Goal: Task Accomplishment & Management: Manage account settings

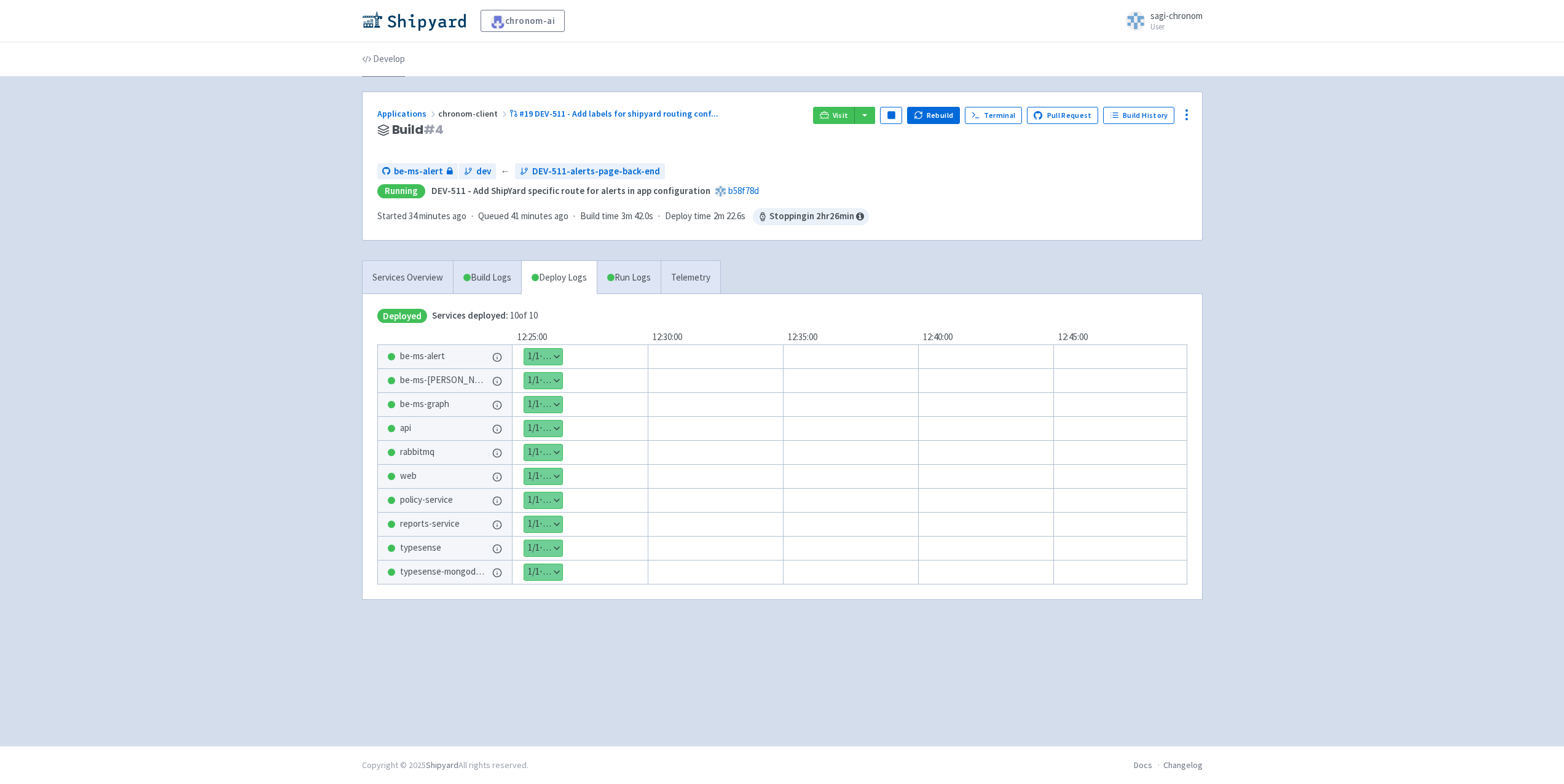
click at [385, 62] on link "Develop" at bounding box center [383, 59] width 43 height 34
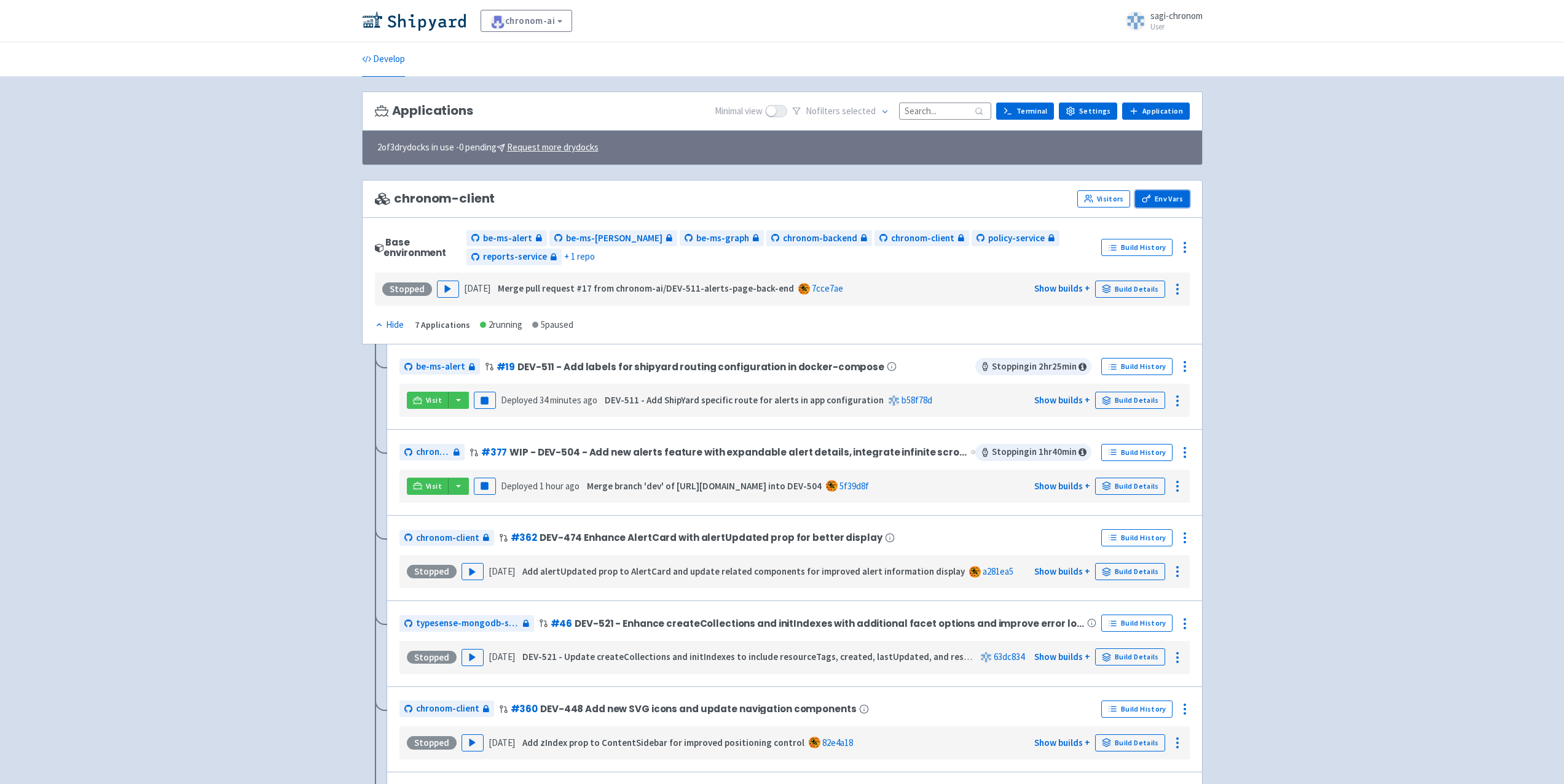
click at [1161, 195] on link "Env Vars" at bounding box center [1161, 199] width 54 height 18
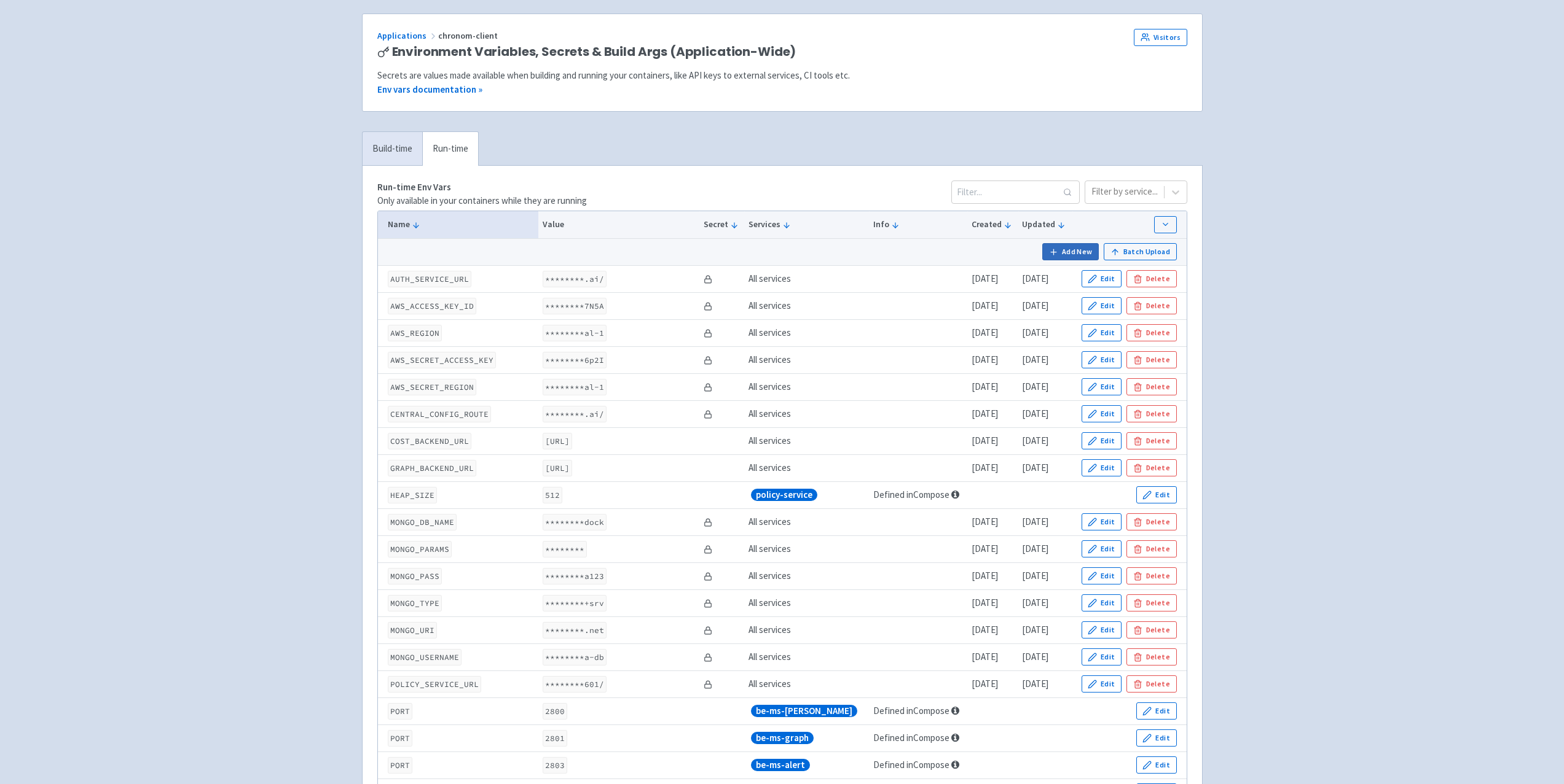
scroll to position [62, 0]
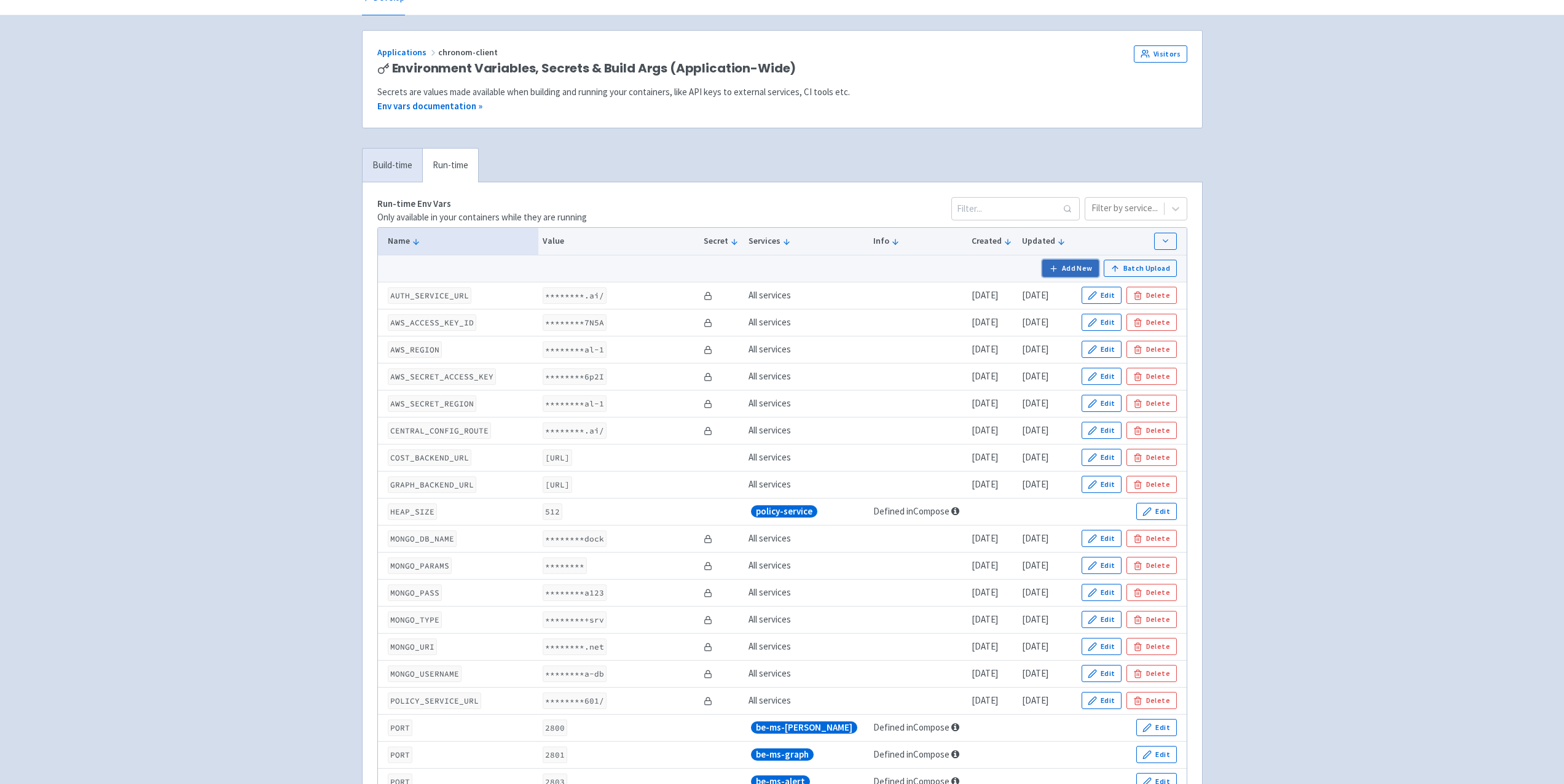
click at [1063, 270] on button "Add New" at bounding box center [1070, 269] width 57 height 18
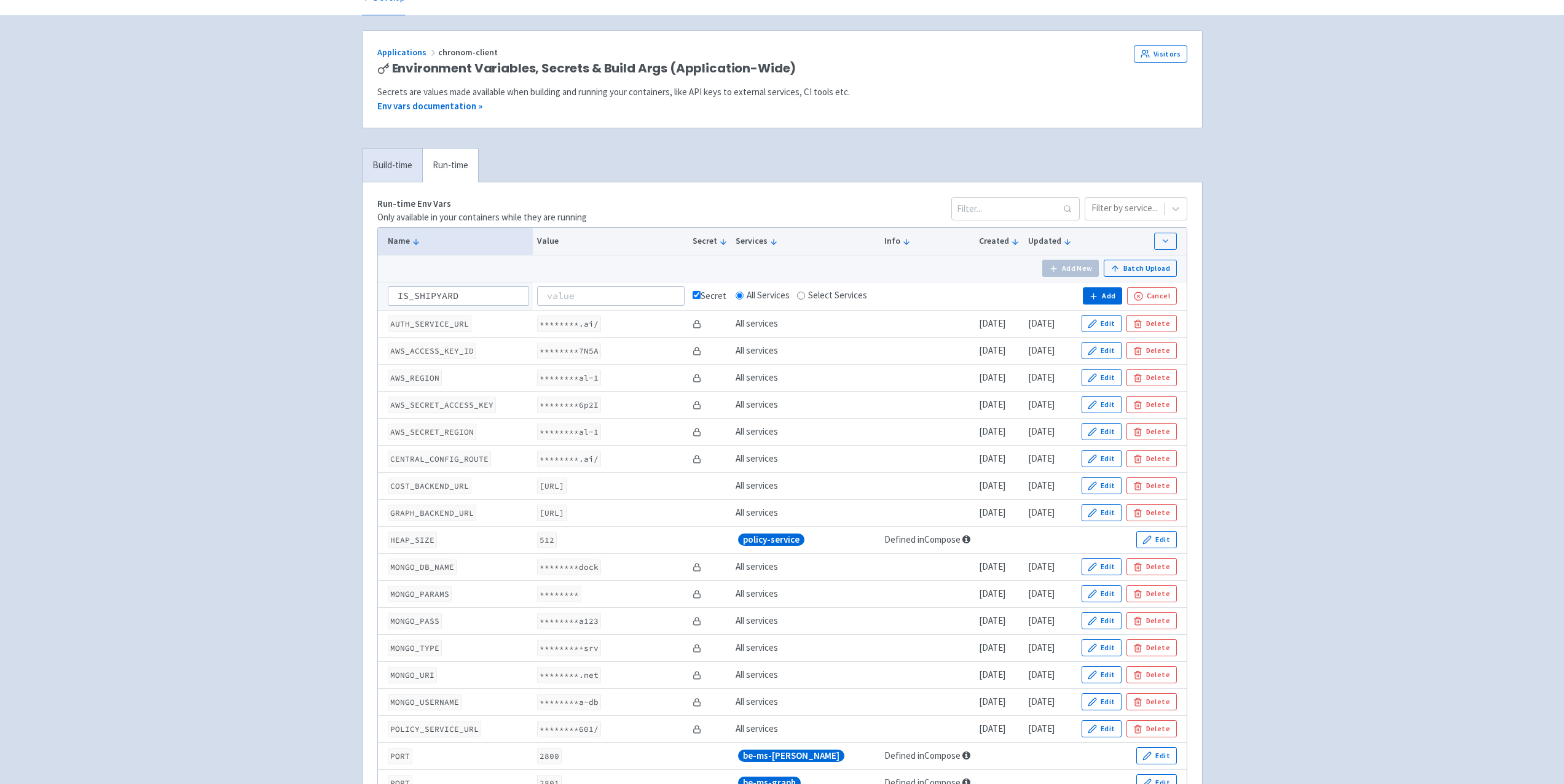
type input "IS_SHIPYARD"
type input "true"
click at [693, 299] on input "checkbox" at bounding box center [696, 295] width 8 height 8
checkbox input "false"
click at [1102, 296] on button "Add" at bounding box center [1102, 296] width 39 height 18
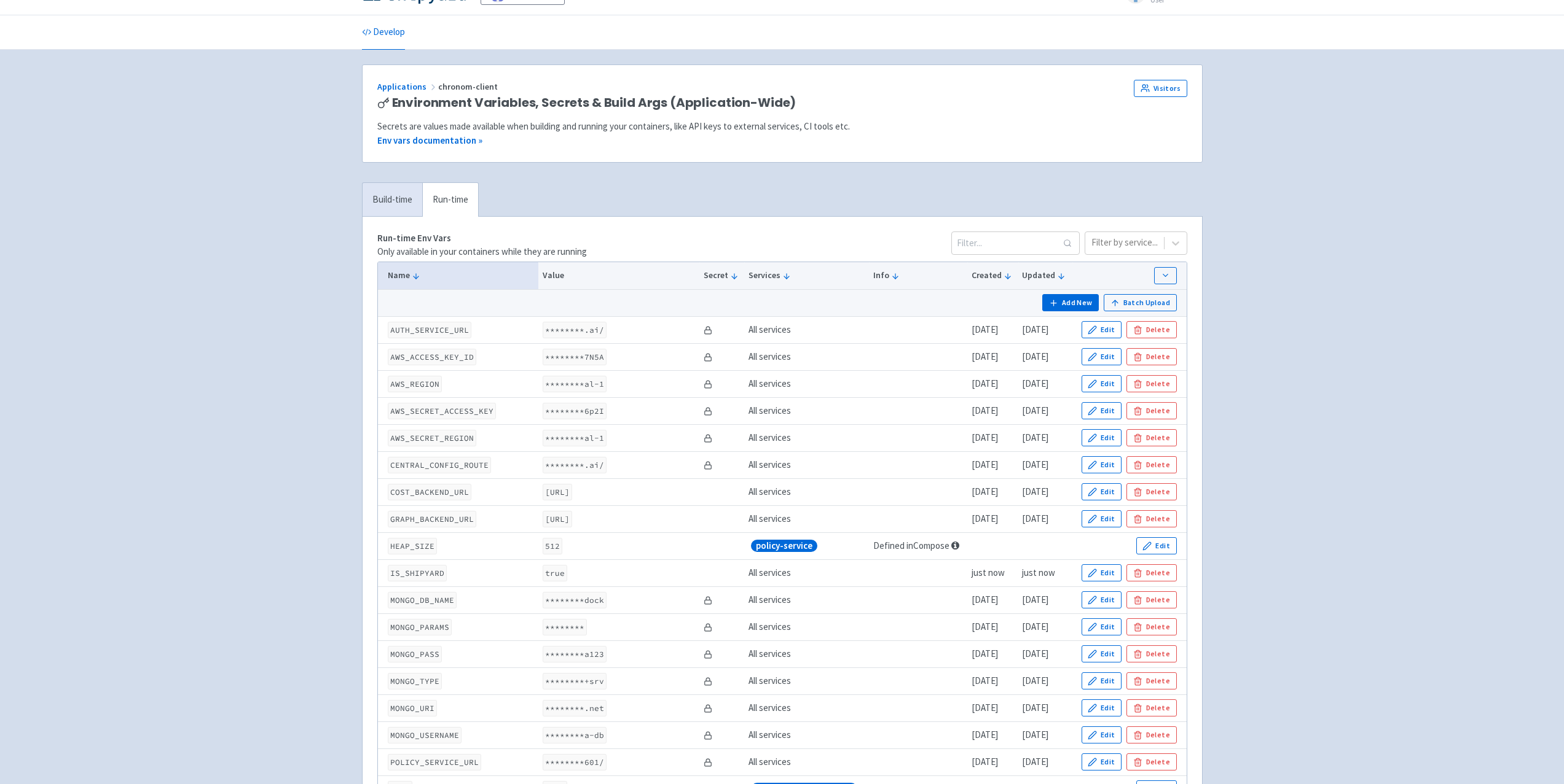
scroll to position [0, 0]
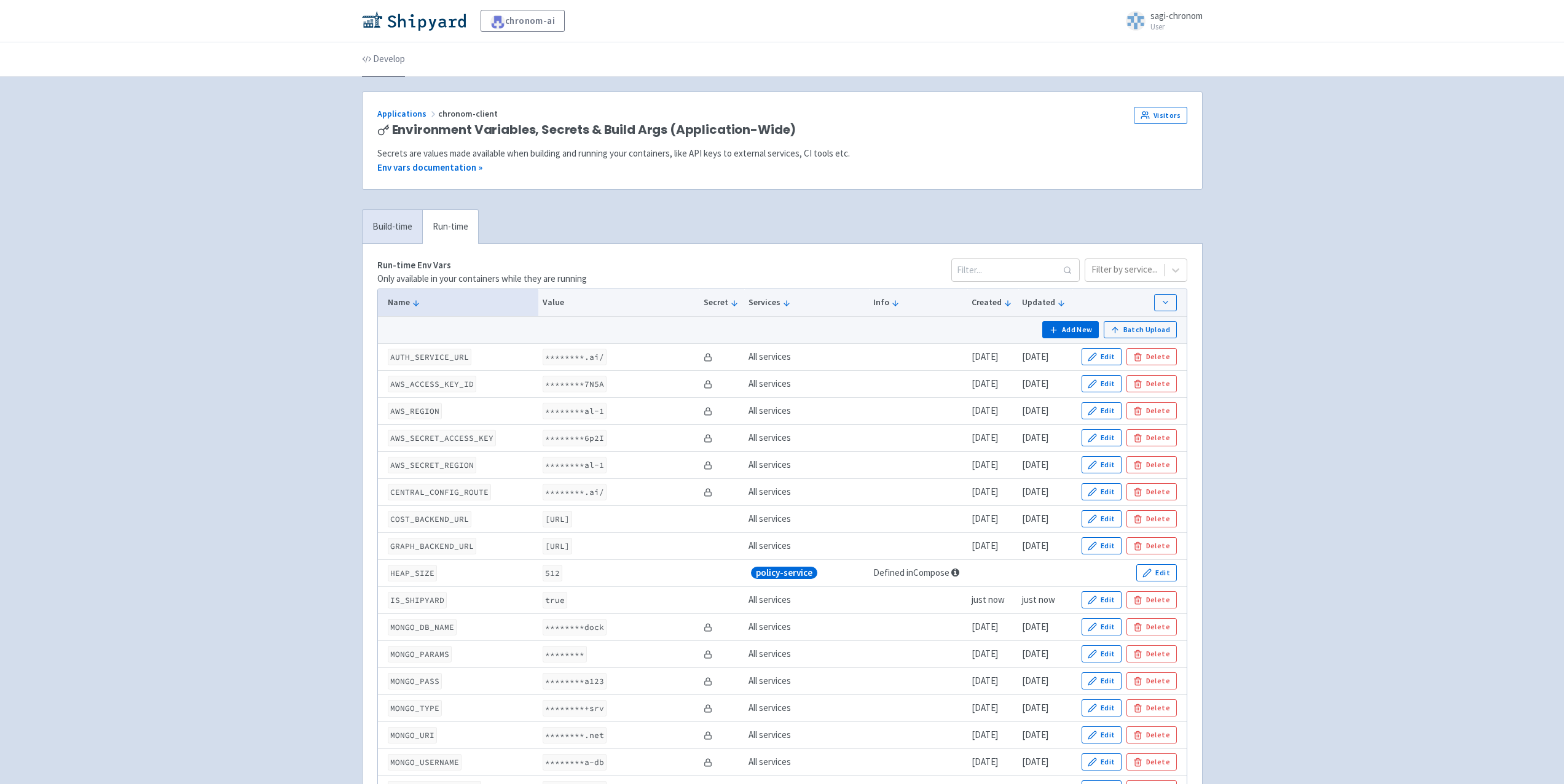
click at [383, 65] on link "Develop" at bounding box center [383, 59] width 43 height 34
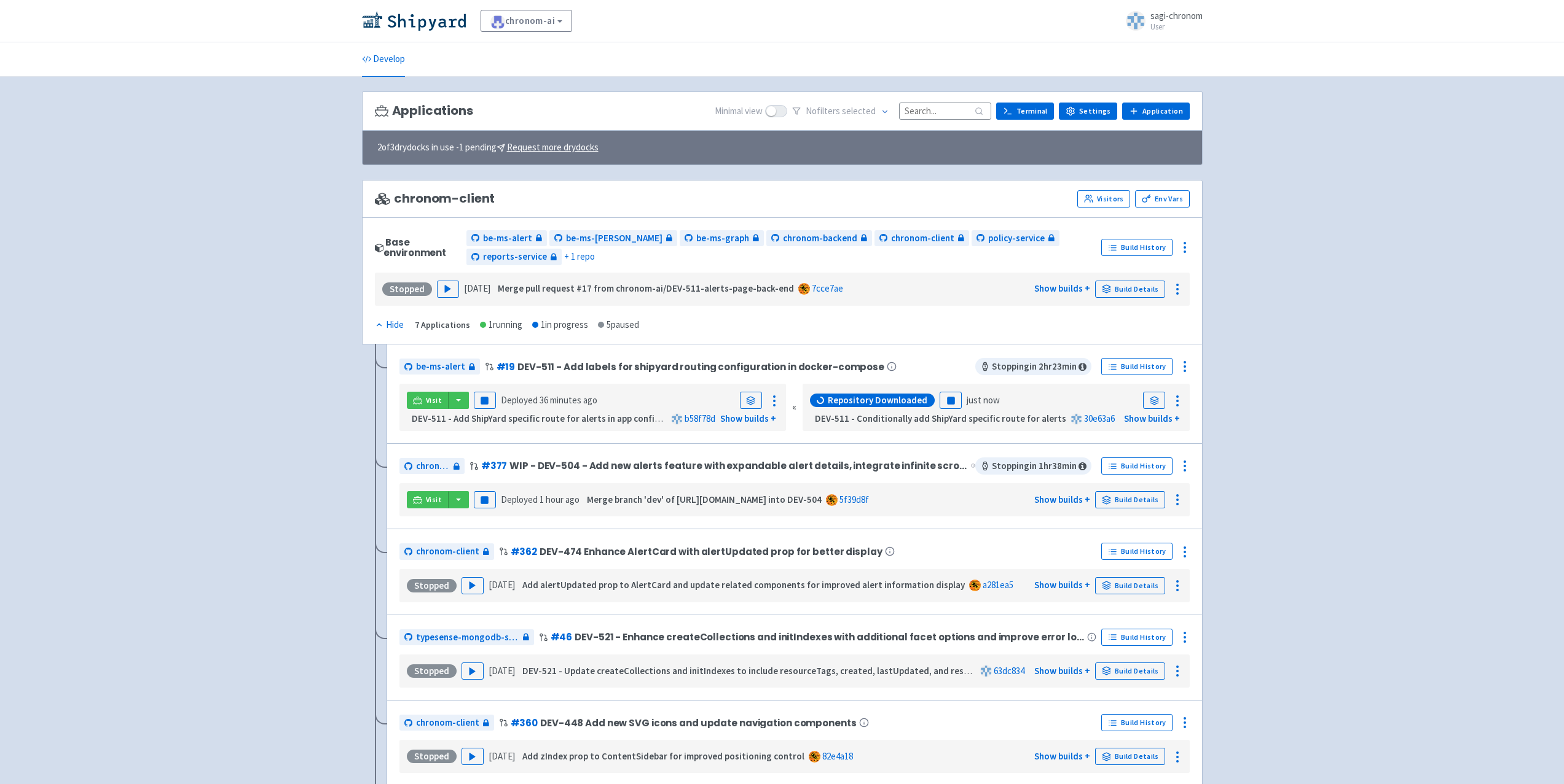
click at [191, 60] on div "Develop" at bounding box center [782, 59] width 1564 height 34
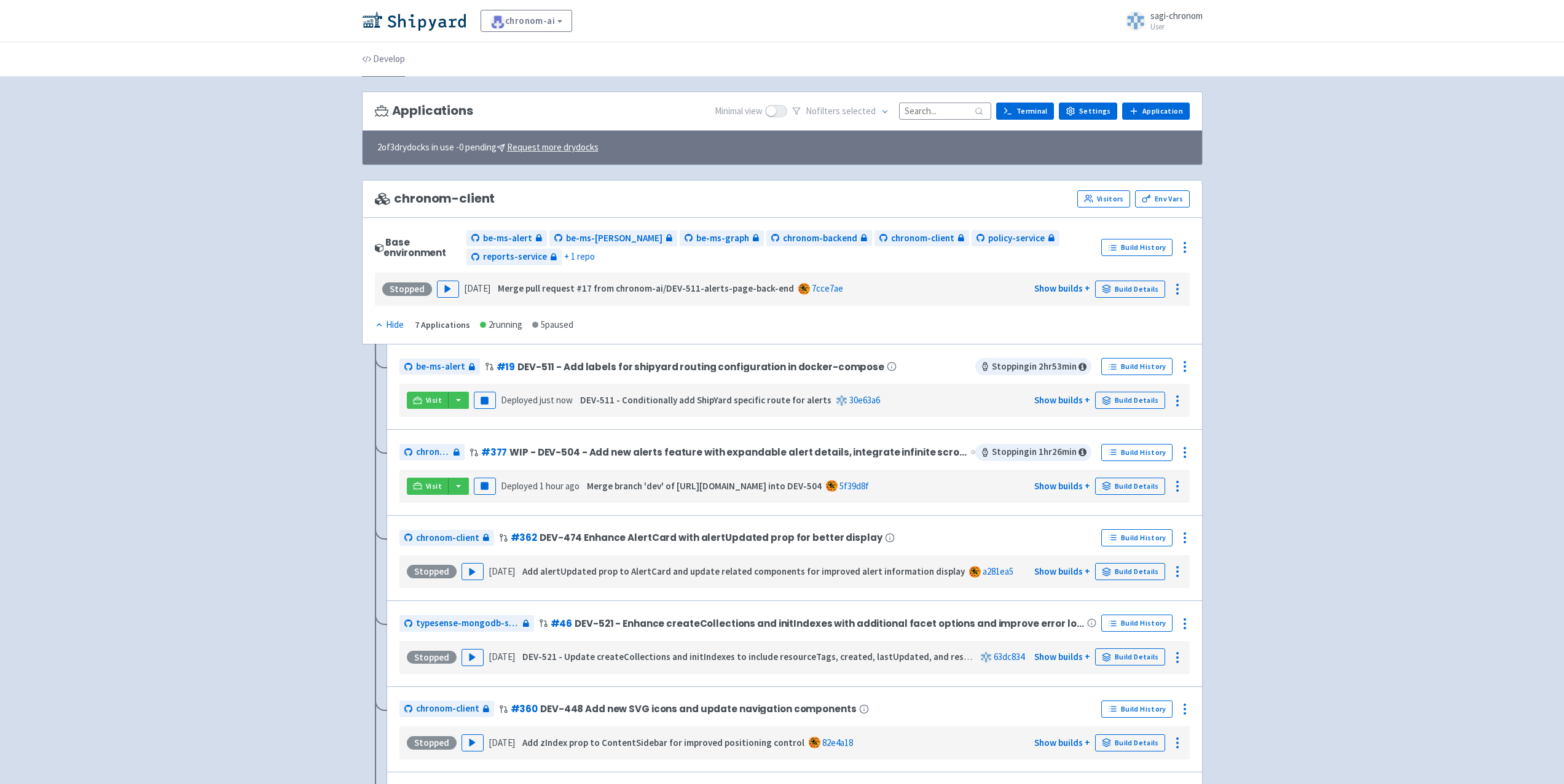
click at [391, 62] on link "Develop" at bounding box center [383, 59] width 43 height 34
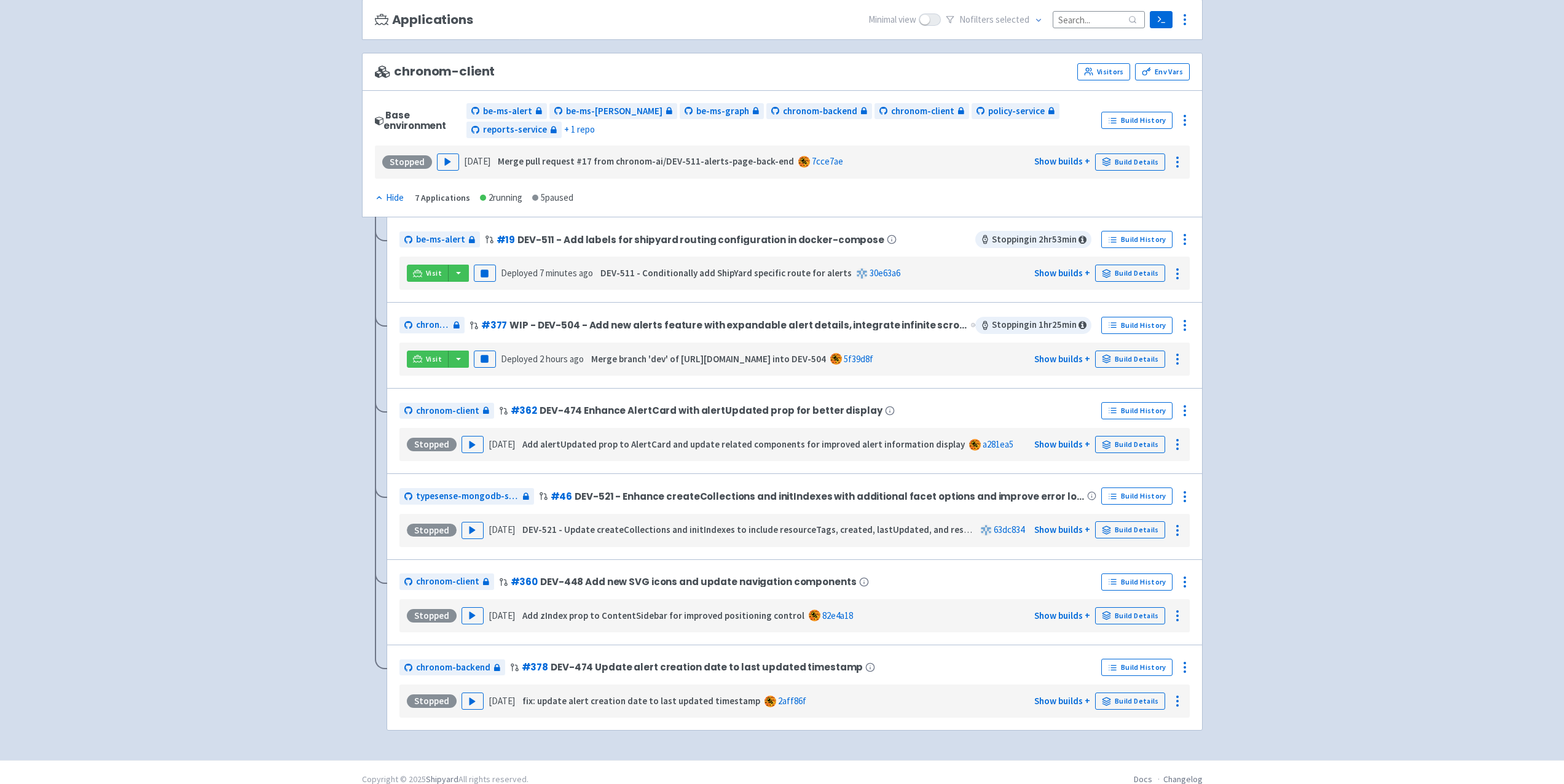
scroll to position [139, 0]
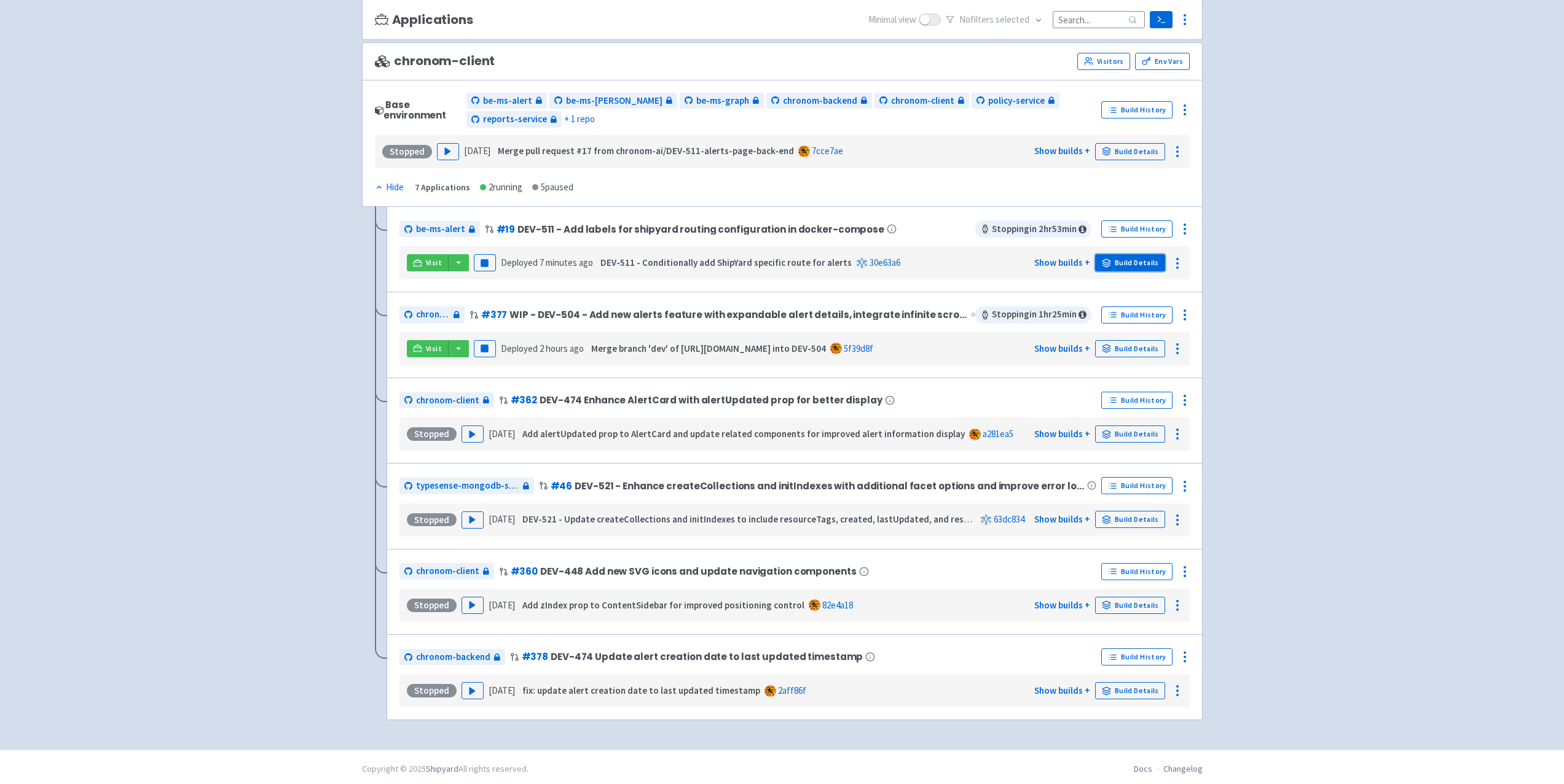
click at [1152, 258] on link "Build Details" at bounding box center [1130, 263] width 70 height 18
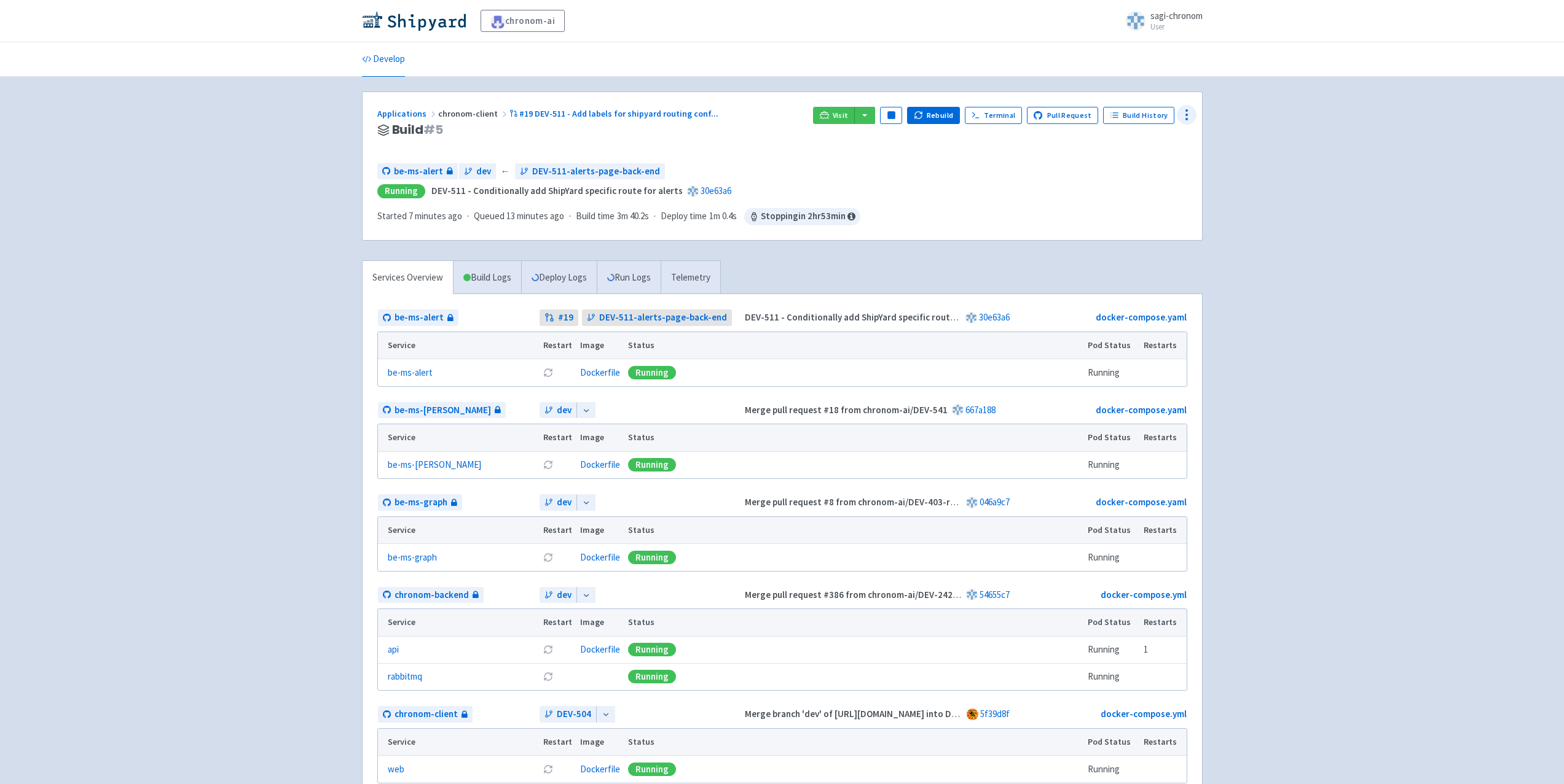
click at [1184, 113] on icon at bounding box center [1185, 114] width 15 height 15
click at [1168, 137] on span "Configure" at bounding box center [1152, 143] width 59 height 18
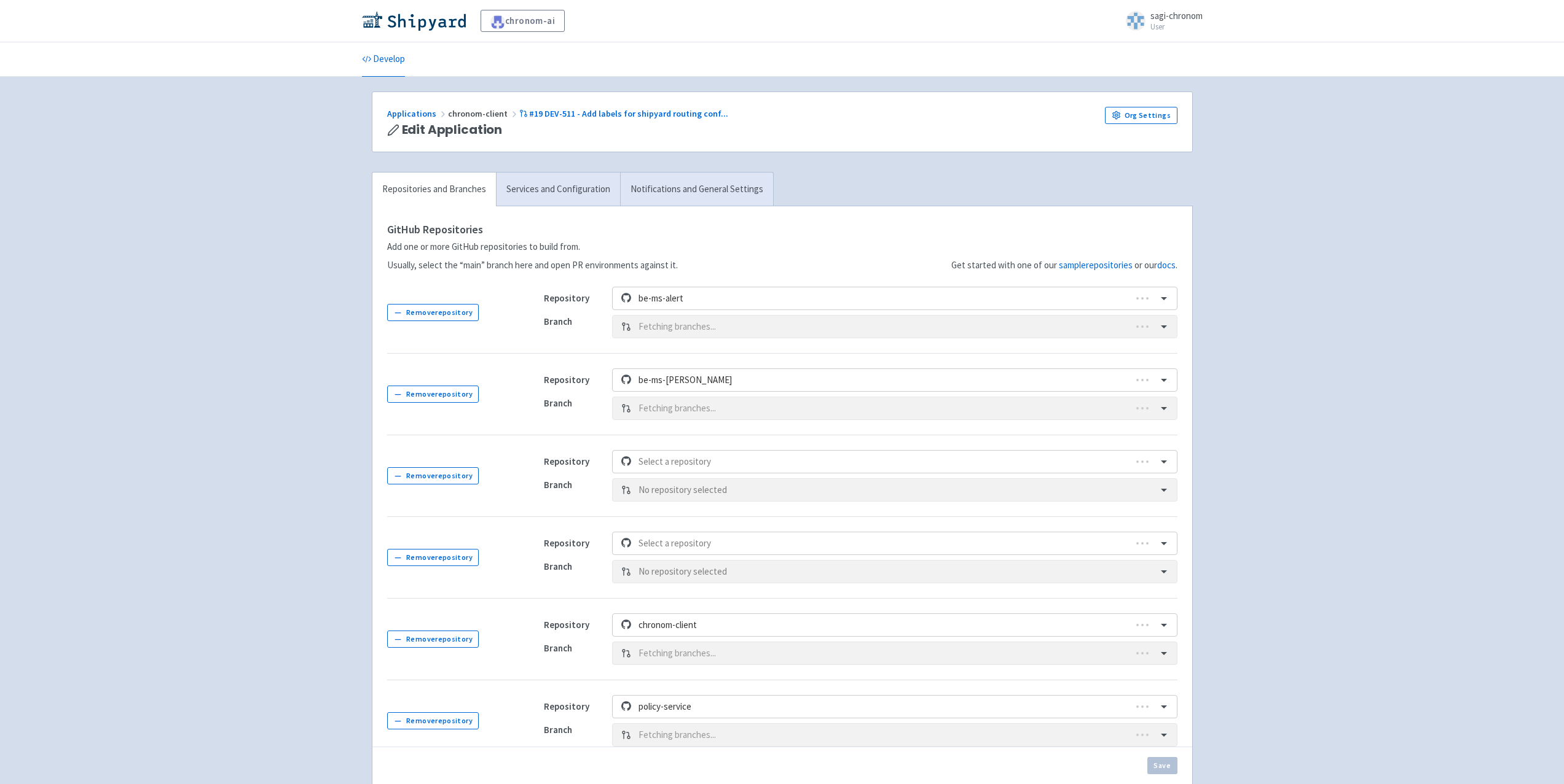
scroll to position [296, 0]
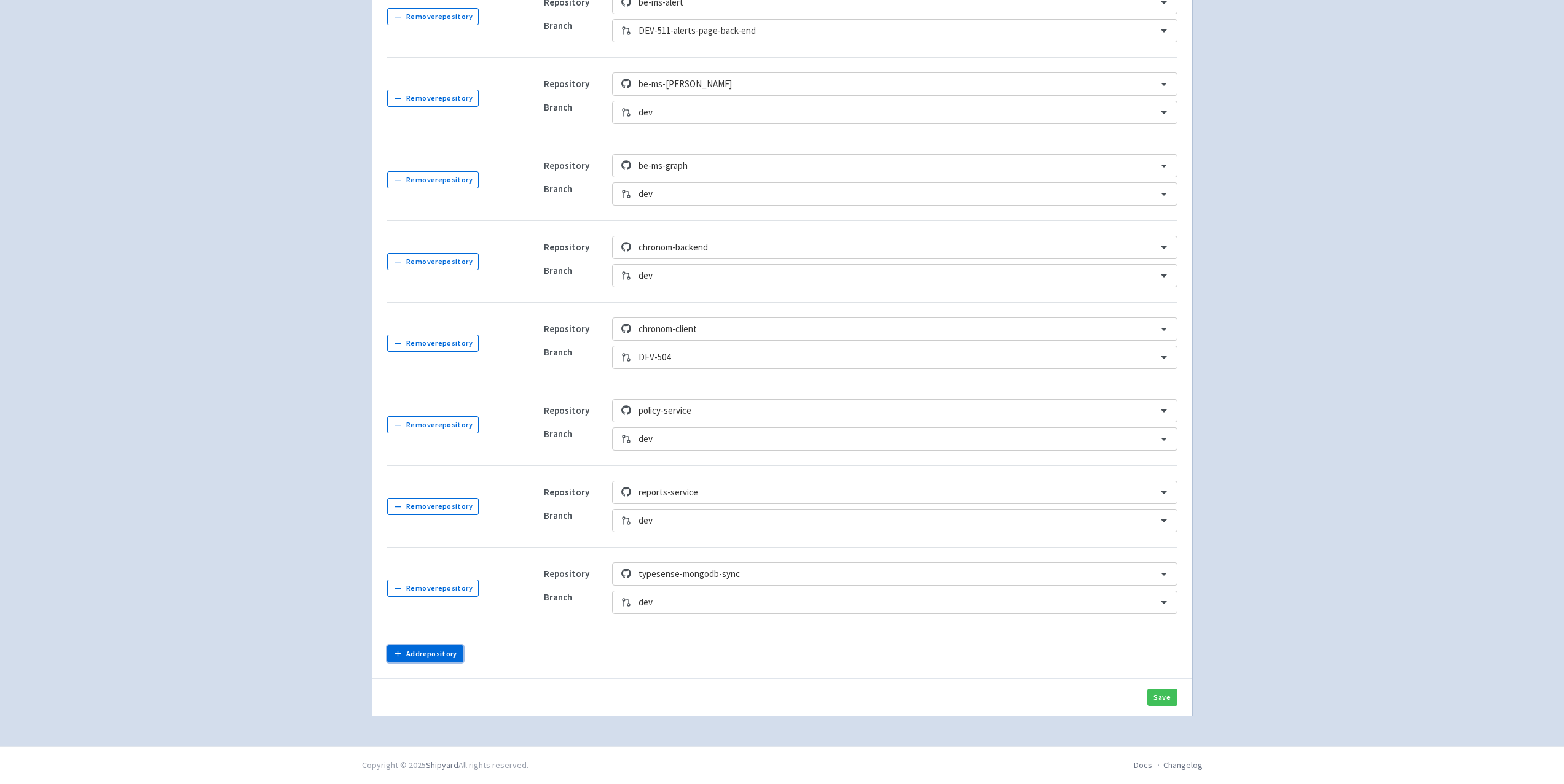
click at [420, 659] on button "Add repository" at bounding box center [425, 654] width 77 height 18
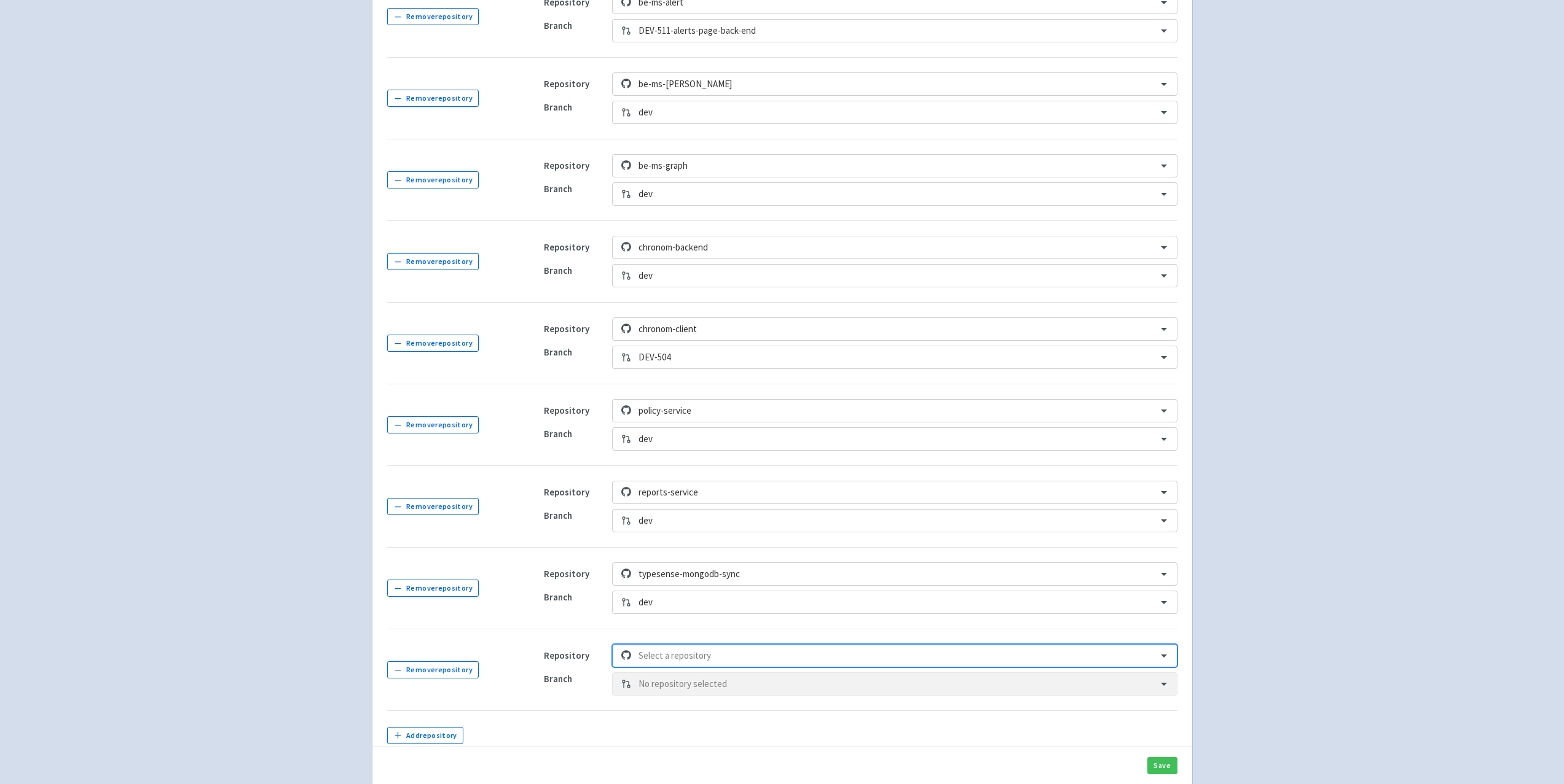
scroll to position [373, 0]
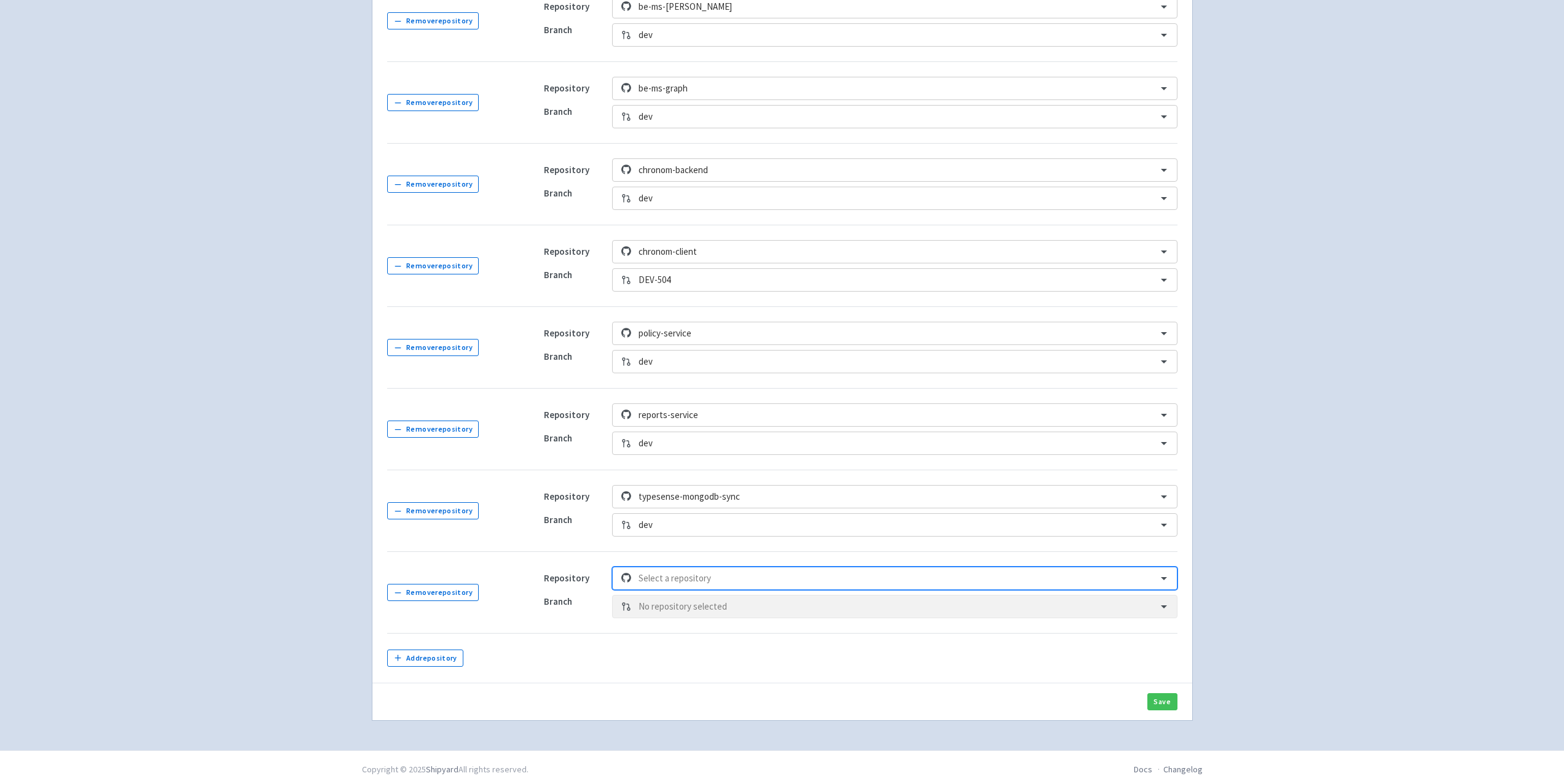
click at [678, 590] on div "Select is focused ,type to refine list, press Down to open the menu, Select a r…" at bounding box center [894, 579] width 564 height 23
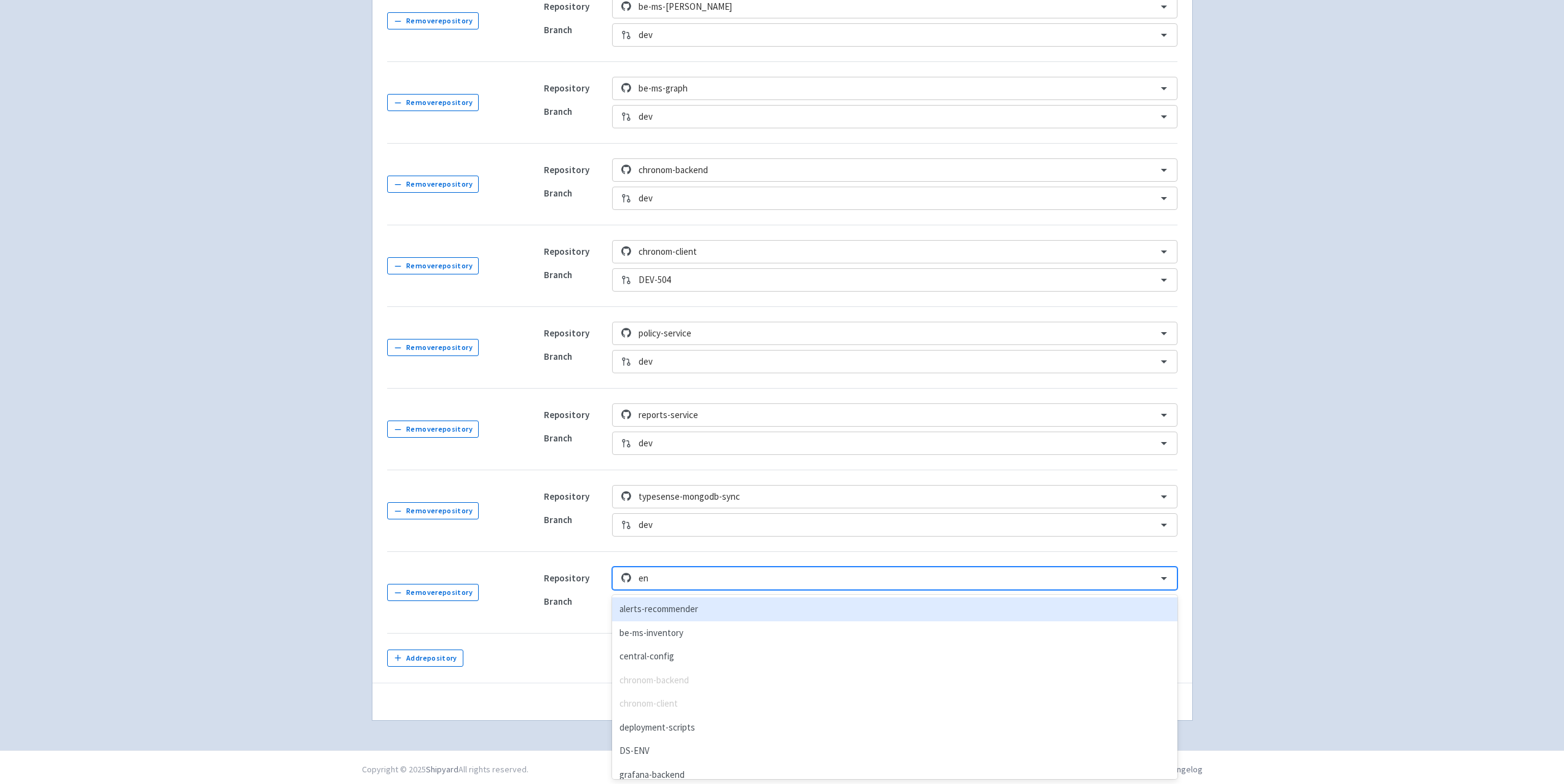
type input "enr"
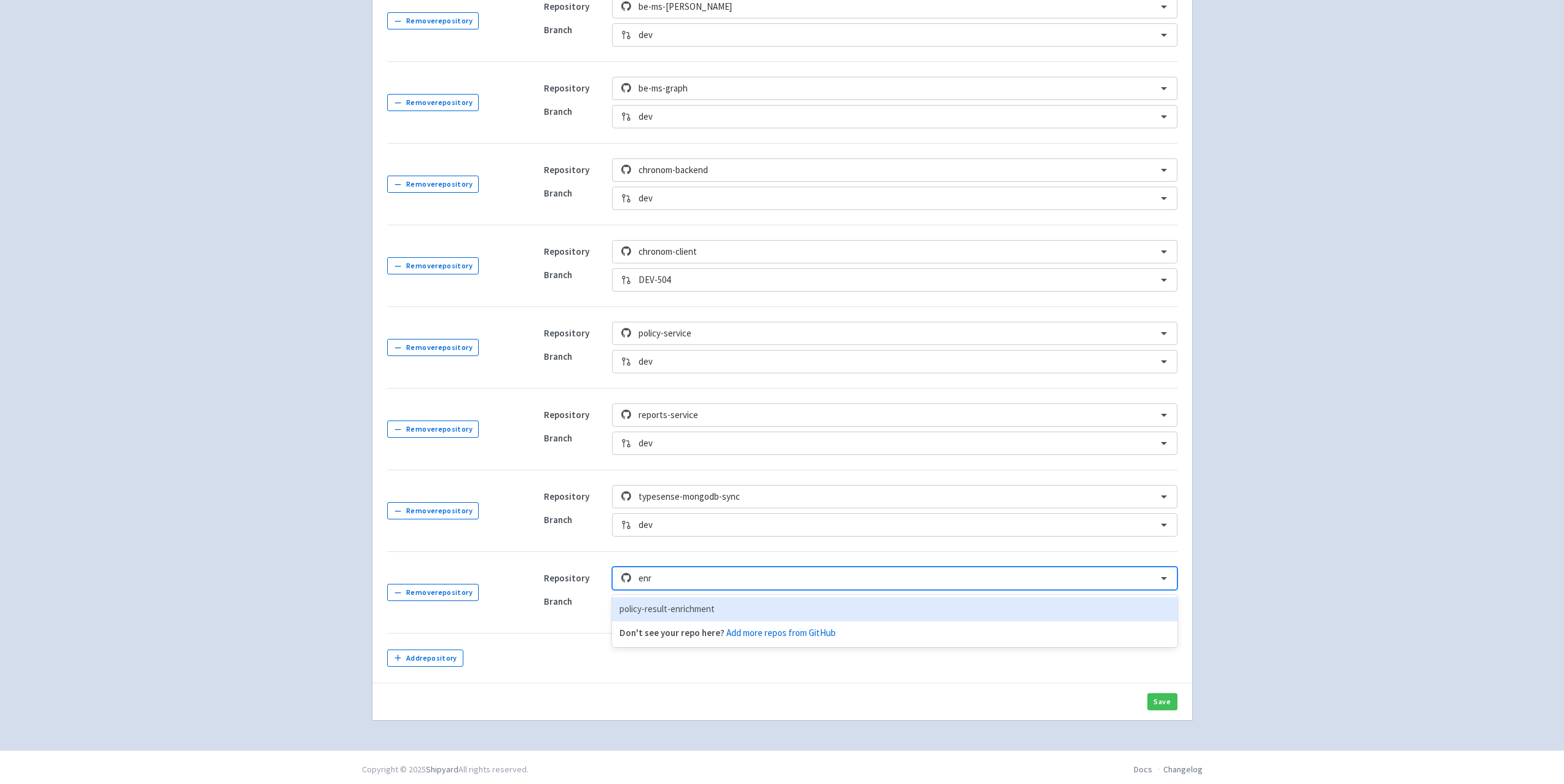
click at [697, 607] on div "policy-result-enrichment" at bounding box center [894, 609] width 564 height 23
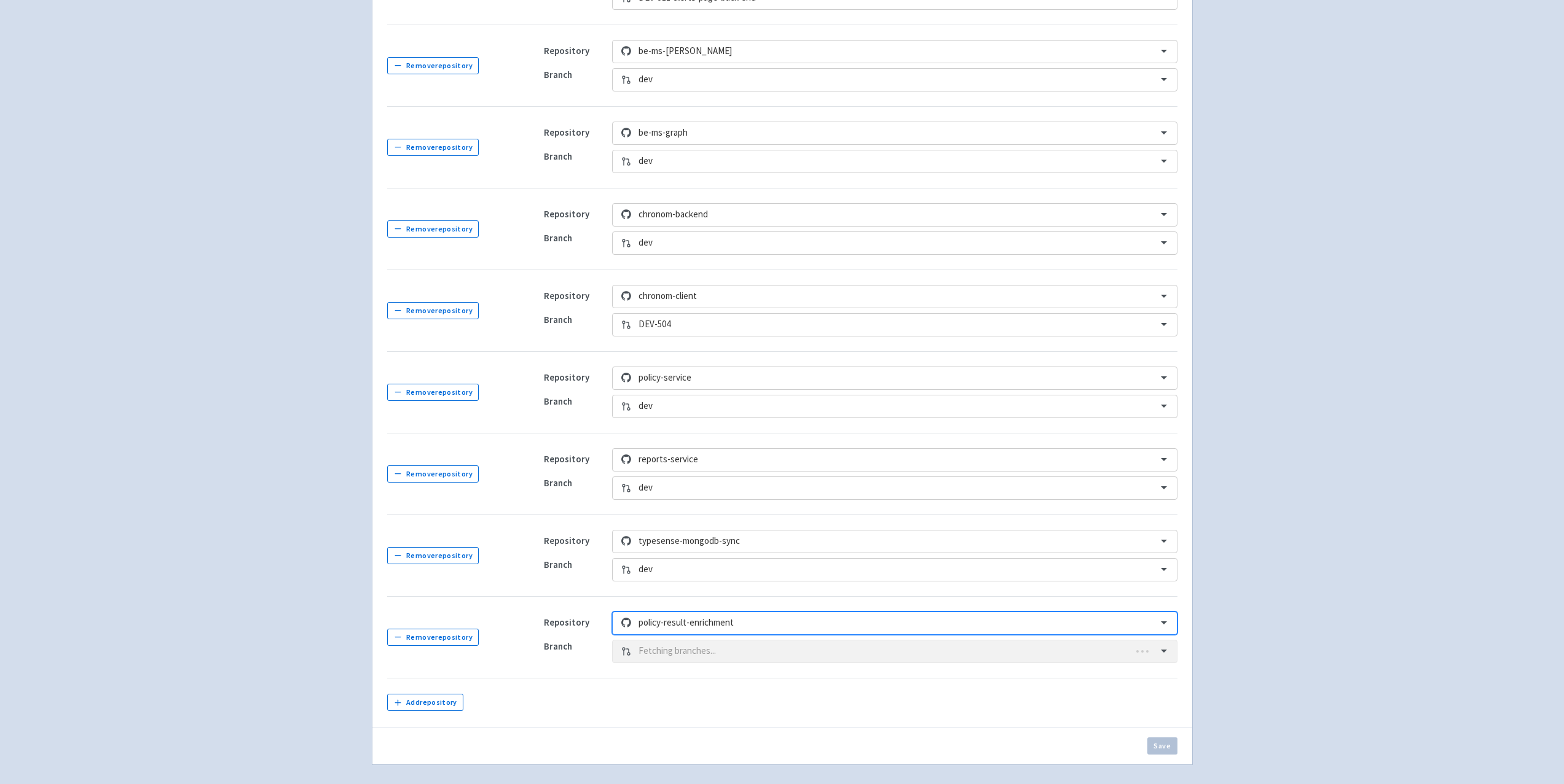
scroll to position [418, 0]
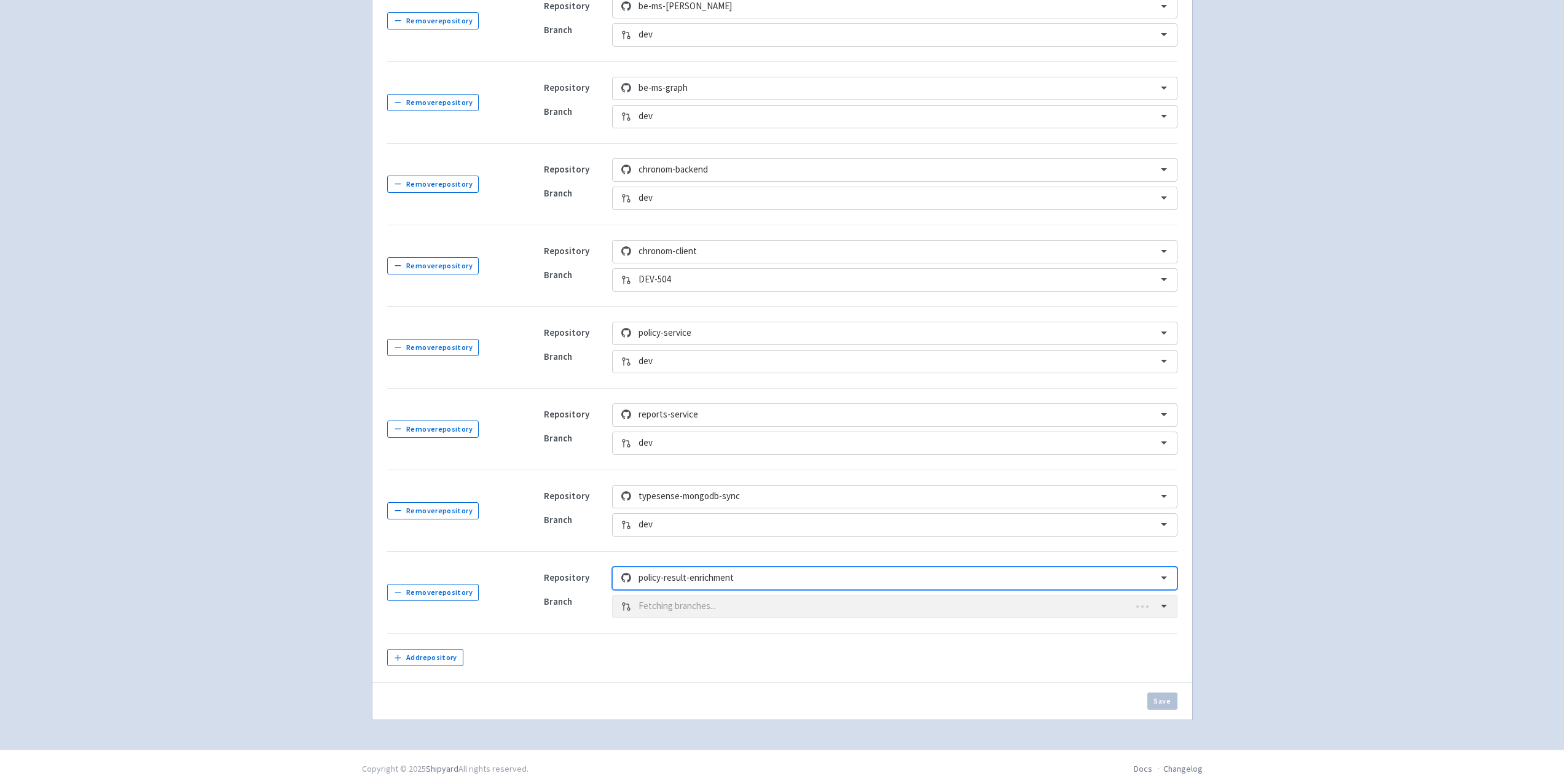
click at [691, 605] on div "Branch Fetching branches..." at bounding box center [861, 607] width 634 height 23
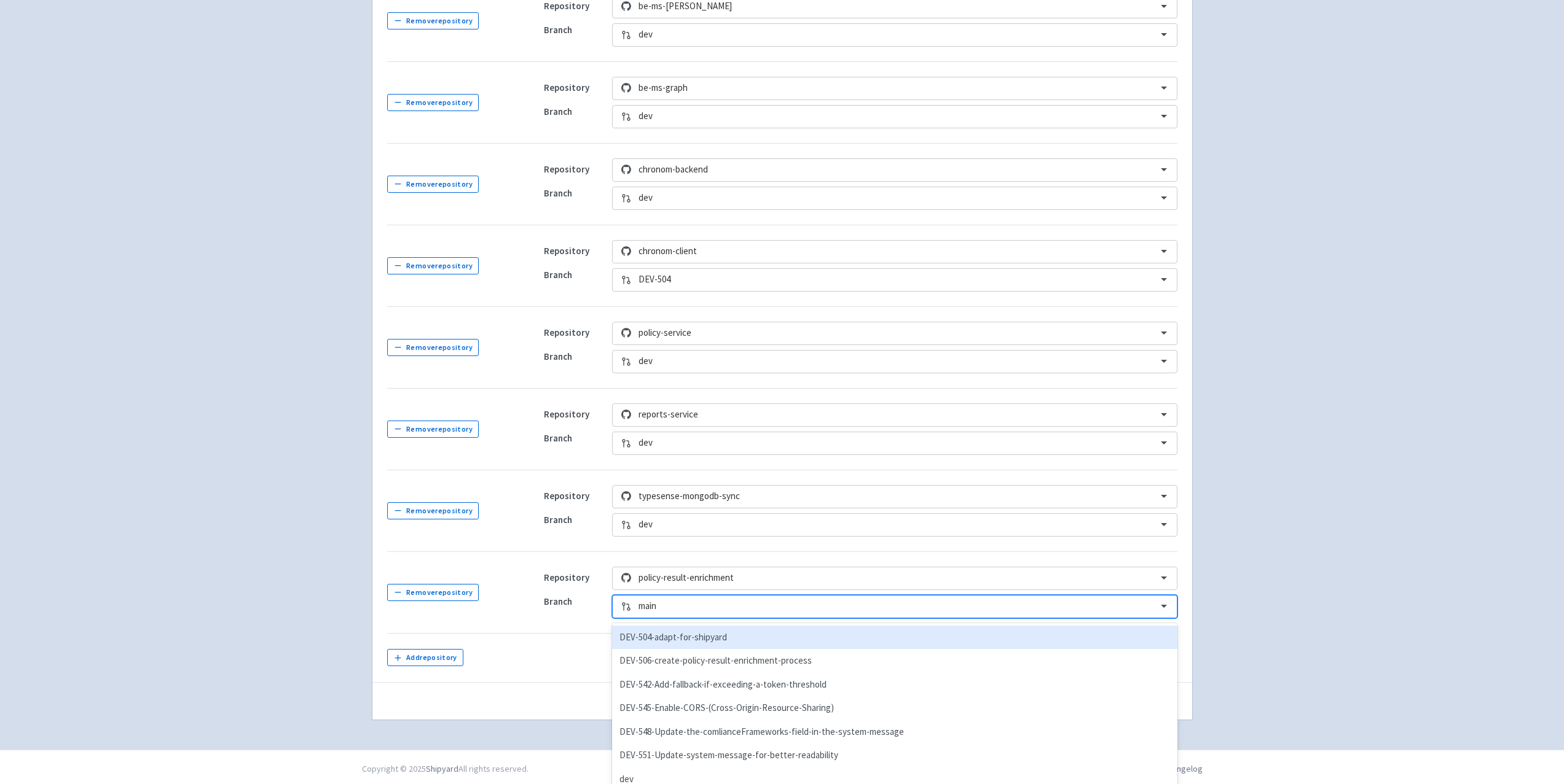
scroll to position [442, 0]
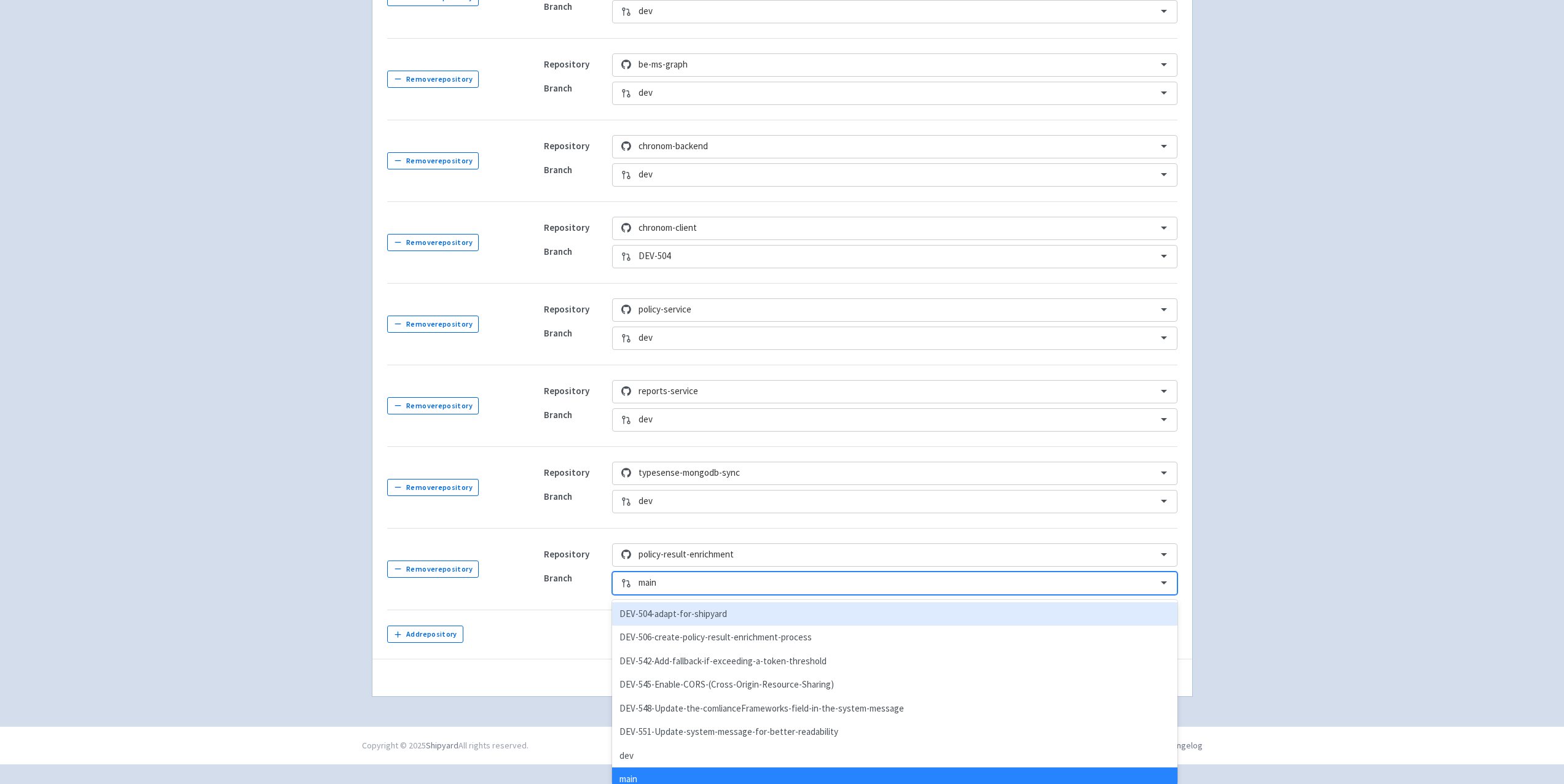
click at [691, 595] on div "option DEV-504-adapt-for-shipyard focused, 1 of 8. 8 results available. Use Up …" at bounding box center [894, 584] width 564 height 23
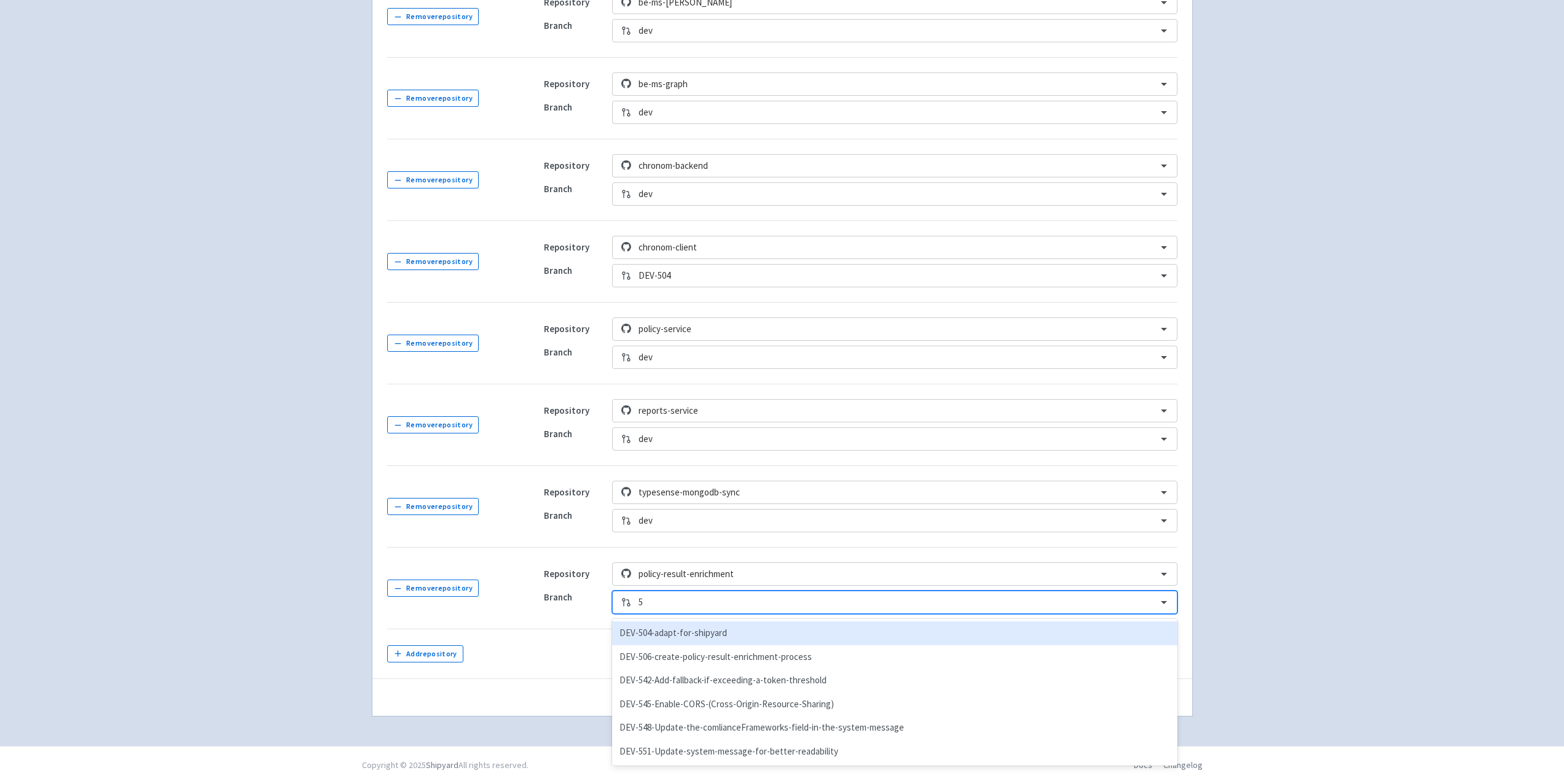
scroll to position [423, 0]
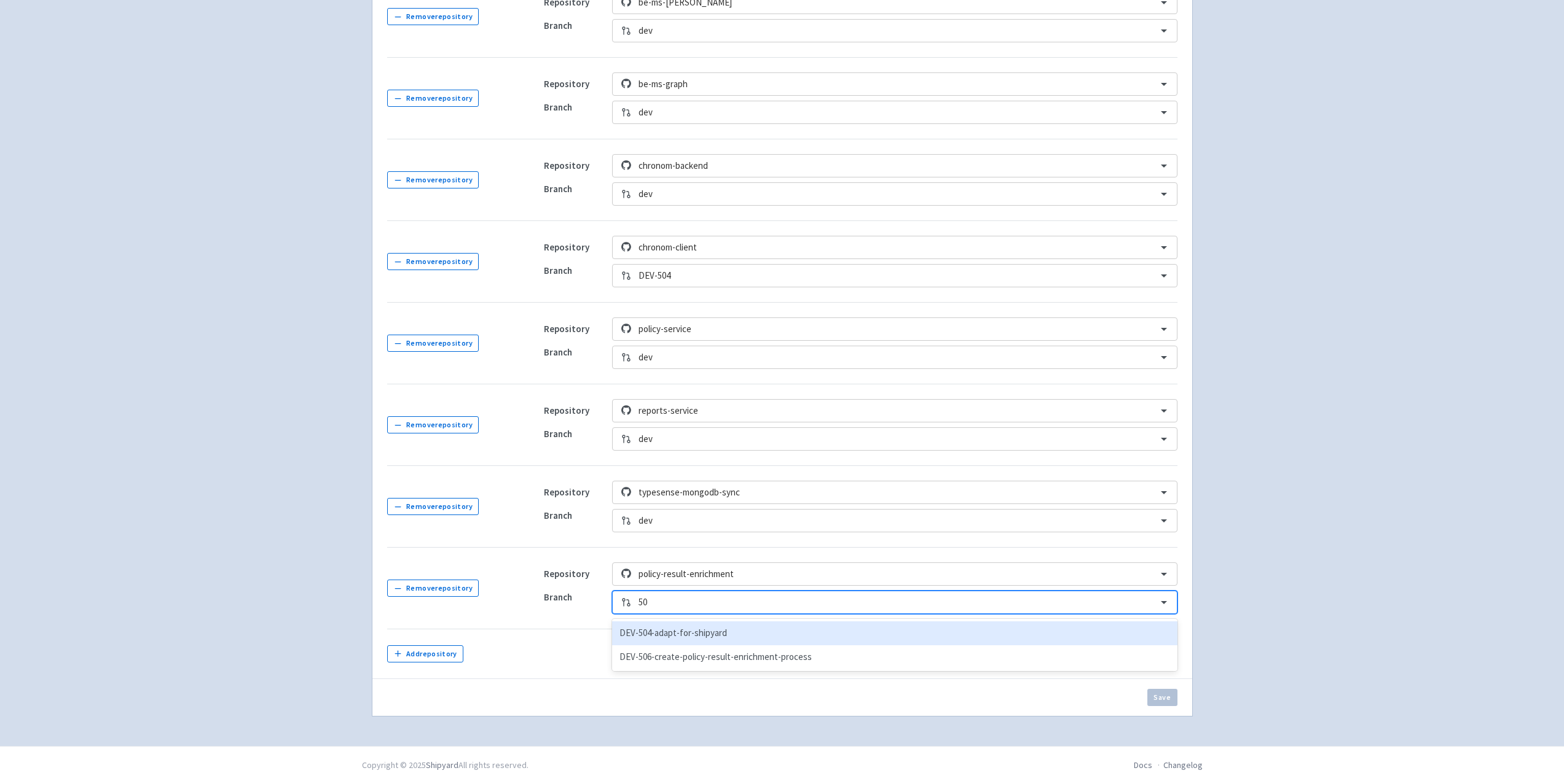
type input "504"
click at [693, 632] on div "DEV-504-adapt-for-shipyard" at bounding box center [894, 633] width 564 height 23
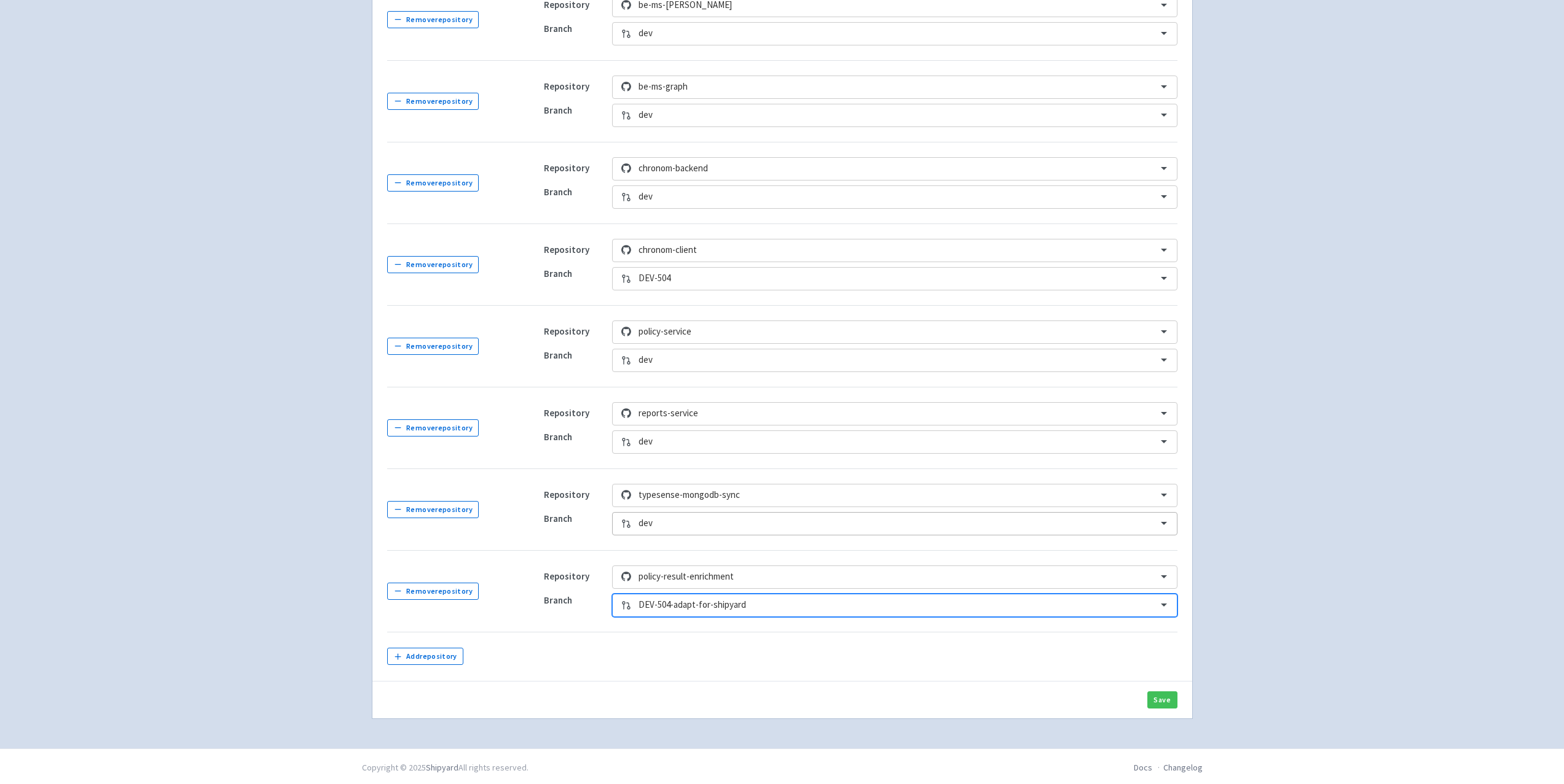
scroll to position [422, 0]
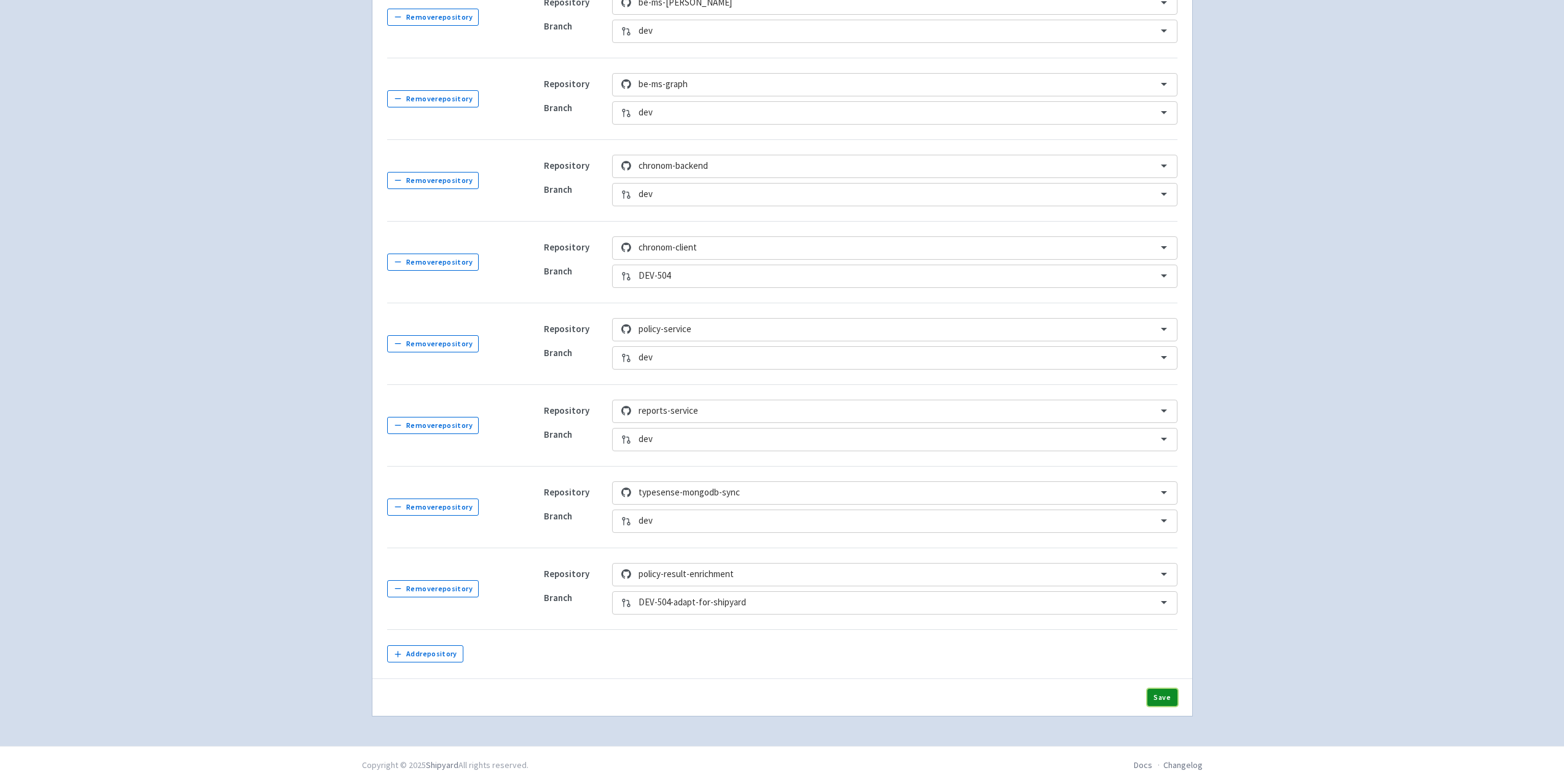
click at [1164, 694] on button "Save" at bounding box center [1162, 698] width 30 height 18
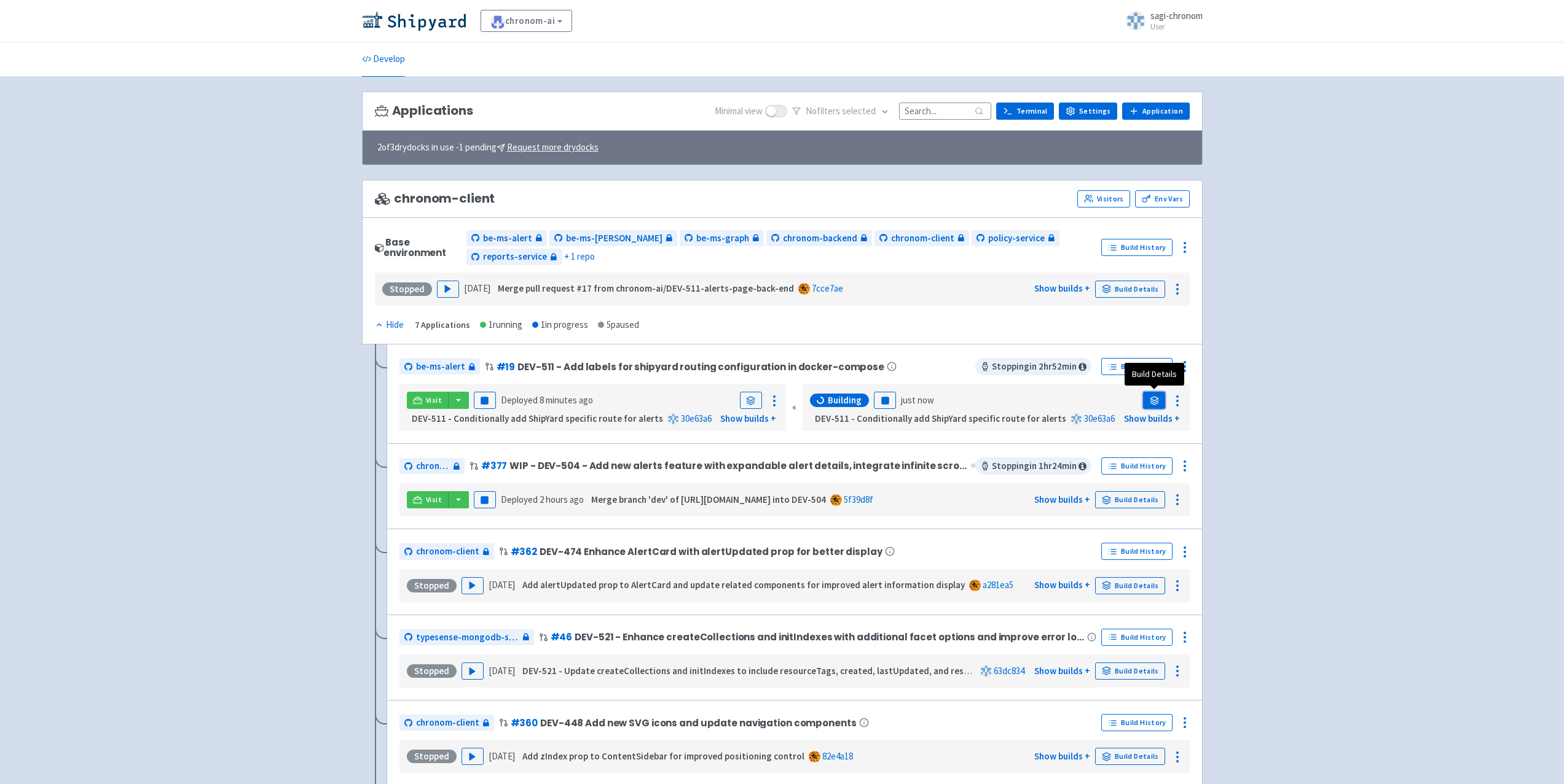
click at [1151, 397] on icon at bounding box center [1154, 399] width 8 height 4
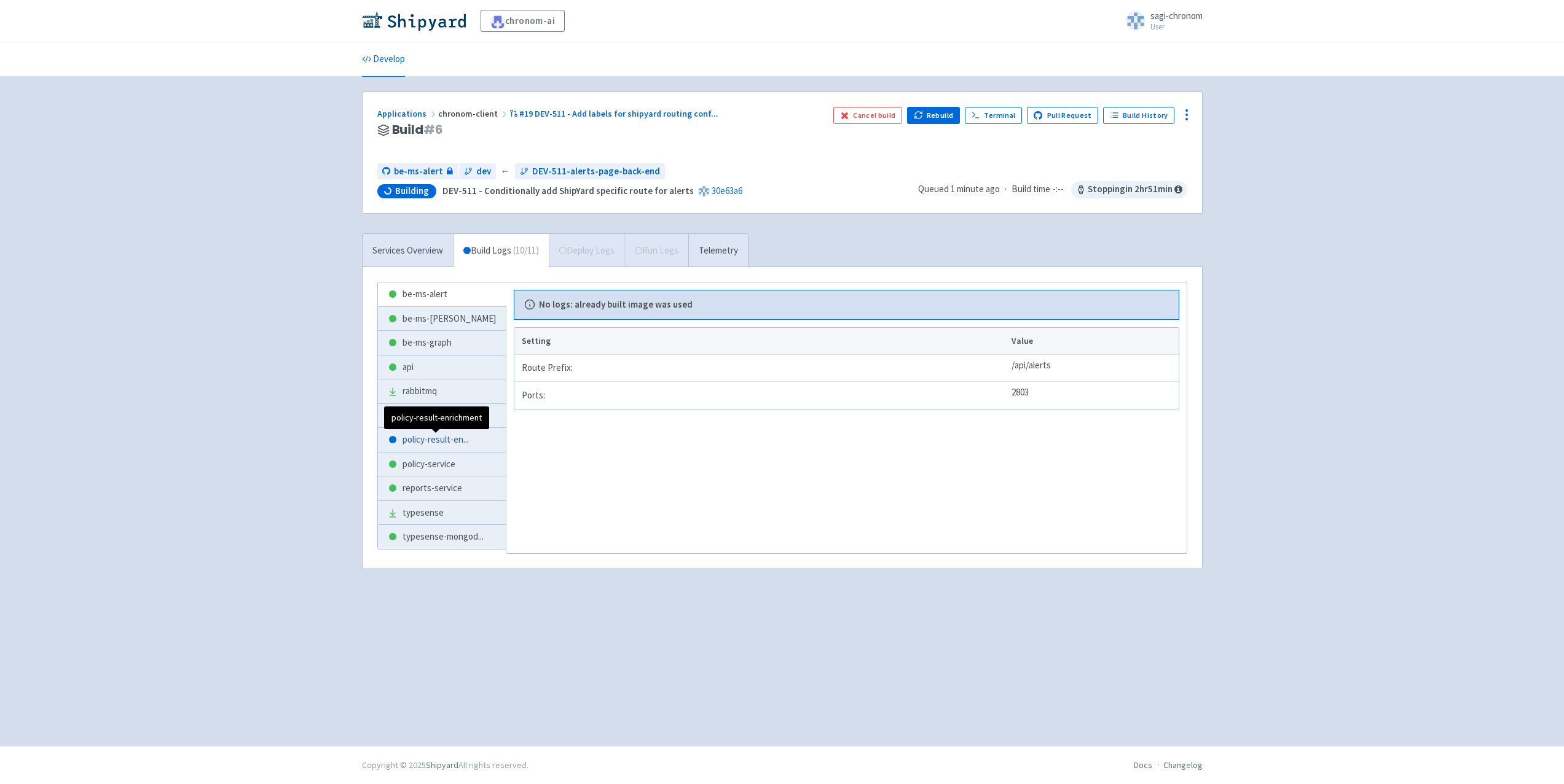
click at [444, 445] on span "policy-result-en ..." at bounding box center [435, 440] width 67 height 14
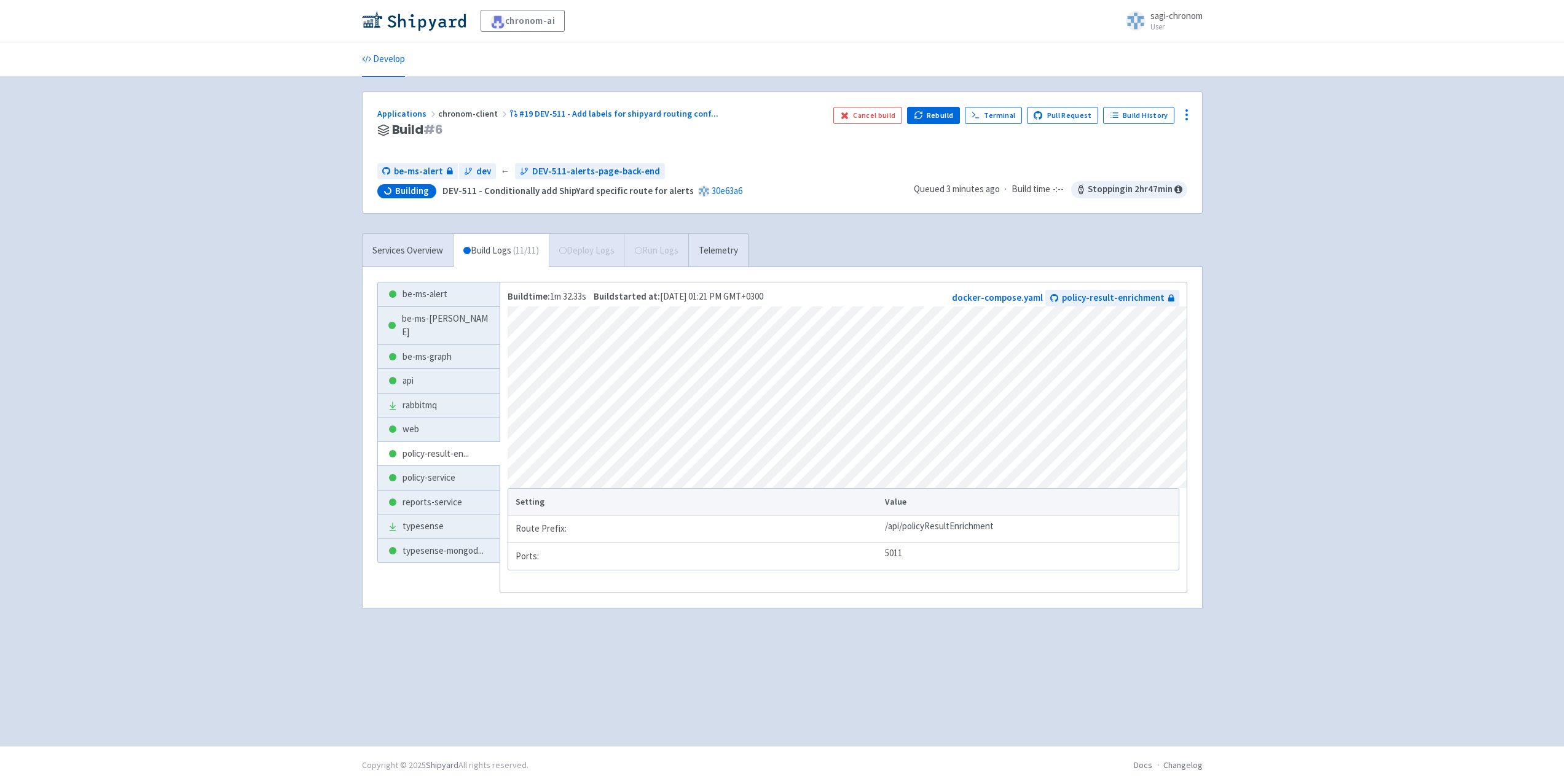
click at [961, 265] on div "Services Overview Build Logs ( 11 / 11 ) Deploy Logs Run Logs Telemetry be-ms-a…" at bounding box center [782, 428] width 855 height 390
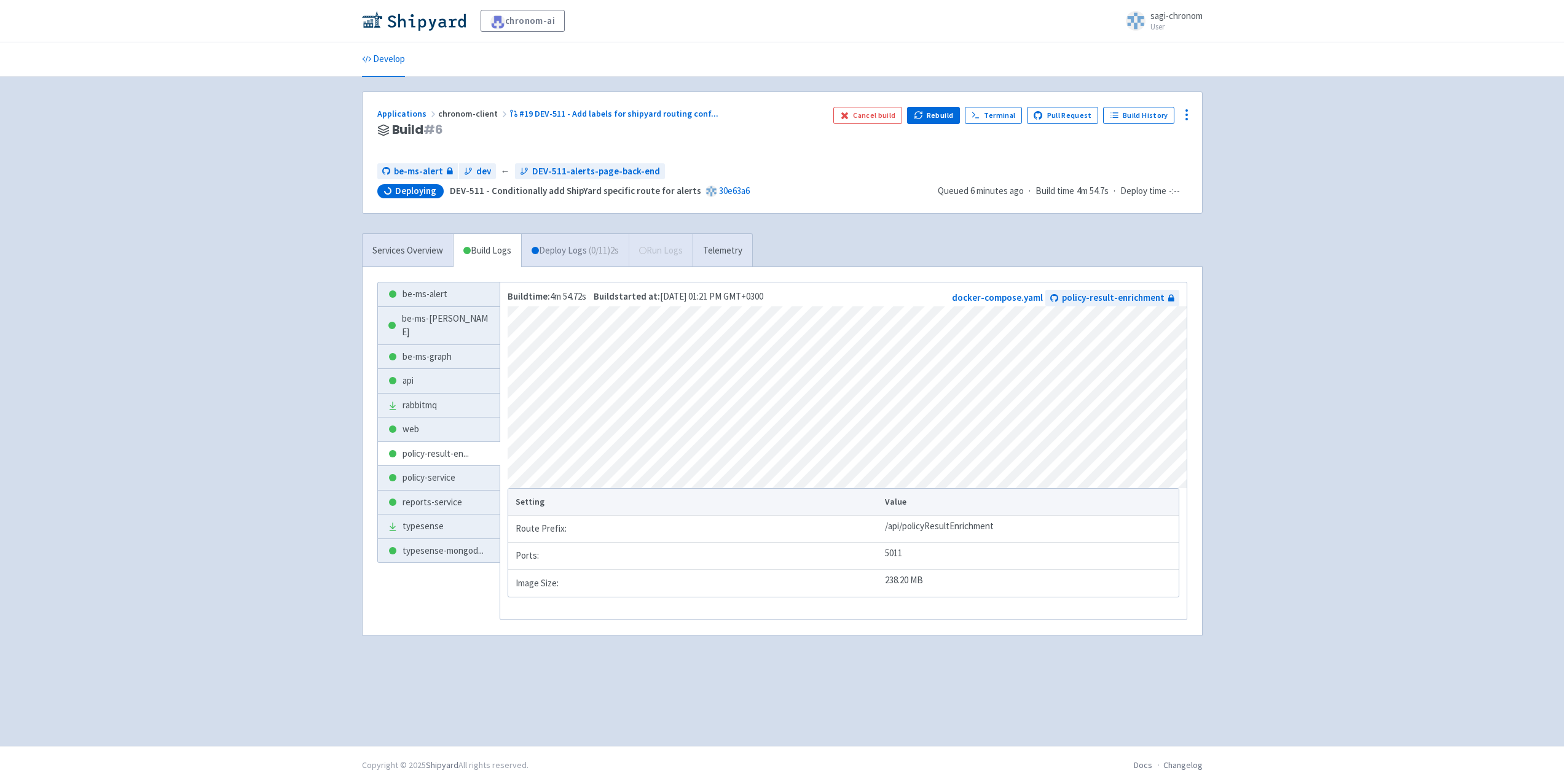
click at [597, 237] on link "Deploy Logs ( 0 / 11 ) 2s" at bounding box center [575, 250] width 108 height 34
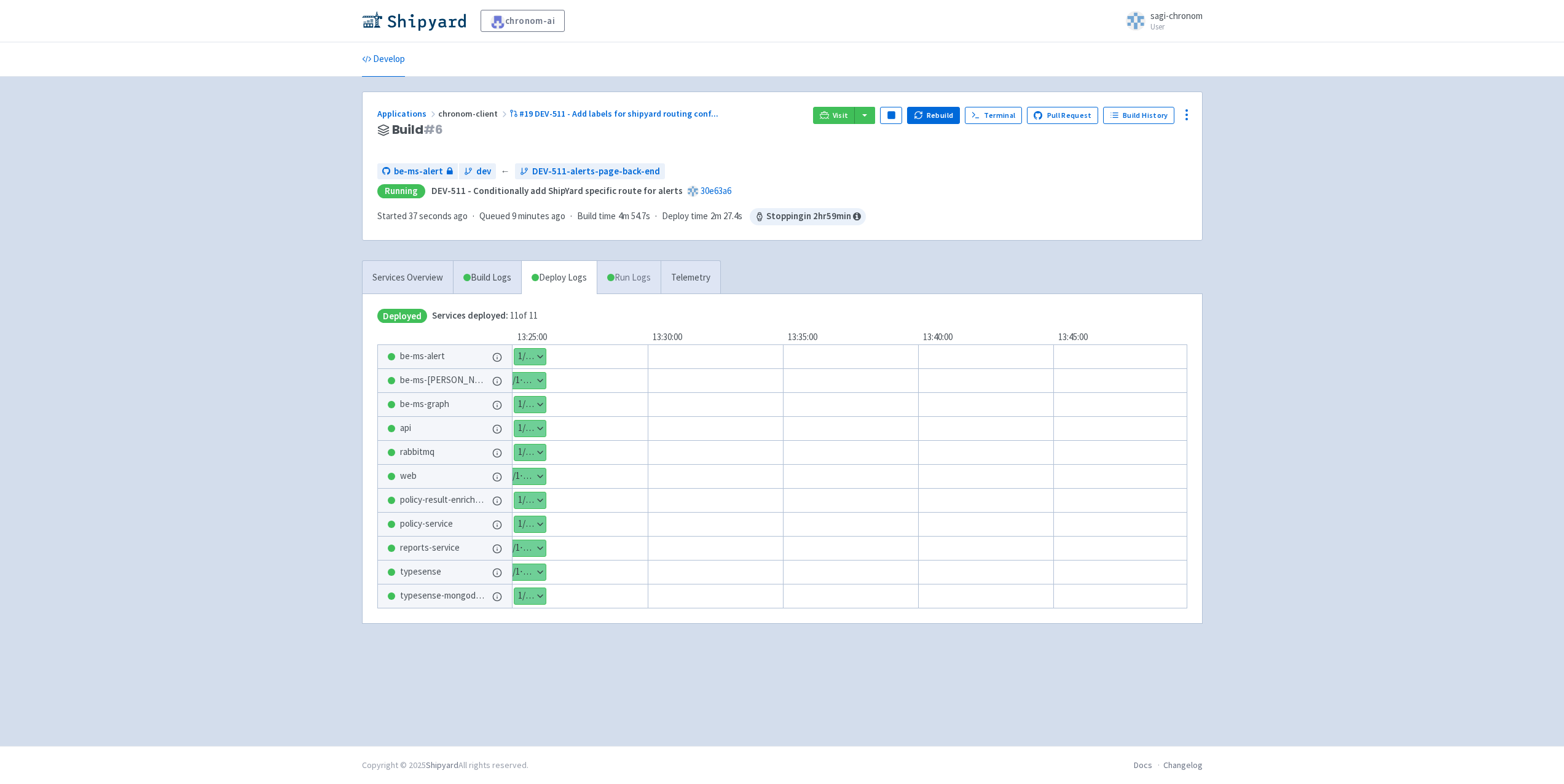
click at [630, 280] on link "Run Logs" at bounding box center [628, 278] width 64 height 34
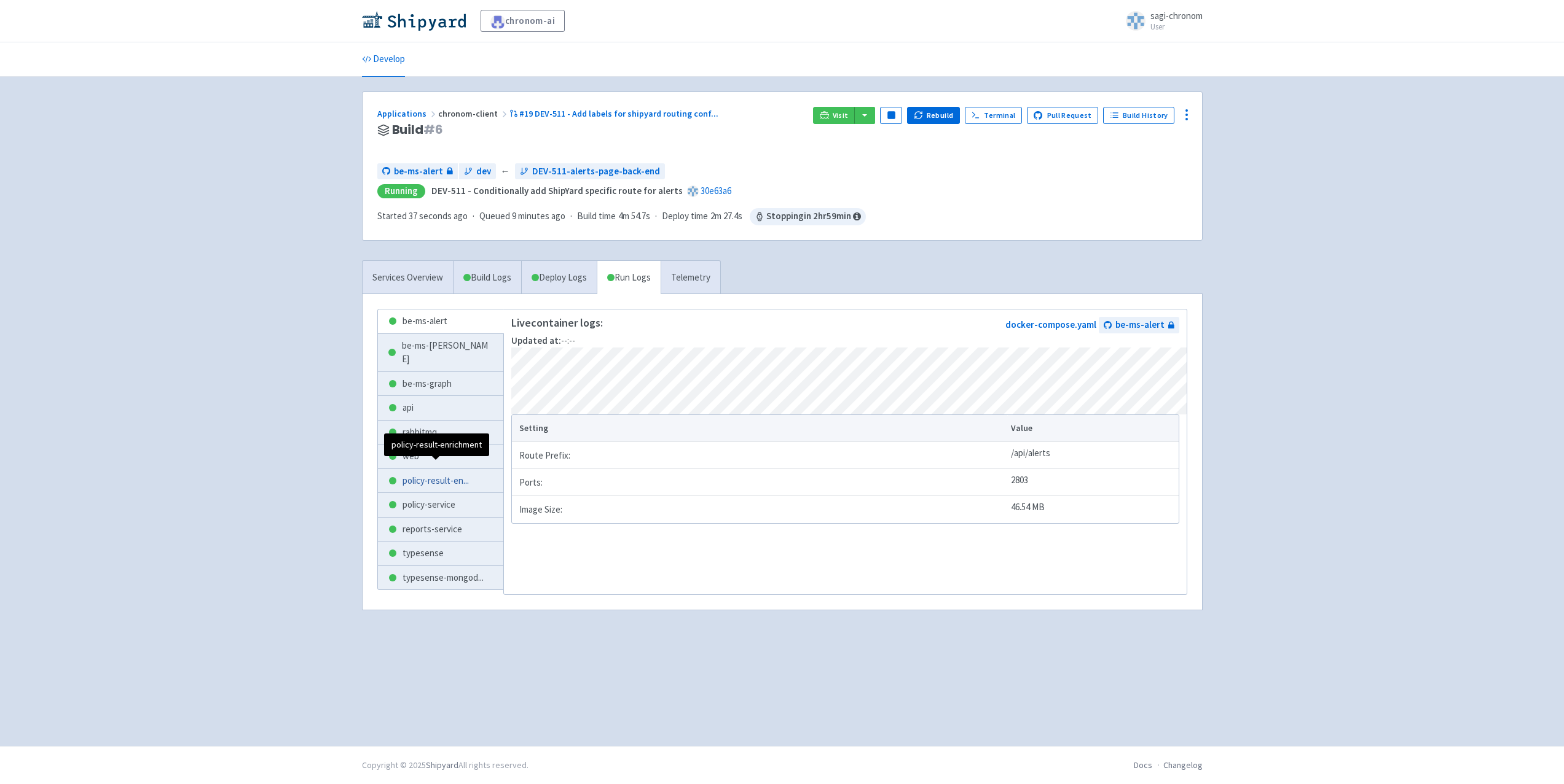
click at [441, 474] on span "policy-result-en ..." at bounding box center [435, 481] width 67 height 14
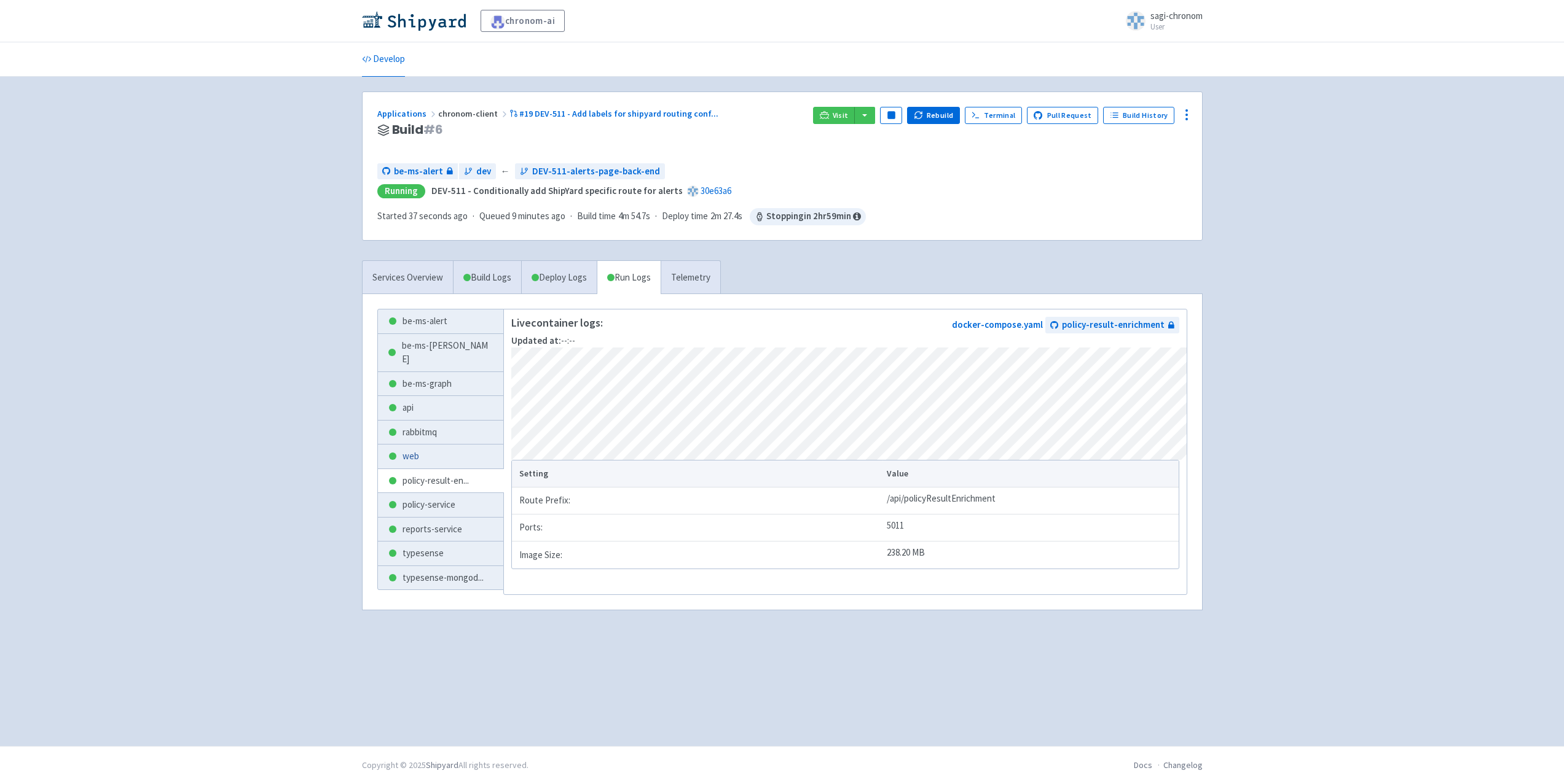
click at [446, 445] on link "web" at bounding box center [440, 457] width 126 height 23
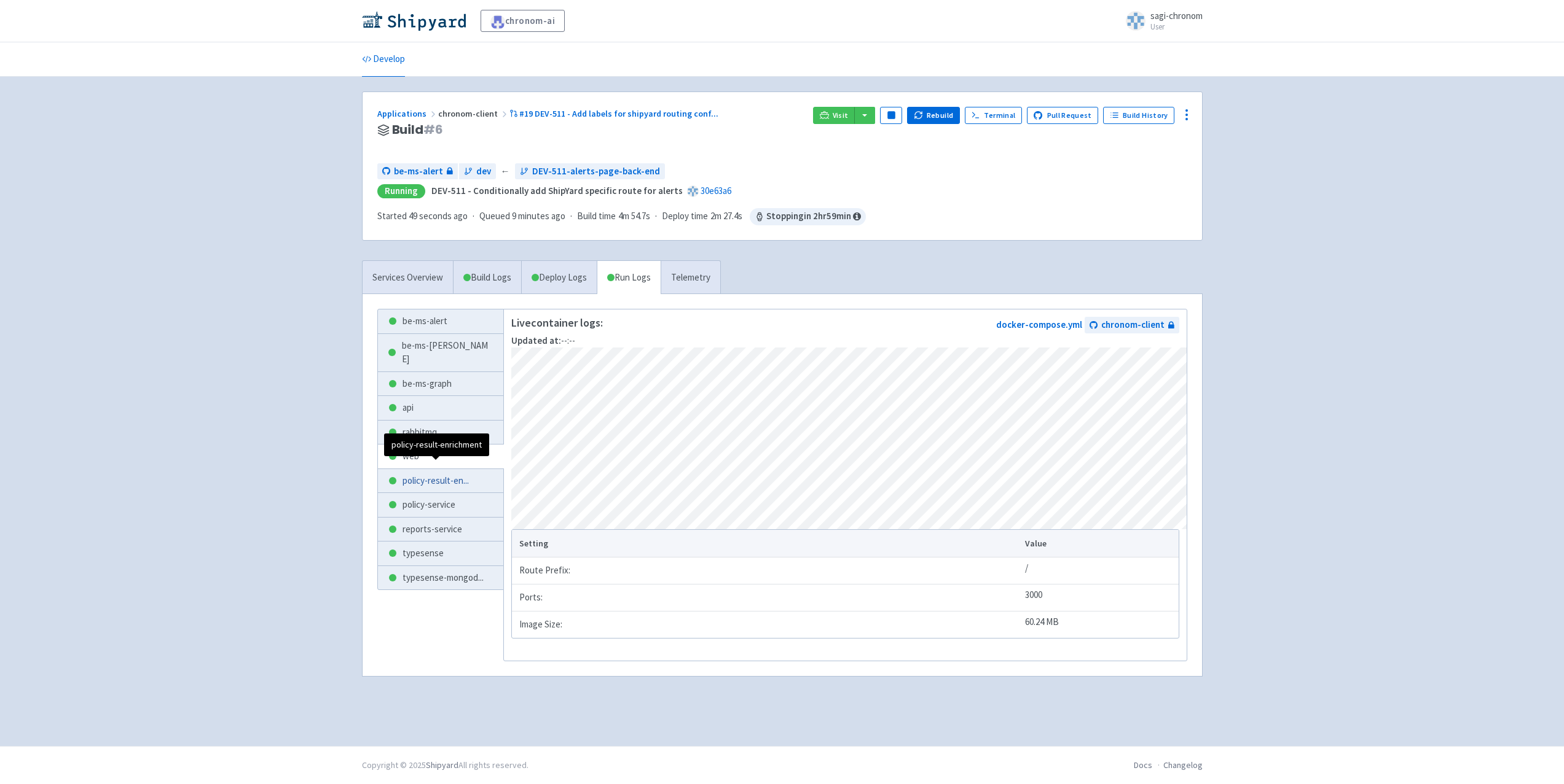
click at [445, 474] on span "policy-result-en ..." at bounding box center [435, 481] width 67 height 14
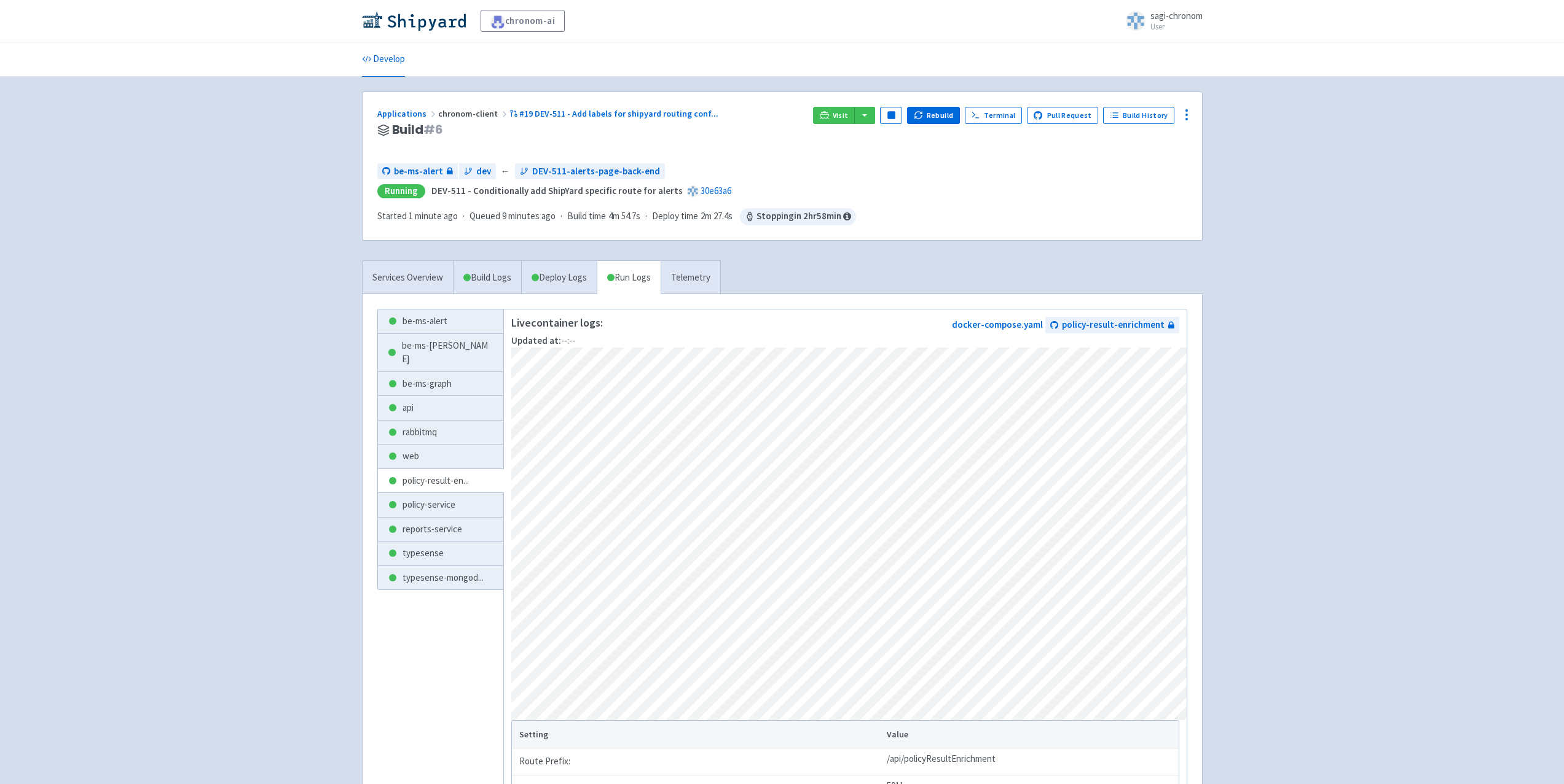
scroll to position [62, 0]
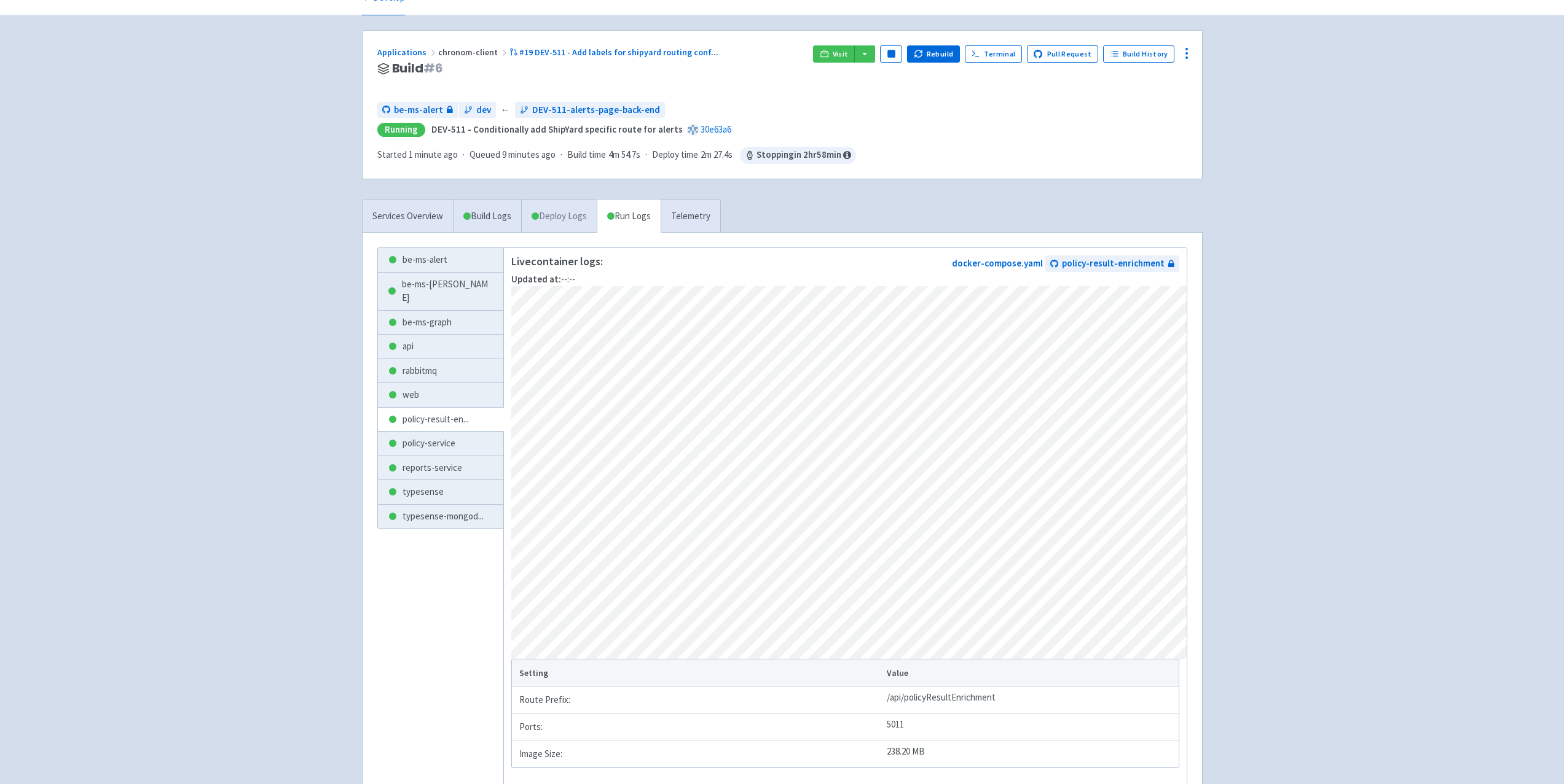
click at [566, 210] on link "Deploy Logs" at bounding box center [559, 216] width 75 height 34
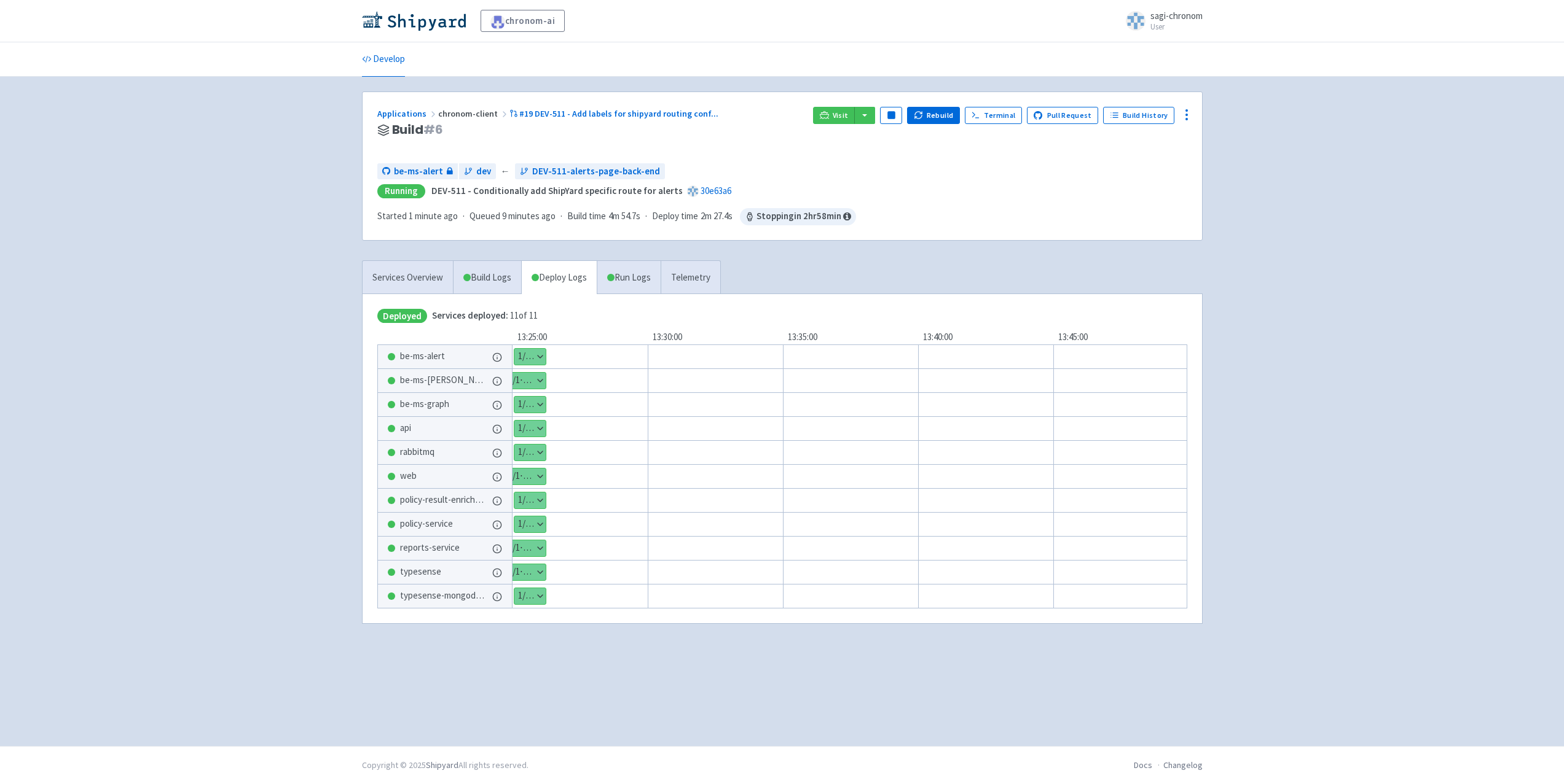
click at [533, 502] on button "Show details" at bounding box center [530, 501] width 31 height 16
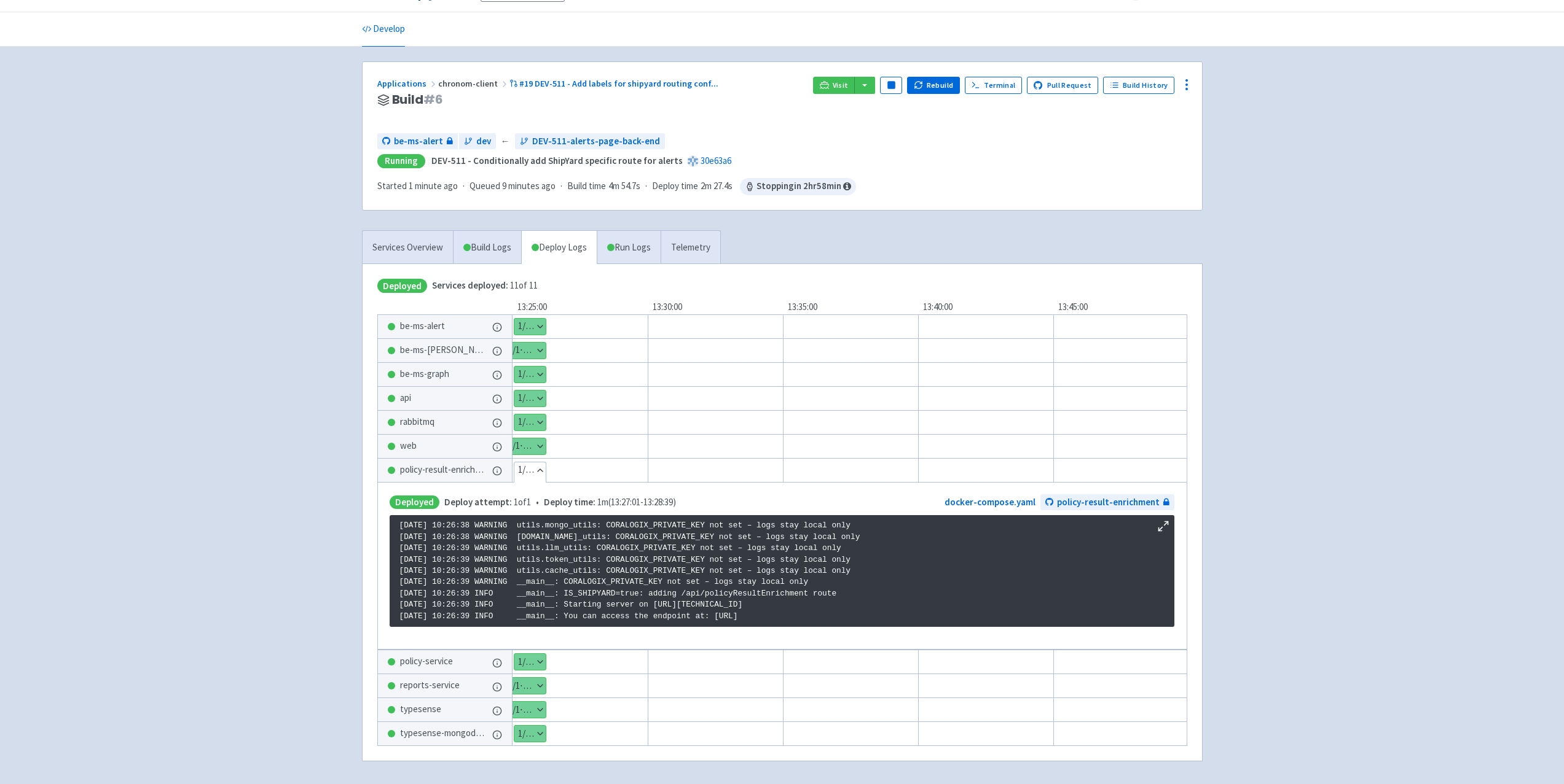
scroll to position [78, 0]
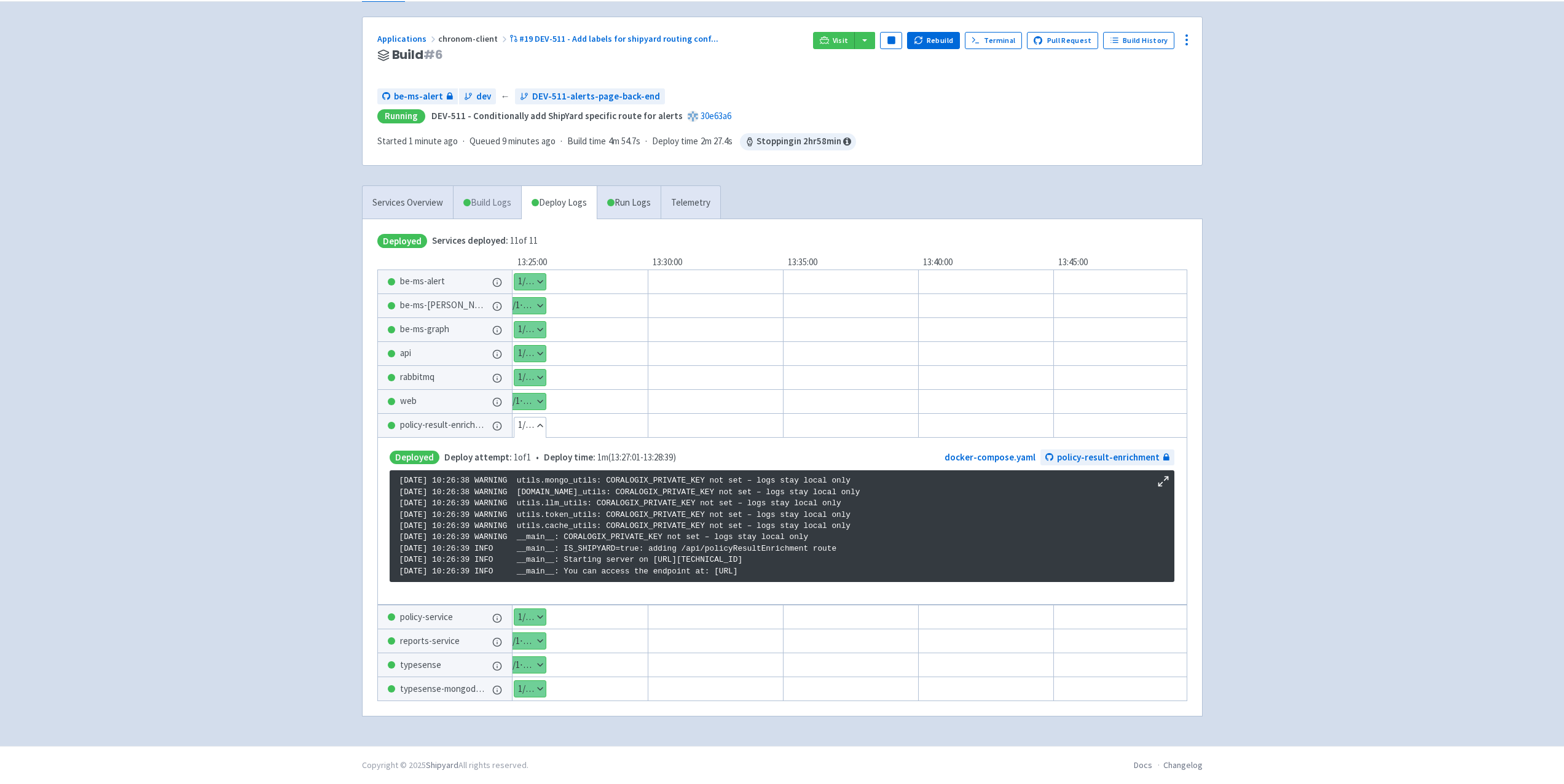
click at [467, 202] on span at bounding box center [468, 203] width 8 height 8
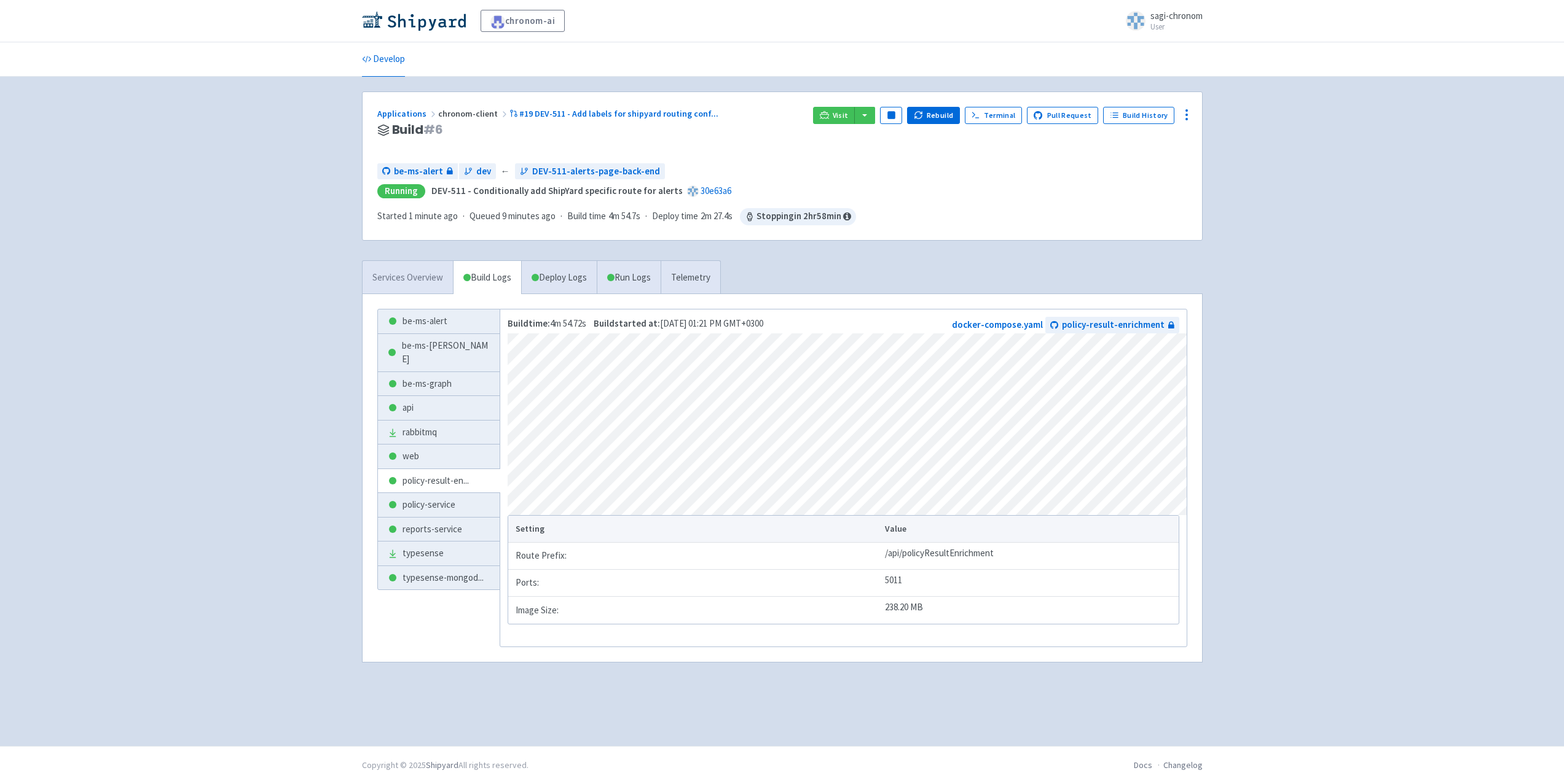
click at [414, 275] on link "Services Overview" at bounding box center [408, 278] width 90 height 34
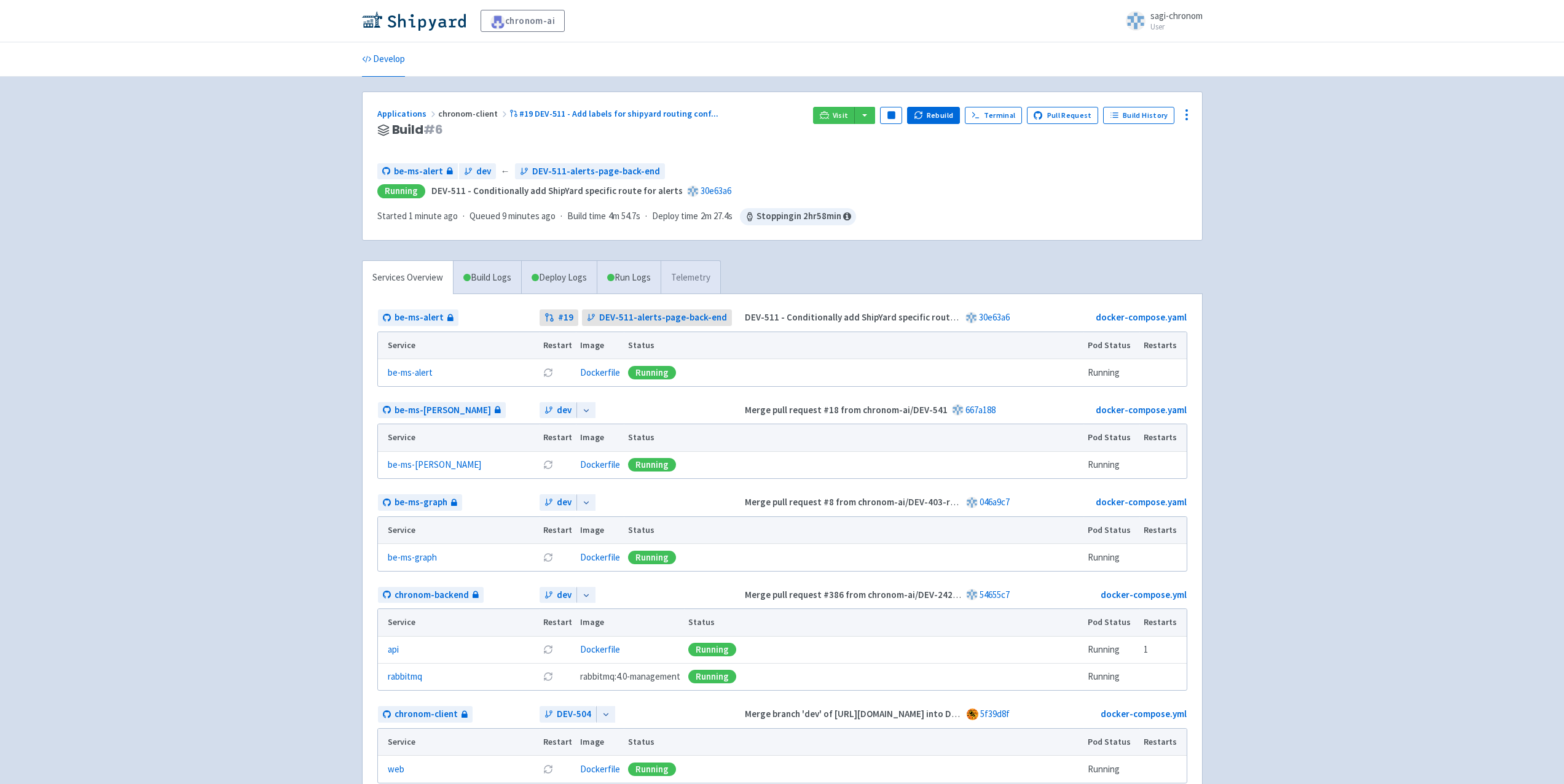
click at [696, 282] on link "Telemetry" at bounding box center [690, 278] width 60 height 34
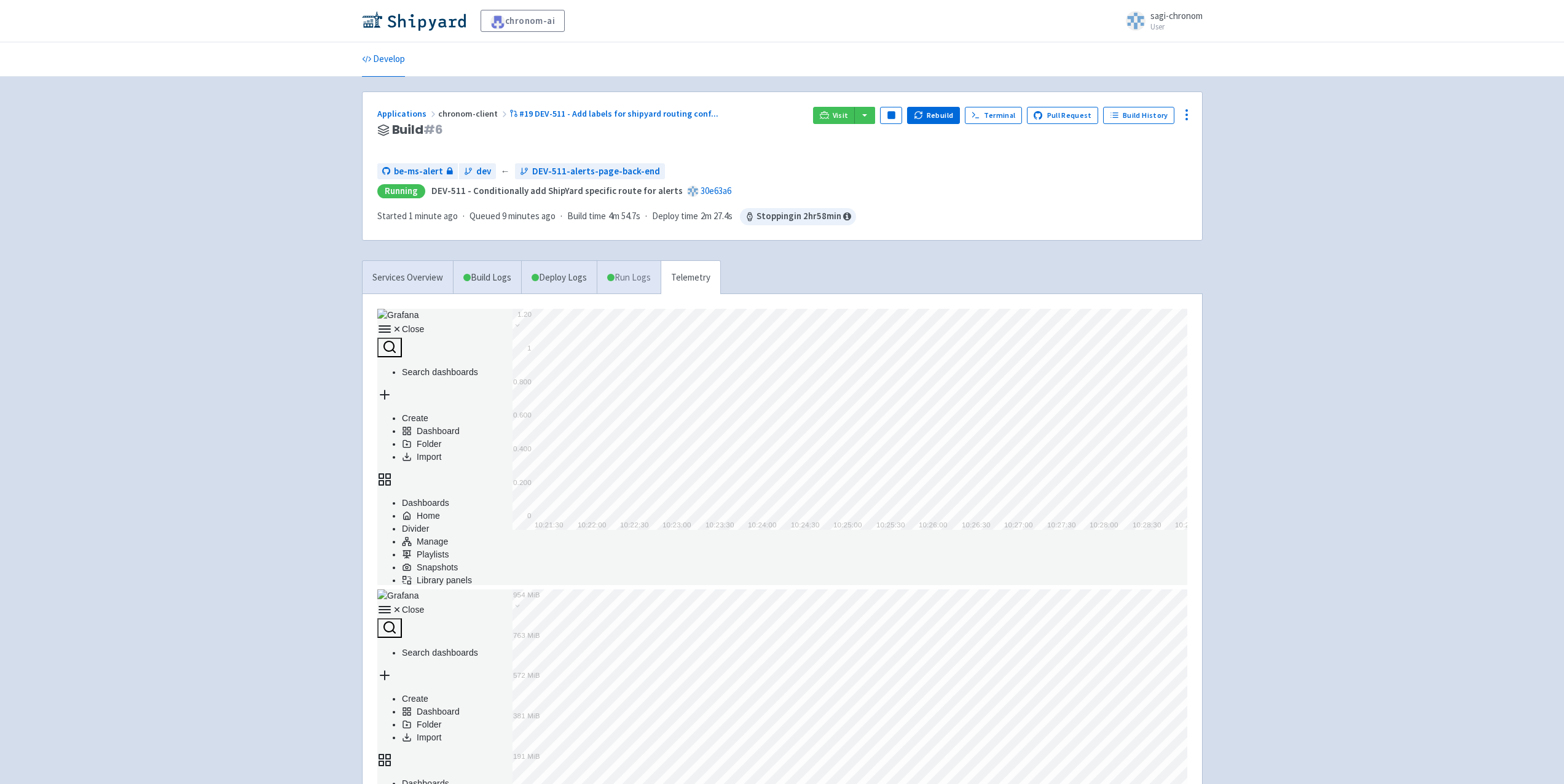
click at [624, 283] on link "Run Logs" at bounding box center [628, 278] width 64 height 34
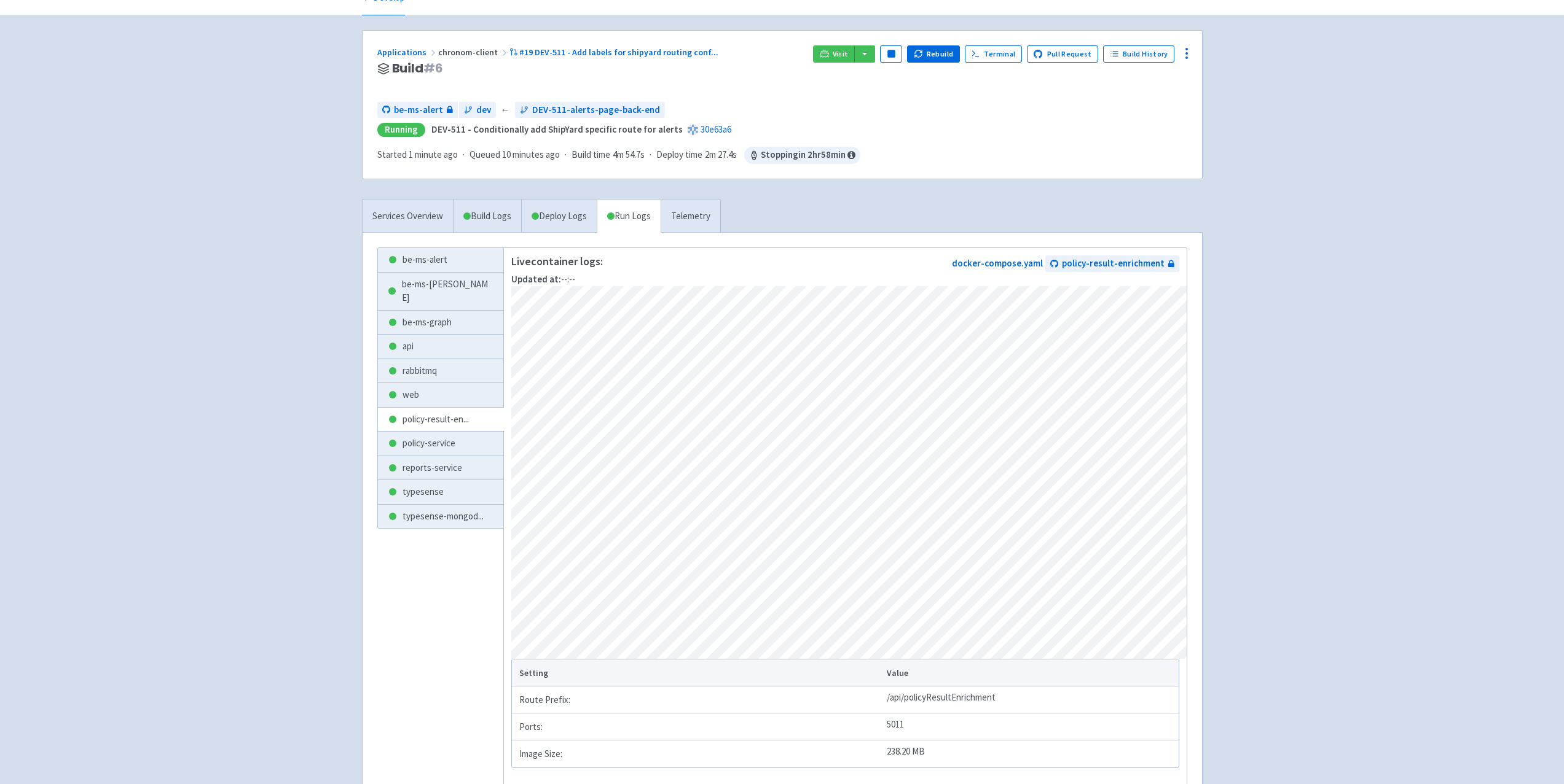
scroll to position [166, 0]
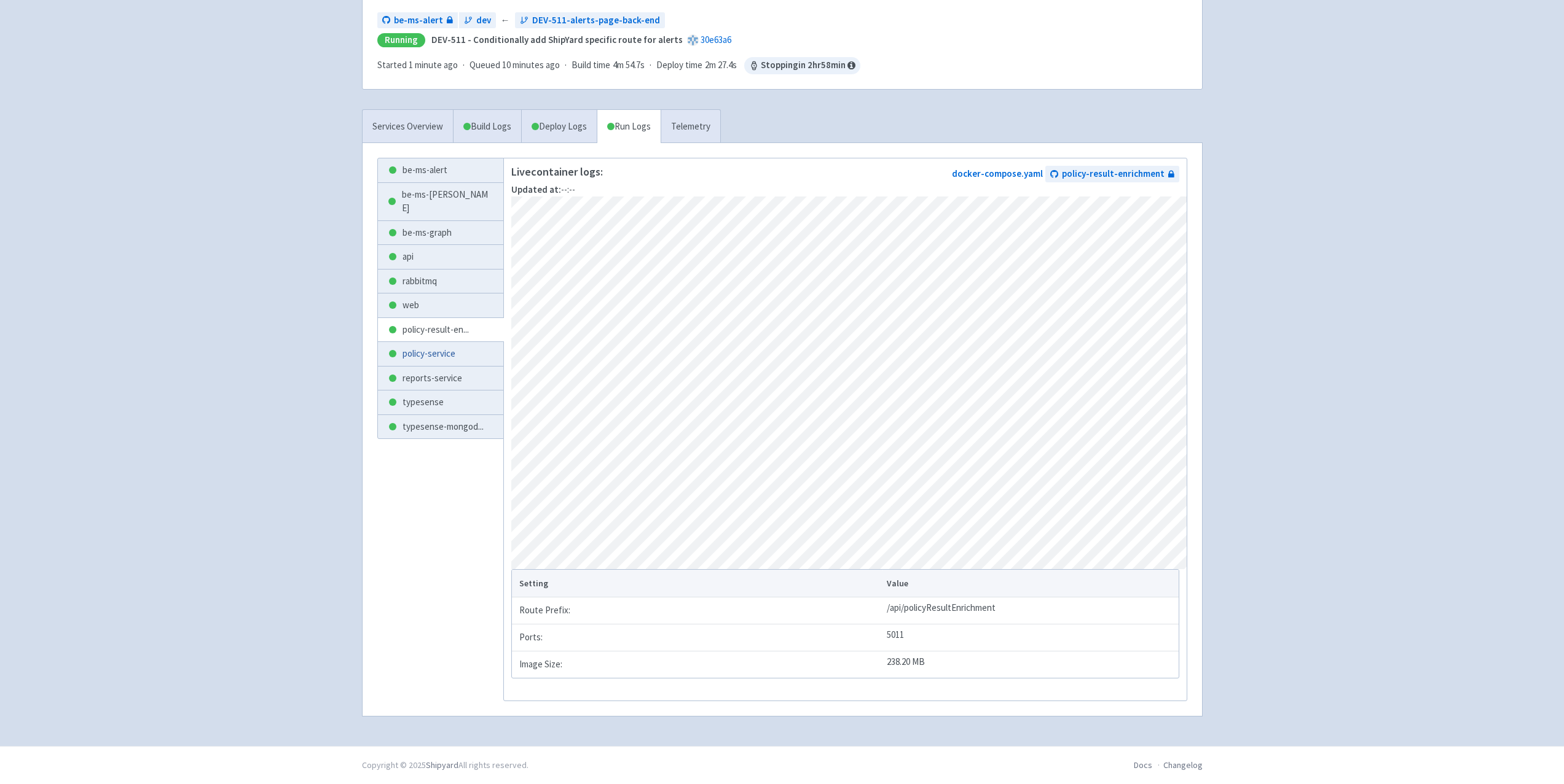
click at [429, 342] on link "policy-service" at bounding box center [440, 354] width 126 height 23
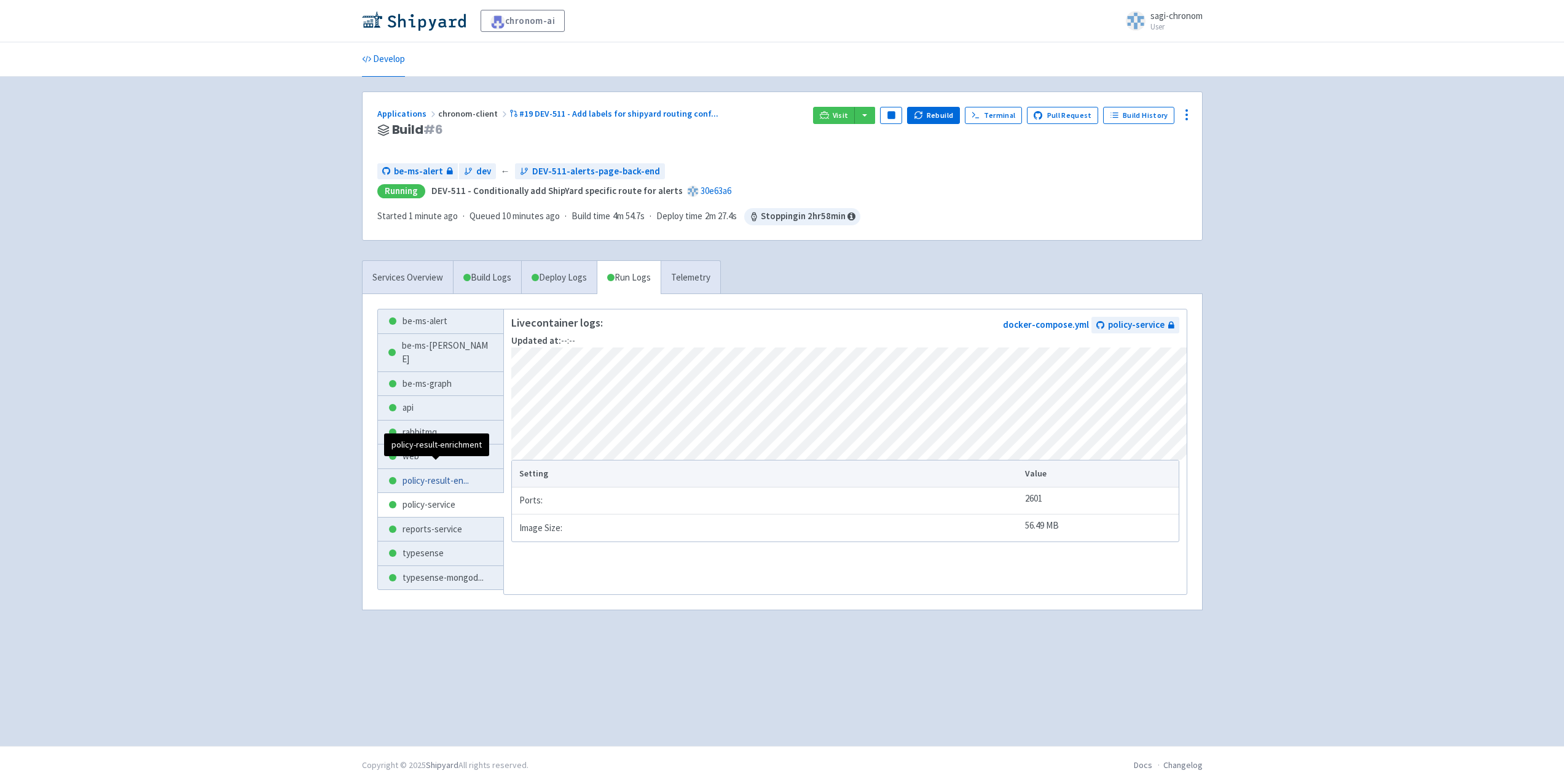
click at [464, 474] on span "policy-result-en ..." at bounding box center [435, 481] width 67 height 14
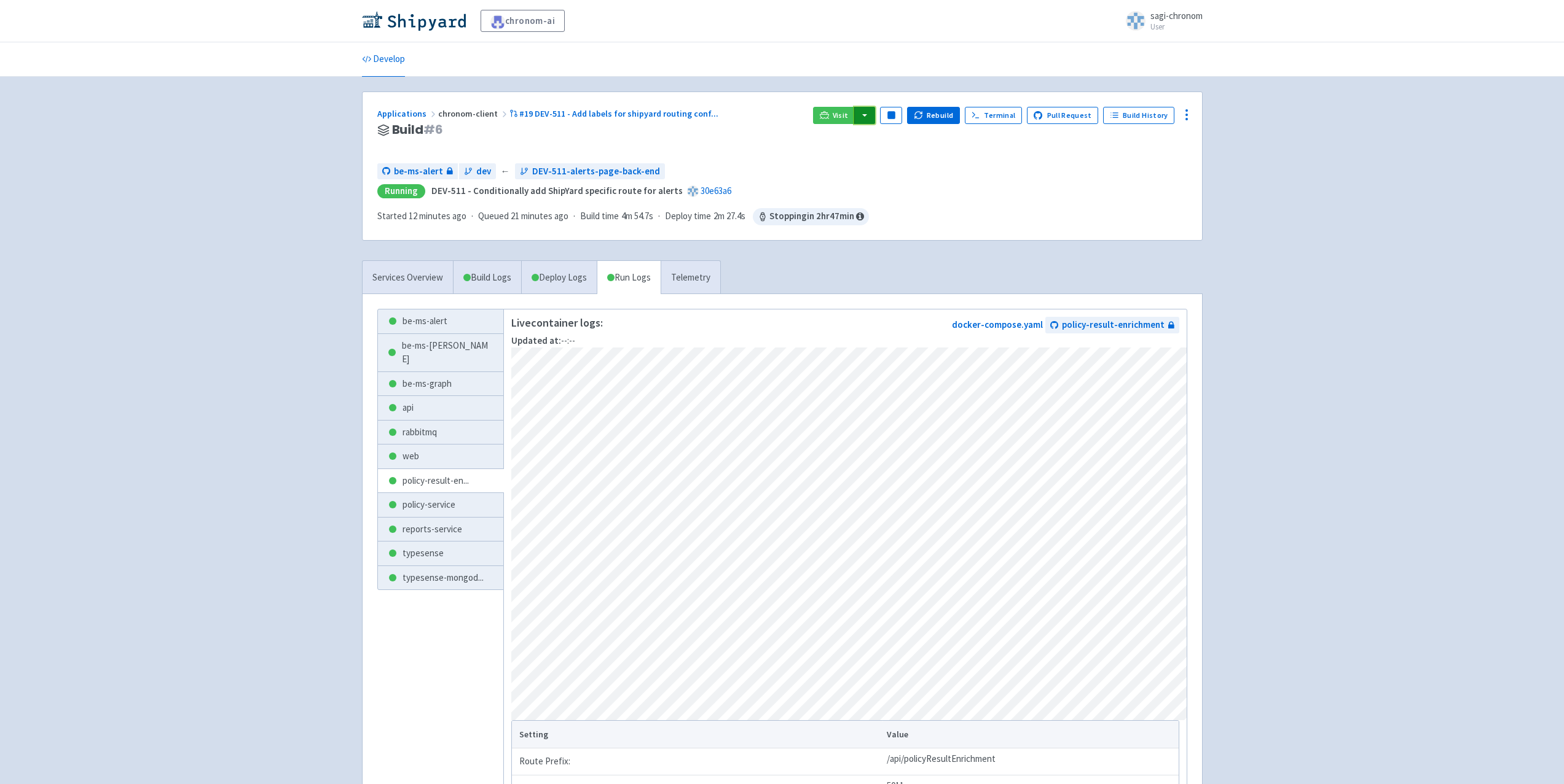
click at [869, 113] on button "button" at bounding box center [864, 115] width 21 height 18
click at [381, 59] on link "Develop" at bounding box center [383, 59] width 43 height 34
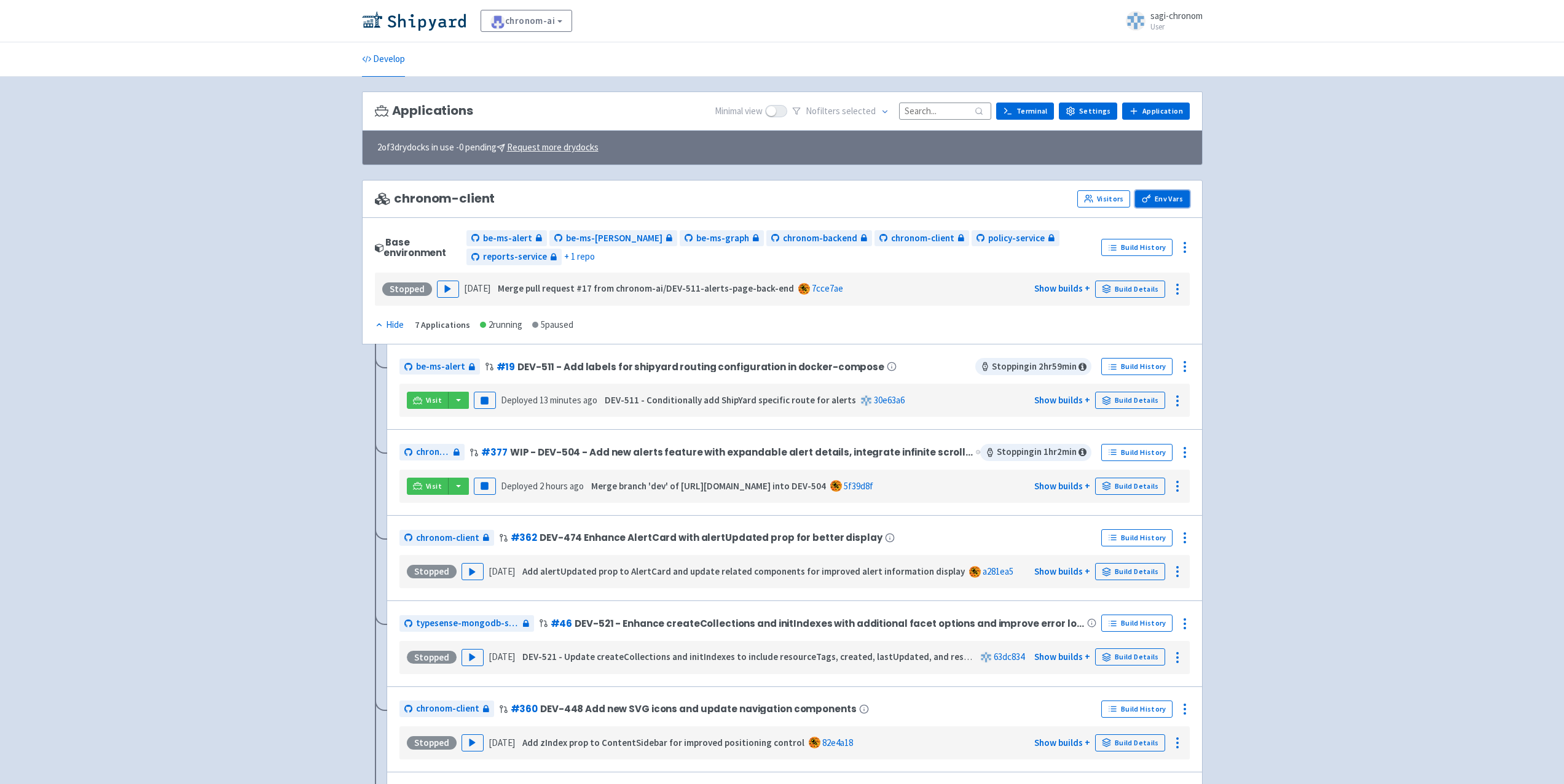
click at [1168, 199] on link "Env Vars" at bounding box center [1161, 199] width 54 height 18
click at [1135, 396] on link "Build Details" at bounding box center [1130, 401] width 70 height 18
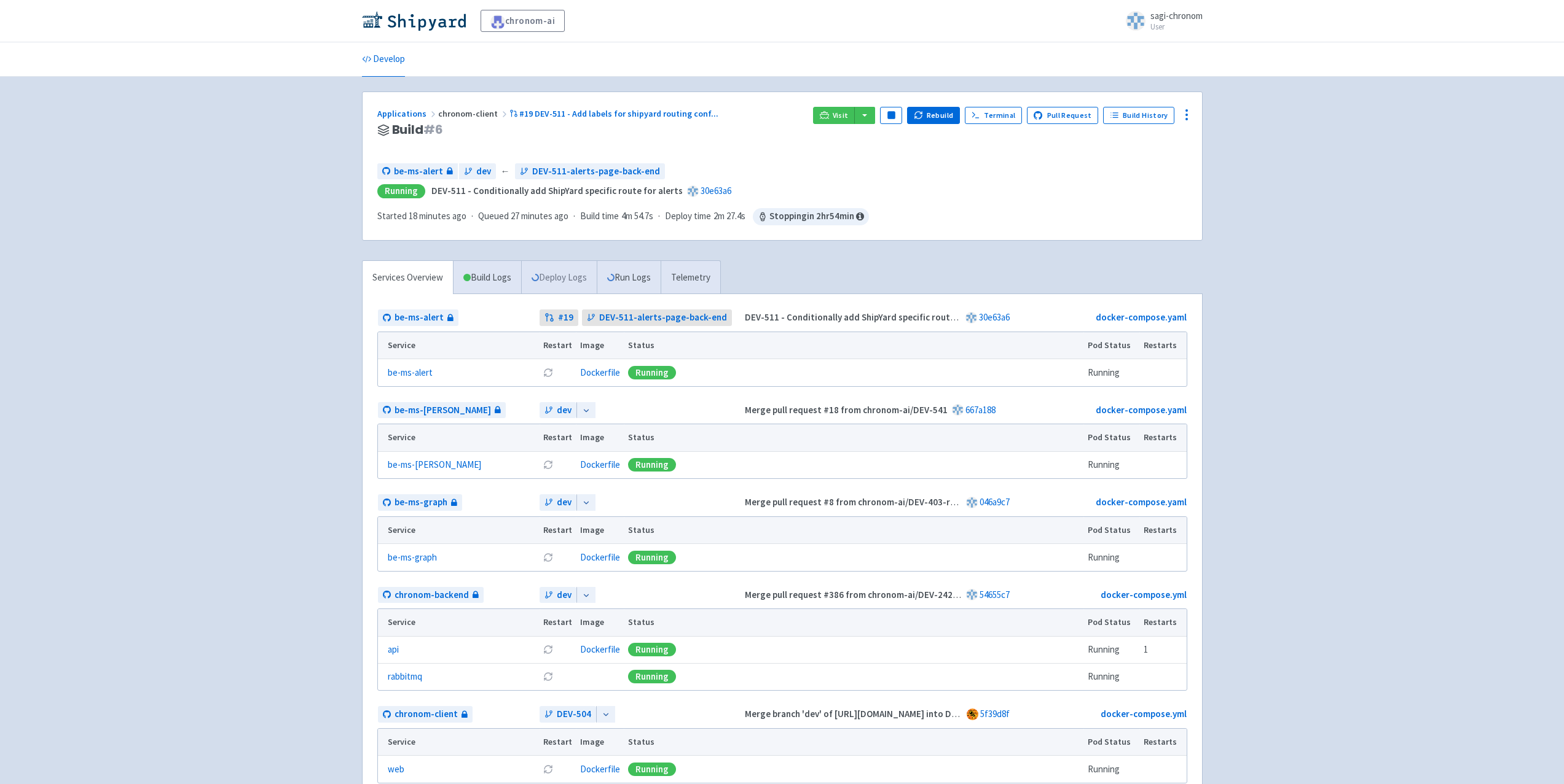
click at [552, 274] on link "Deploy Logs" at bounding box center [559, 278] width 75 height 34
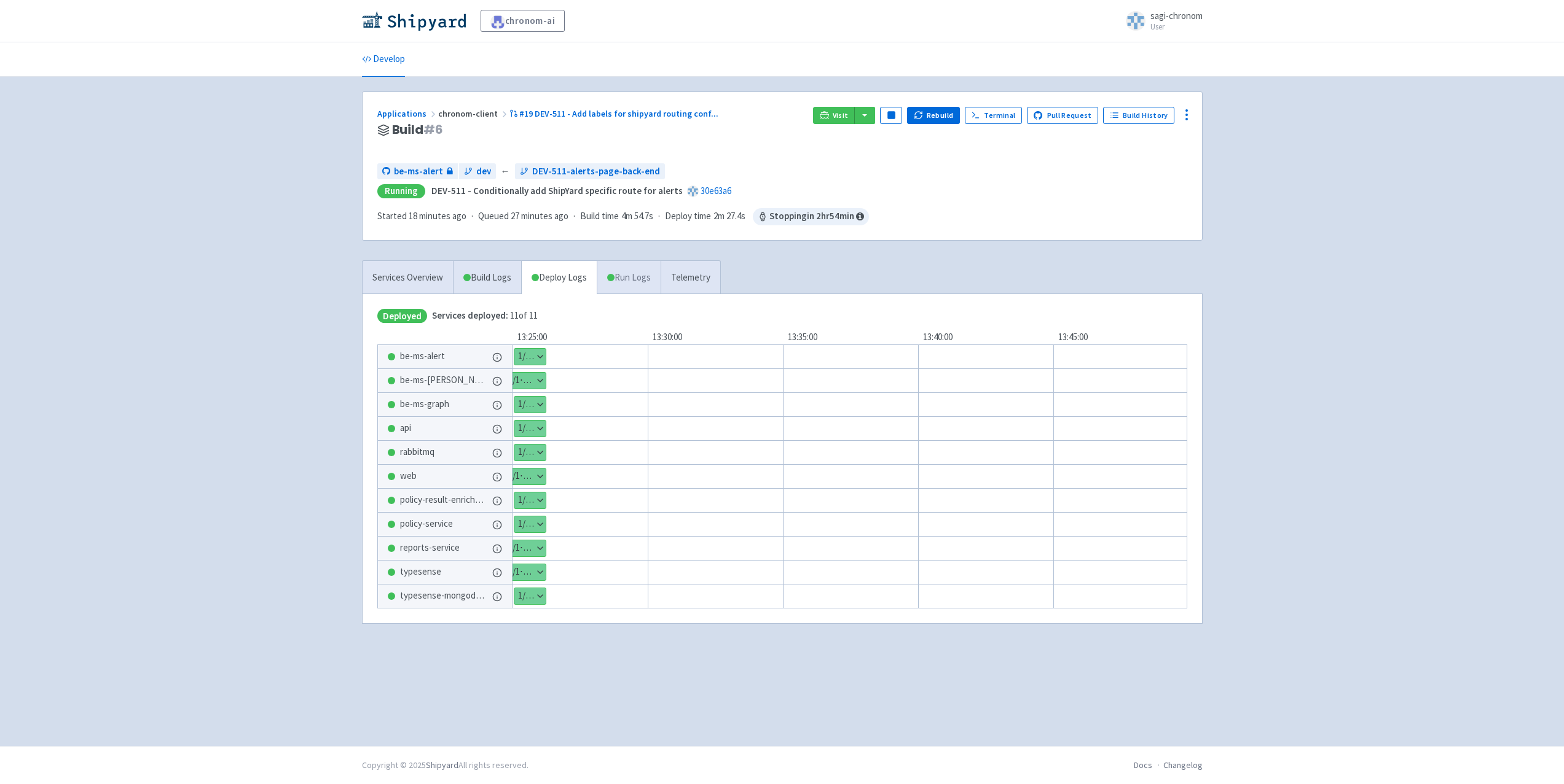
click at [634, 282] on link "Run Logs" at bounding box center [628, 278] width 64 height 34
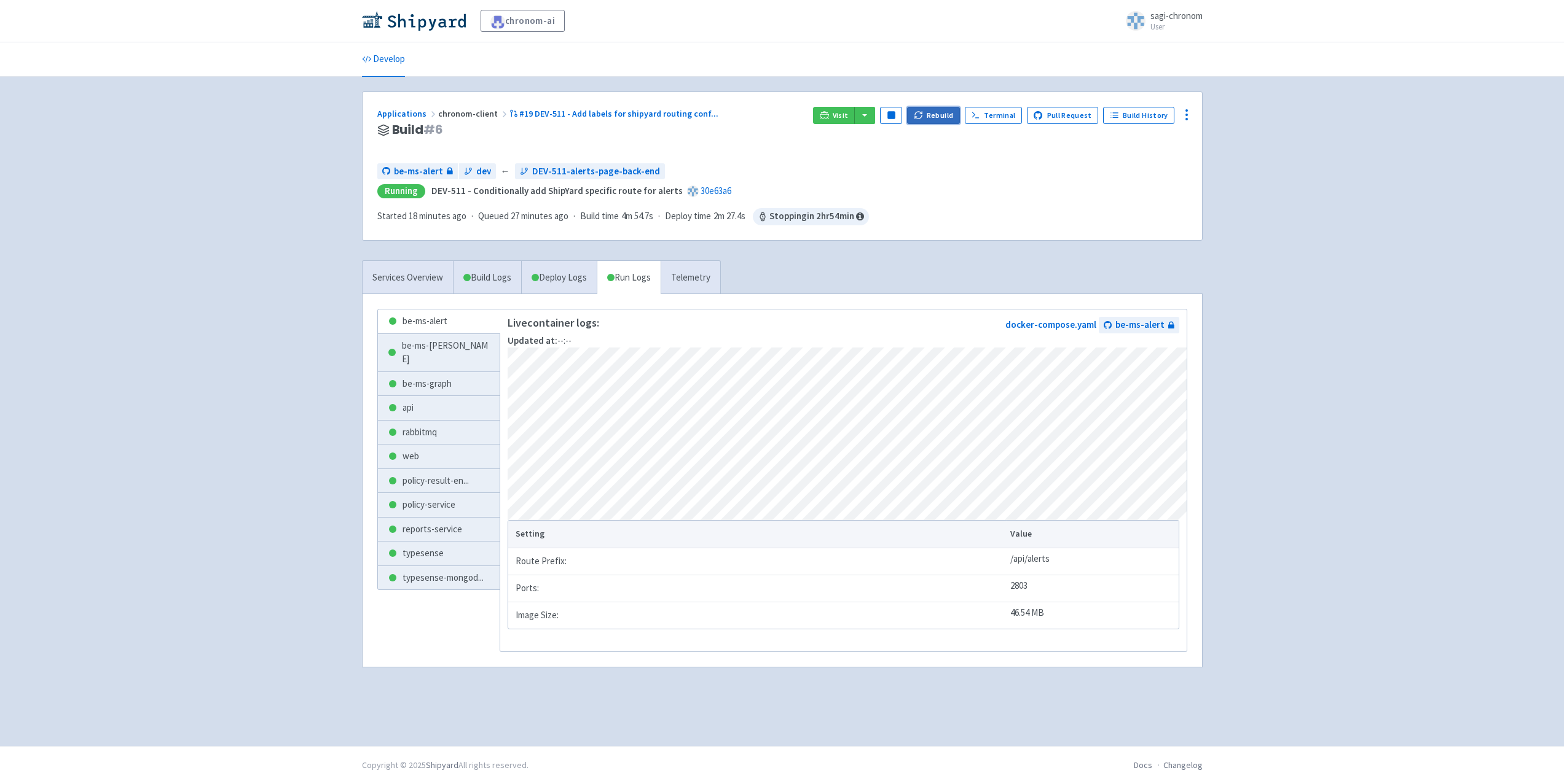
click at [933, 112] on button "Rebuild" at bounding box center [933, 115] width 53 height 18
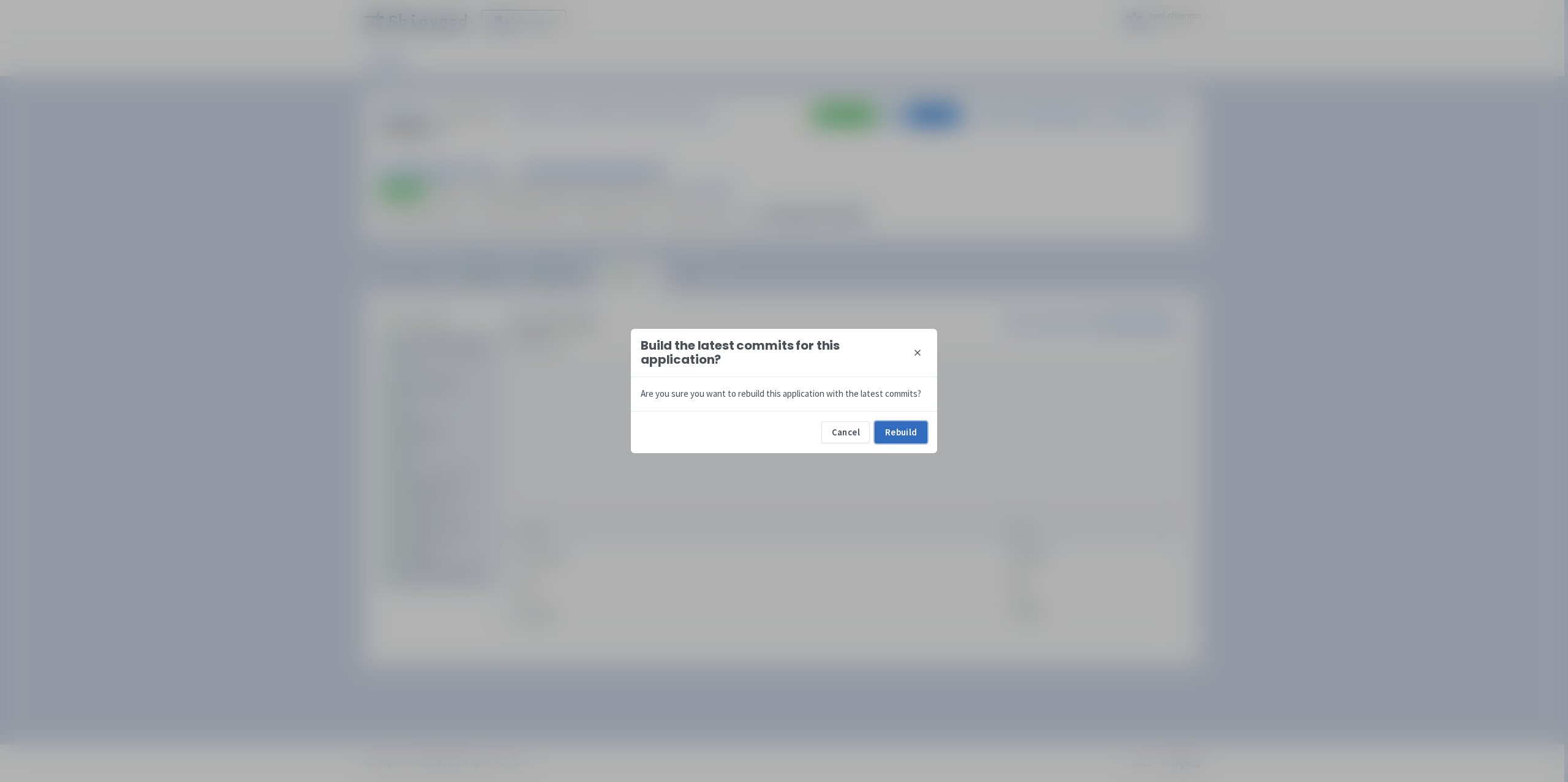
click at [899, 432] on button "Rebuild" at bounding box center [901, 432] width 53 height 22
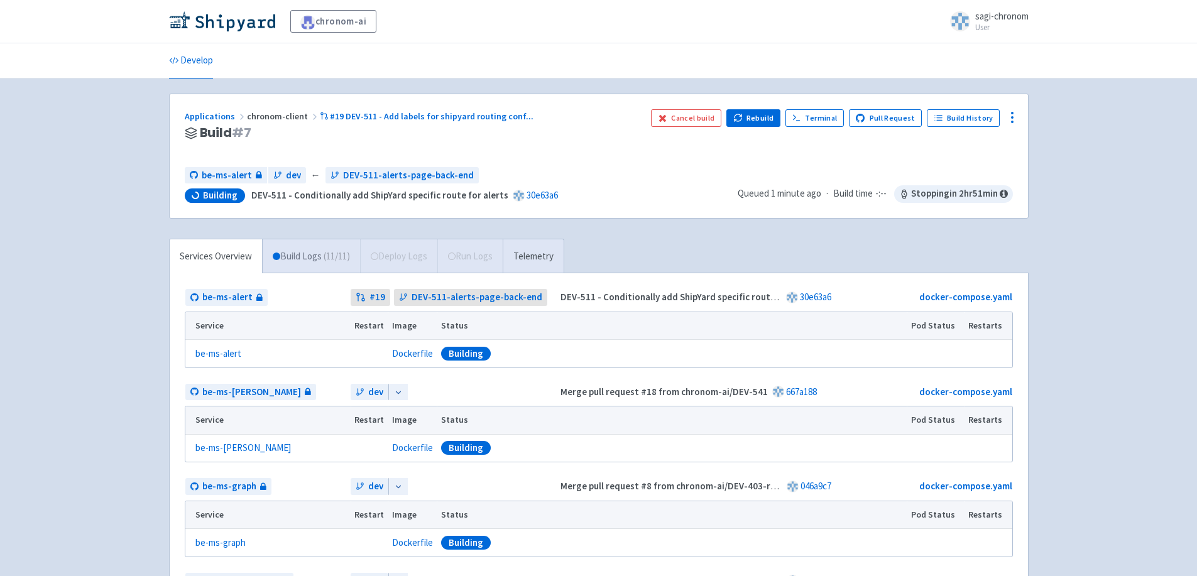
click at [326, 256] on span "( 11 / 11 )" at bounding box center [336, 256] width 26 height 14
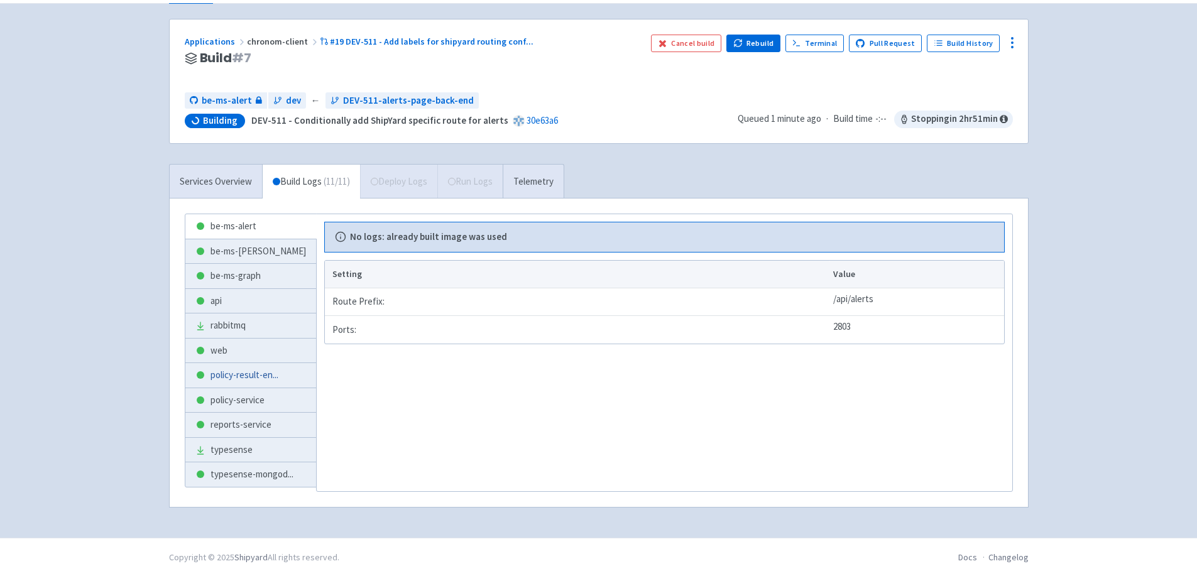
scroll to position [75, 0]
click at [249, 366] on link "policy-result-en ..." at bounding box center [250, 374] width 131 height 24
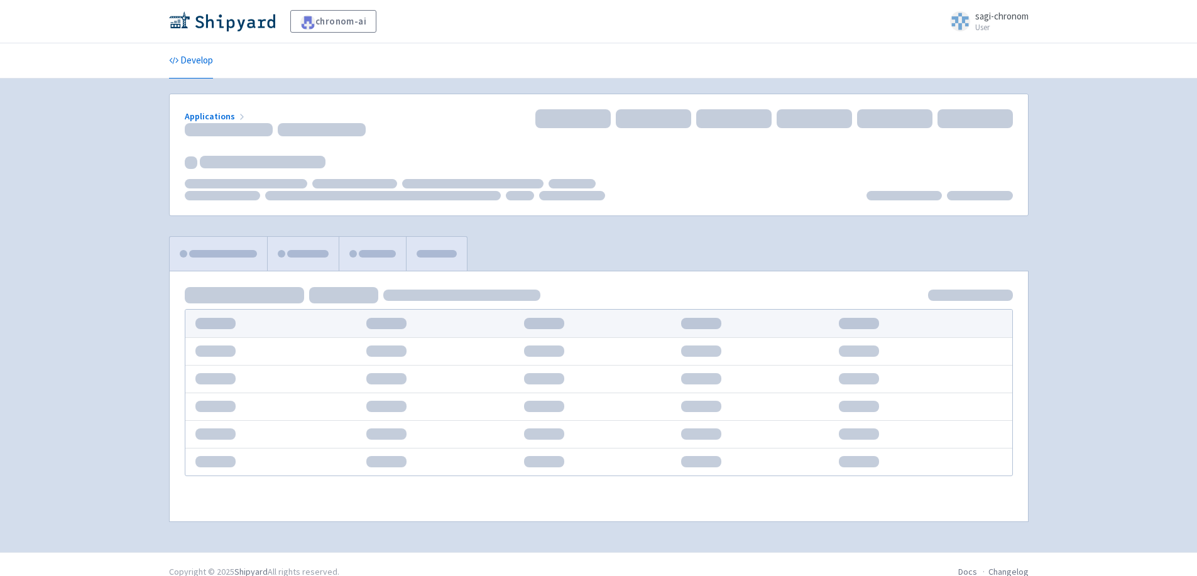
scroll to position [15, 0]
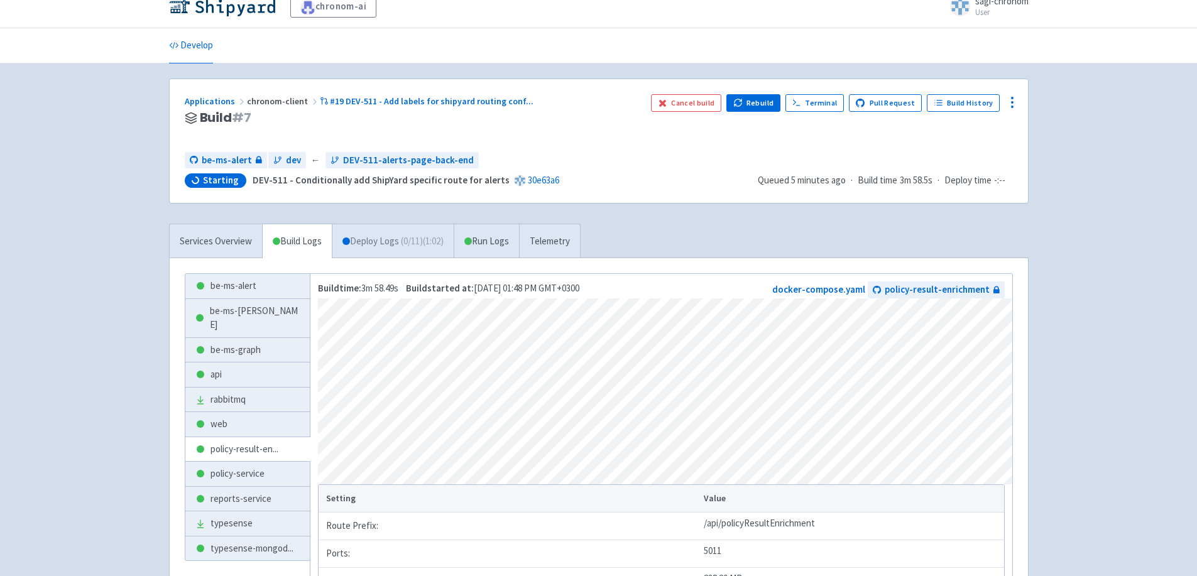
click at [386, 233] on link "Deploy Logs ( 0 / 11 ) (1:02)" at bounding box center [393, 241] width 122 height 35
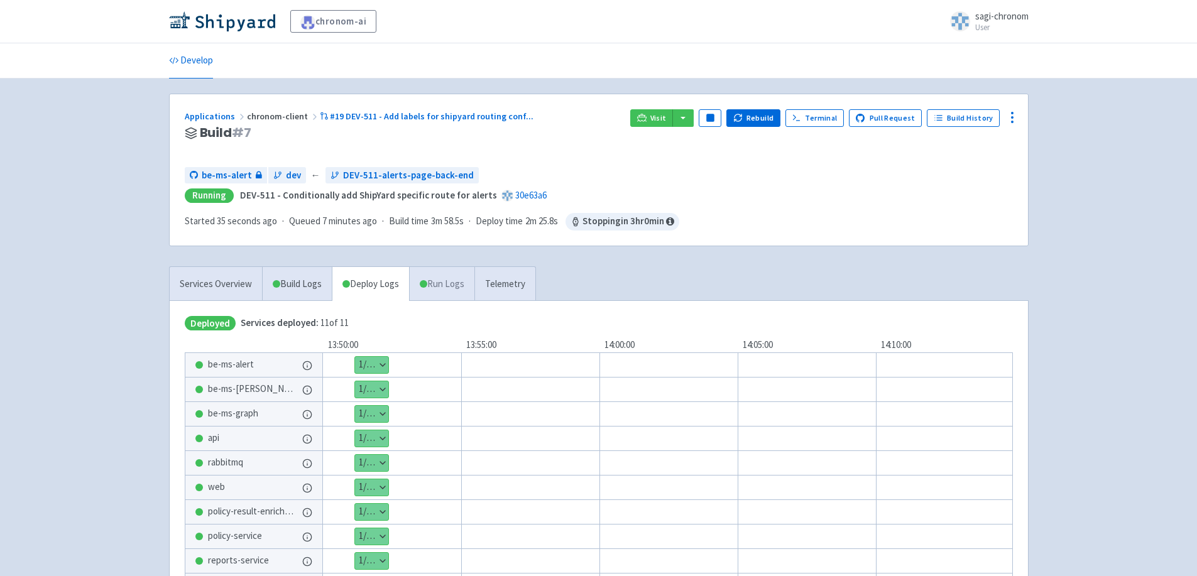
click at [460, 280] on link "Run Logs" at bounding box center [441, 284] width 65 height 35
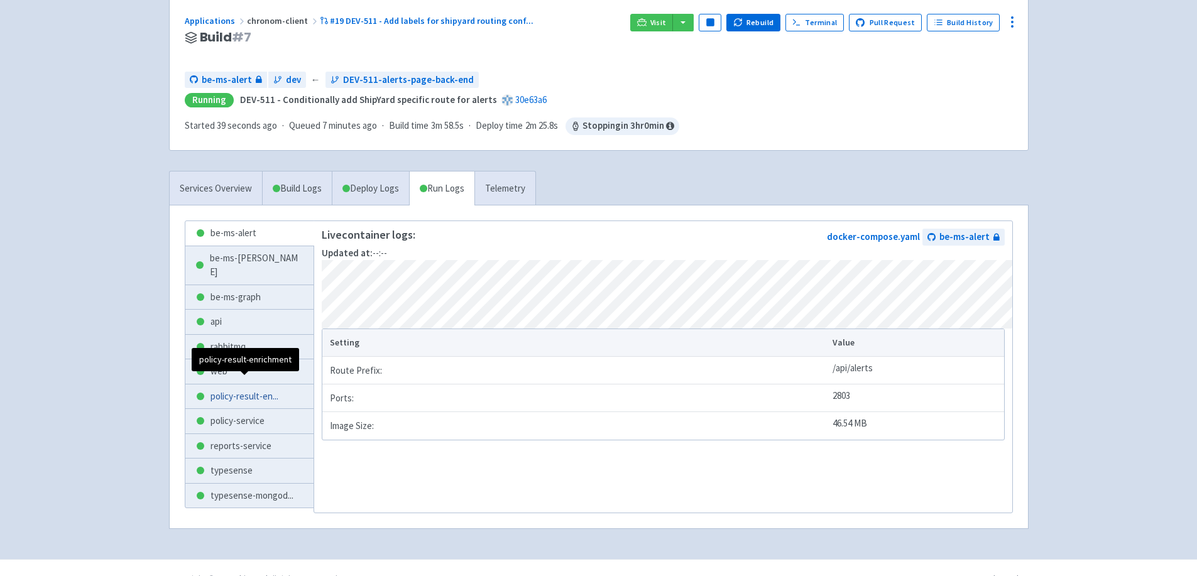
scroll to position [103, 0]
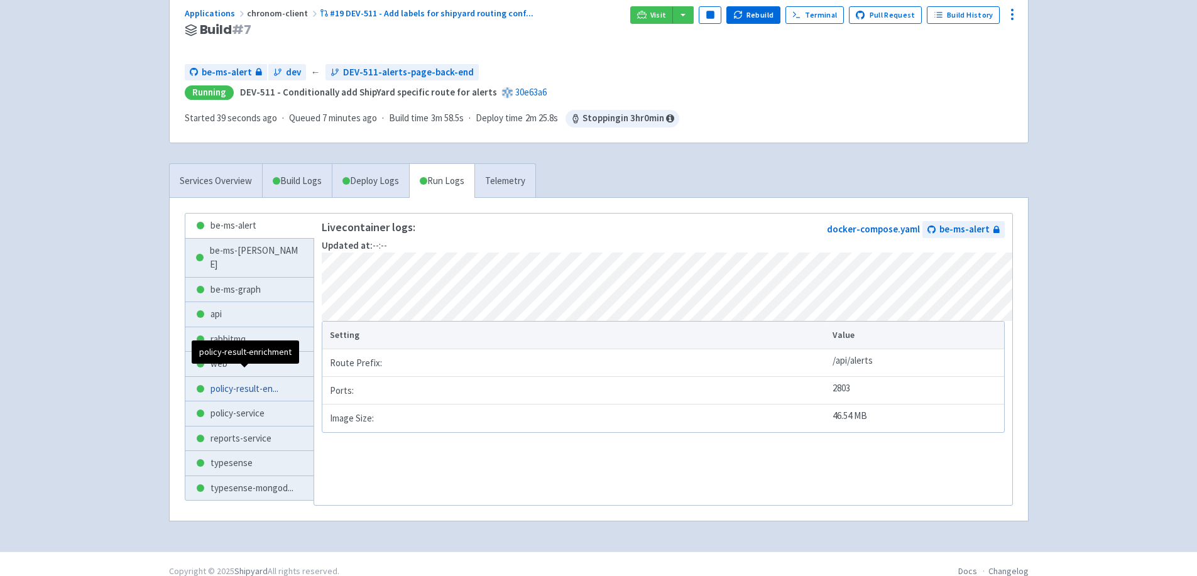
click at [247, 382] on span "policy-result-en ..." at bounding box center [244, 389] width 68 height 14
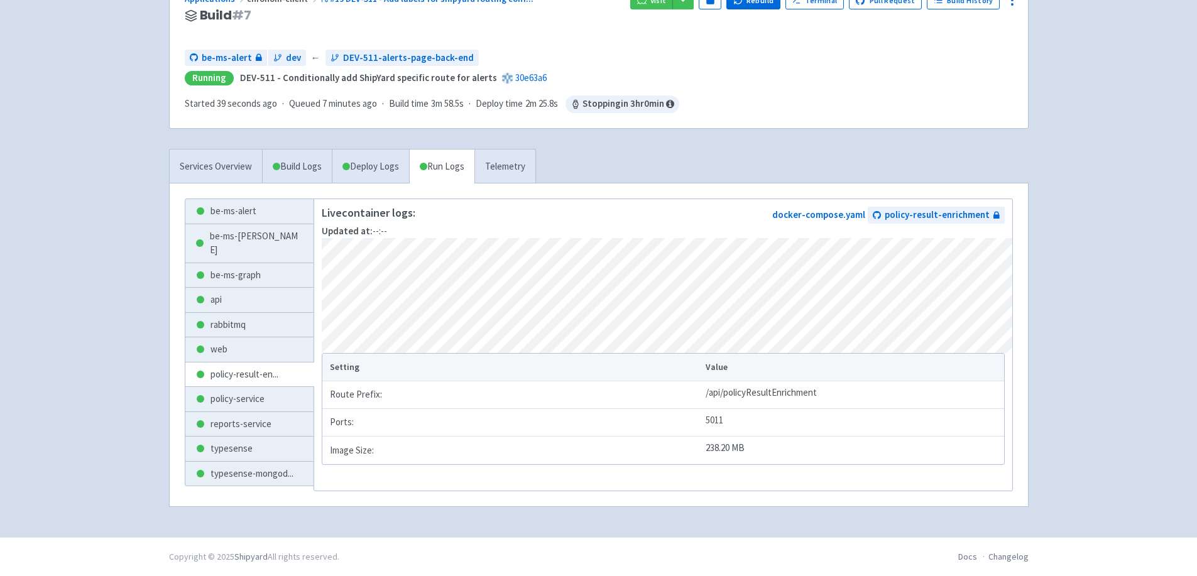
scroll to position [129, 0]
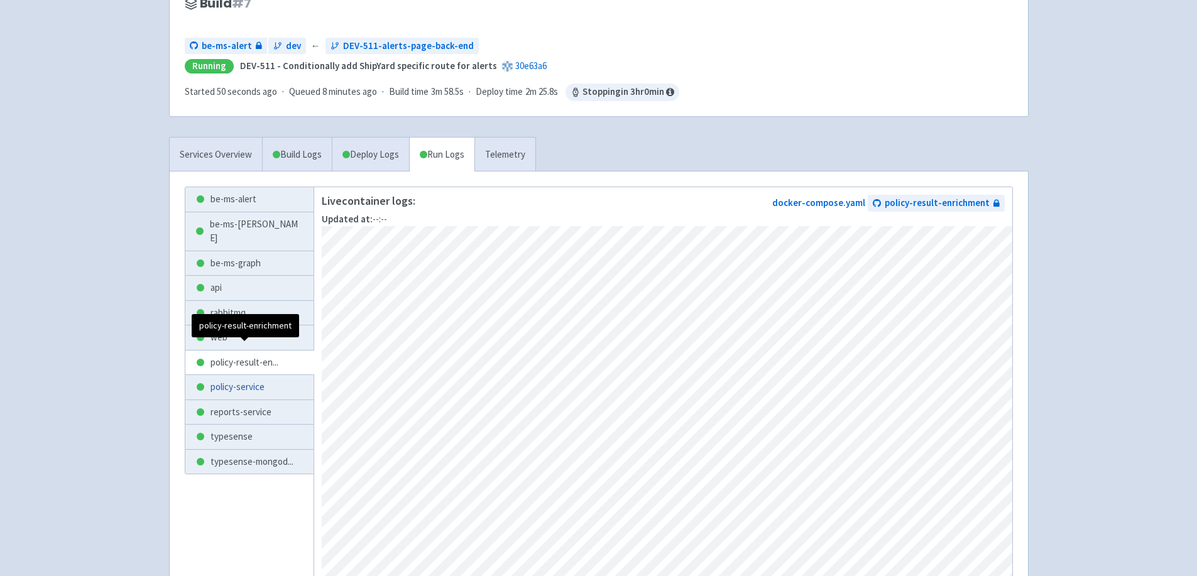
click at [229, 375] on link "policy-service" at bounding box center [249, 387] width 129 height 24
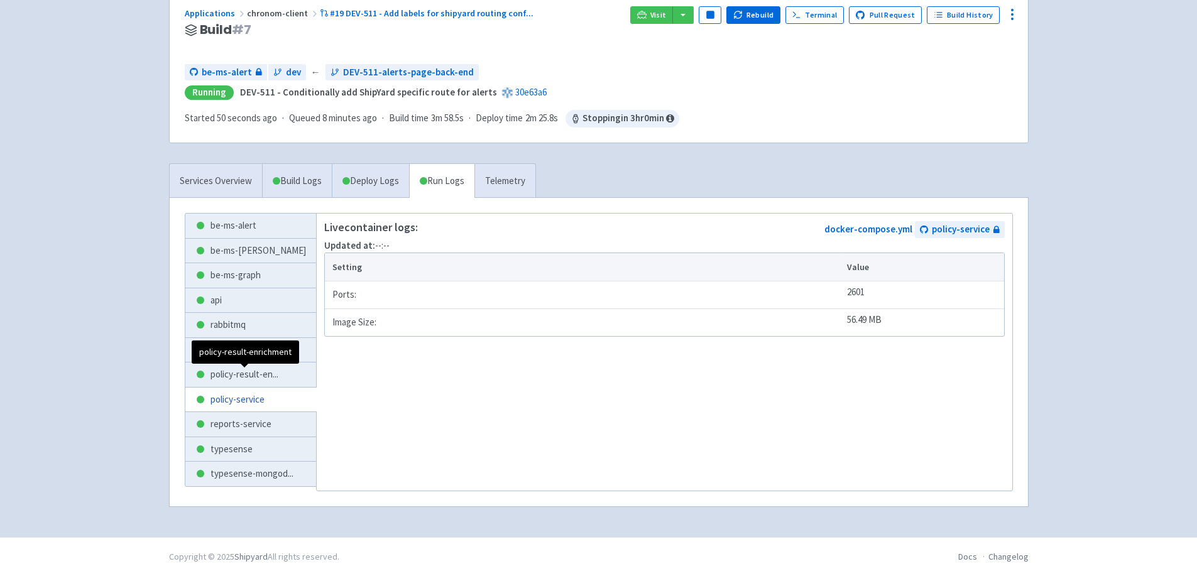
scroll to position [103, 0]
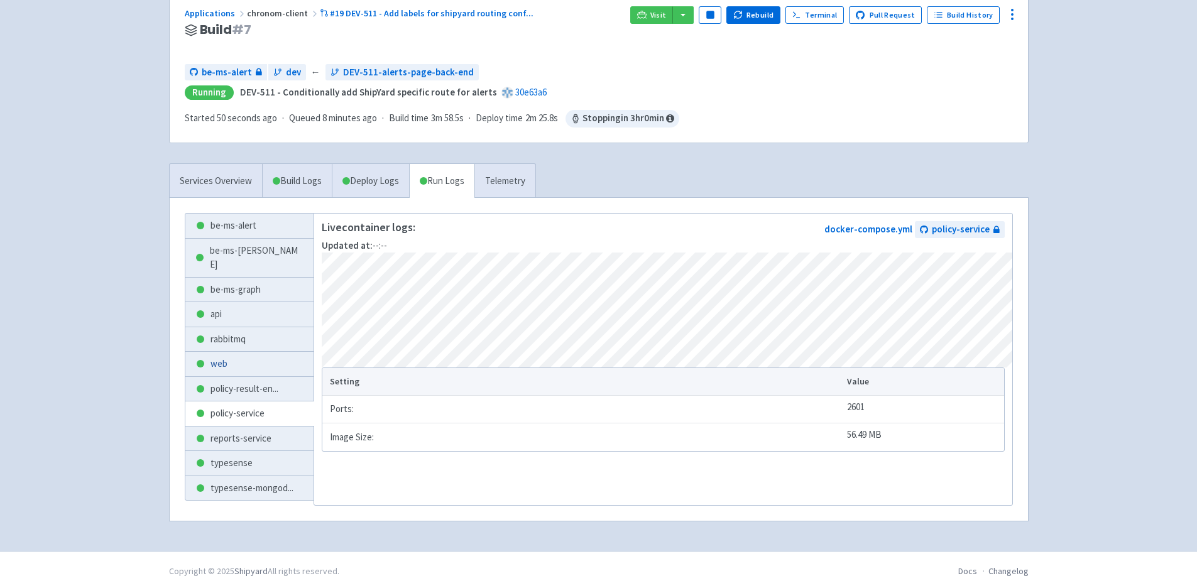
click at [243, 352] on link "web" at bounding box center [249, 364] width 129 height 24
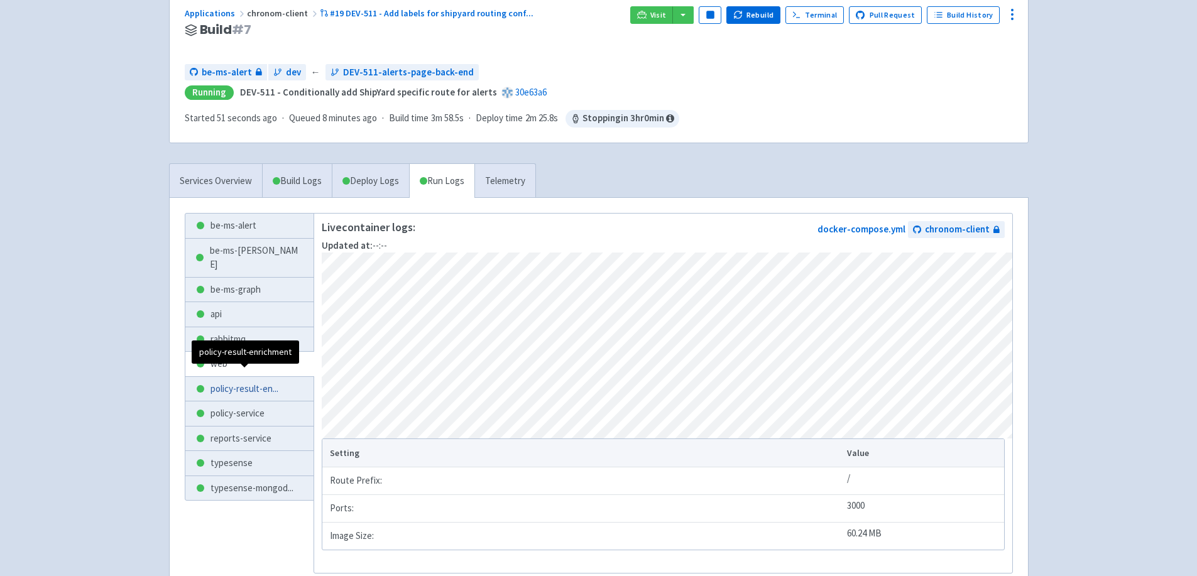
click at [249, 382] on span "policy-result-en ..." at bounding box center [244, 389] width 68 height 14
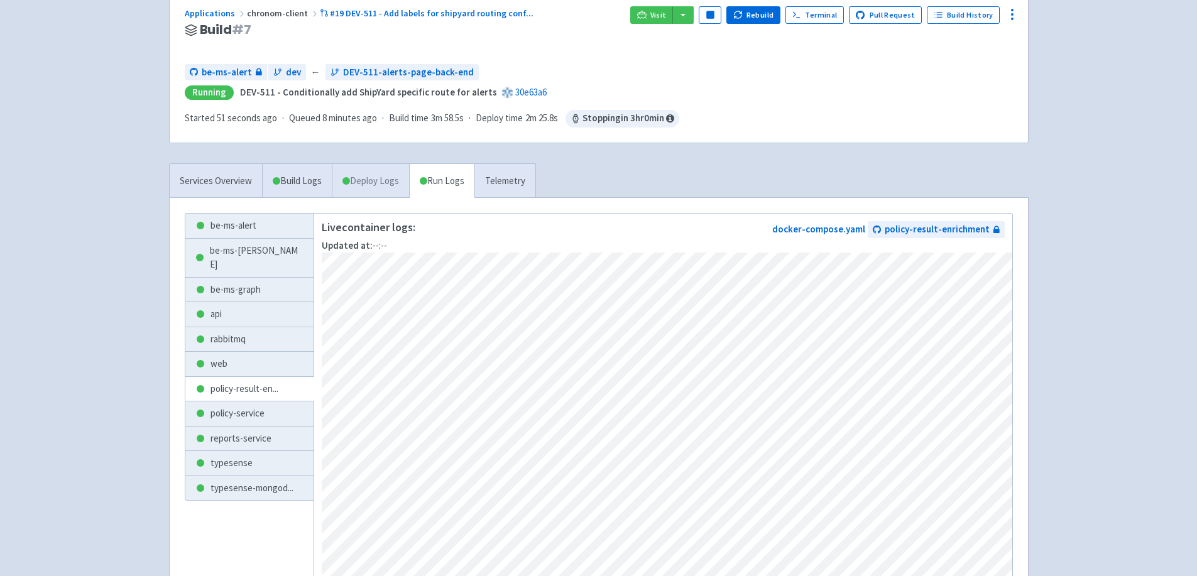
click at [364, 170] on link "Deploy Logs" at bounding box center [370, 181] width 77 height 35
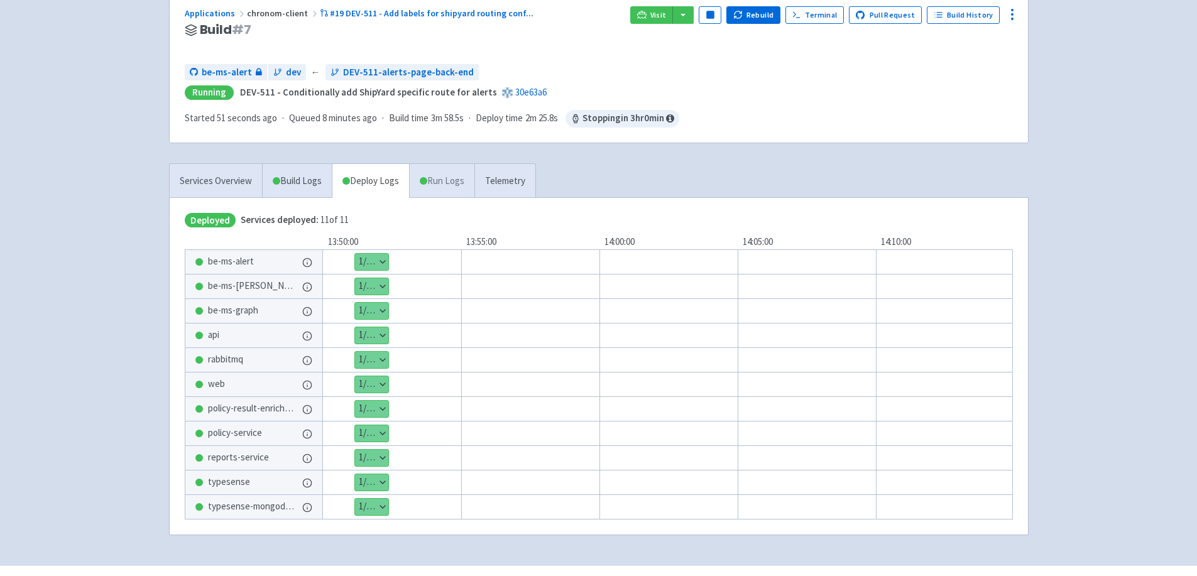
click at [467, 185] on link "Run Logs" at bounding box center [441, 181] width 65 height 35
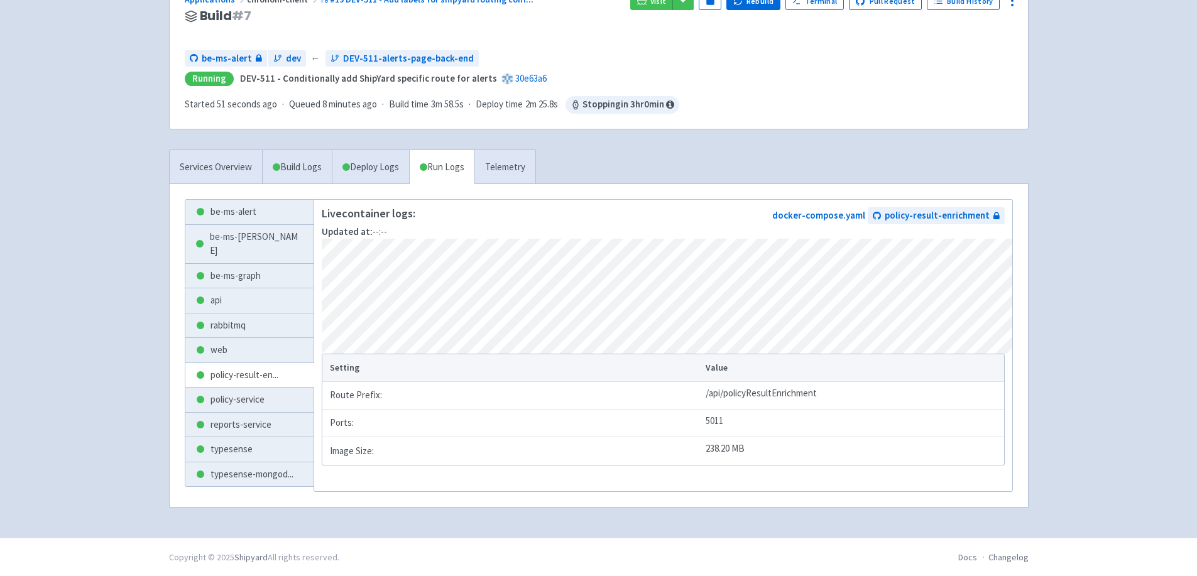
scroll to position [129, 0]
